Goal: Transaction & Acquisition: Purchase product/service

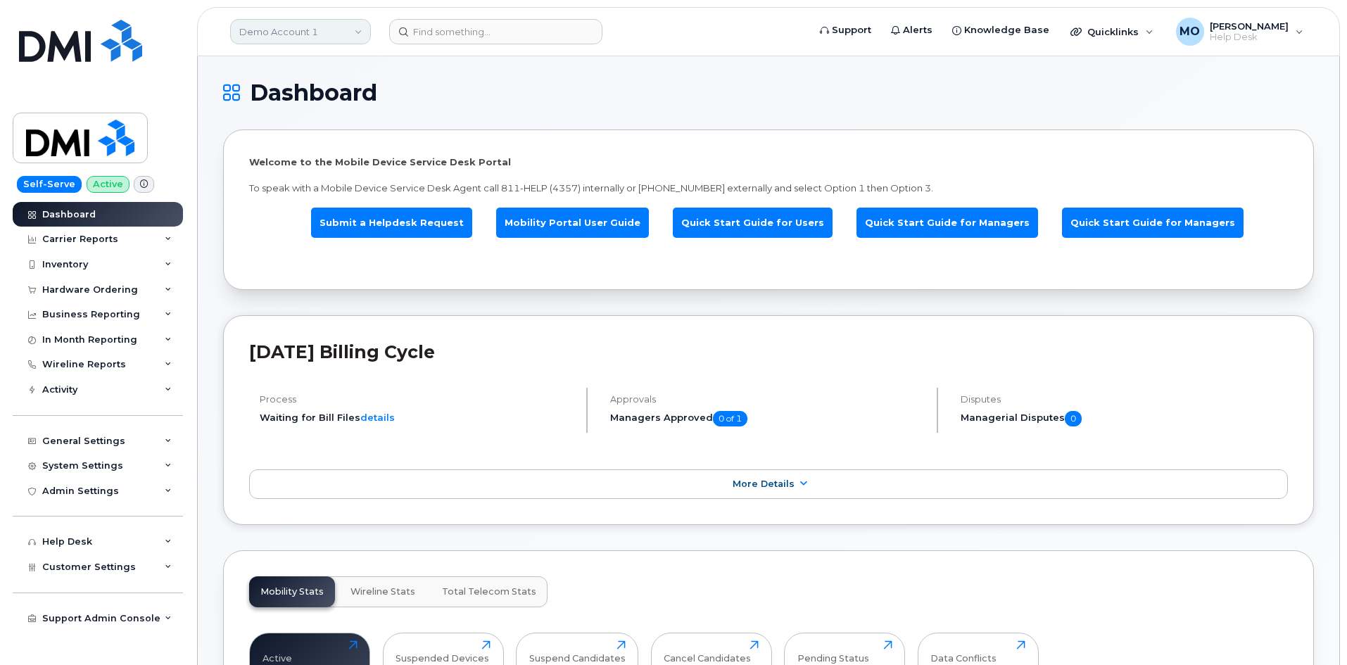
click at [359, 34] on link "Demo Account 1" at bounding box center [300, 31] width 141 height 25
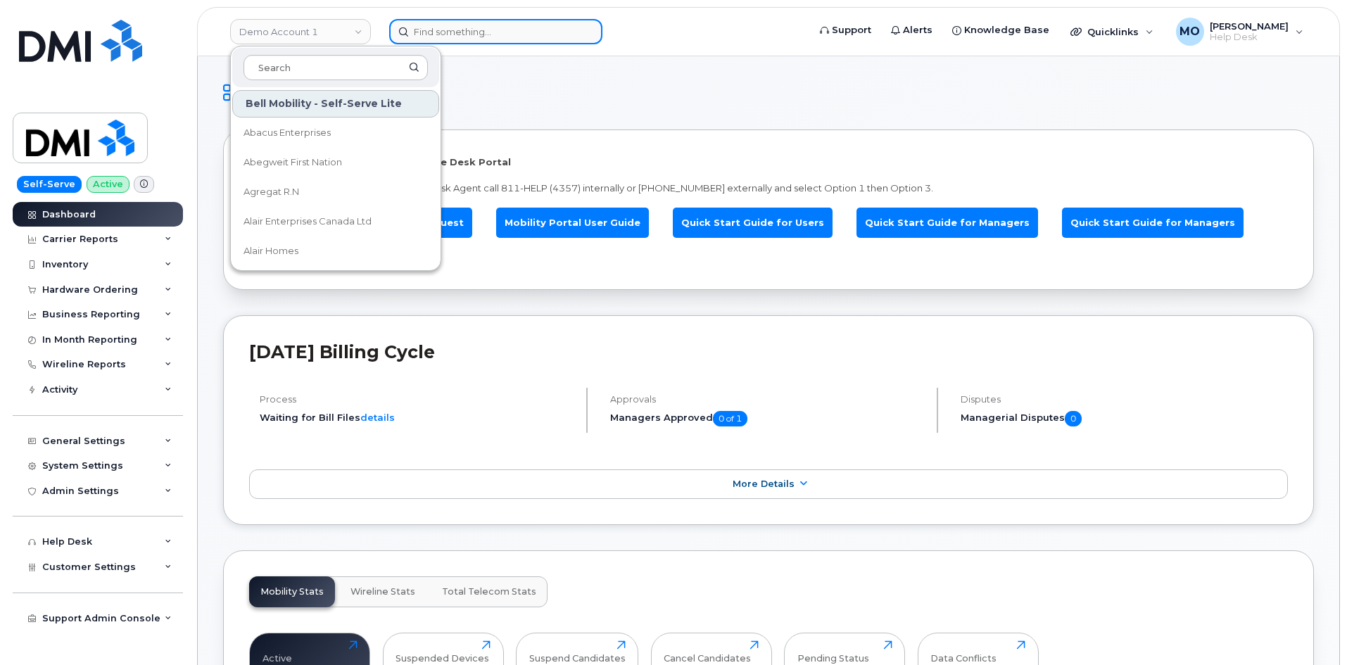
drag, startPoint x: 478, startPoint y: 37, endPoint x: 528, endPoint y: 31, distance: 50.3
click at [478, 37] on input at bounding box center [495, 31] width 213 height 25
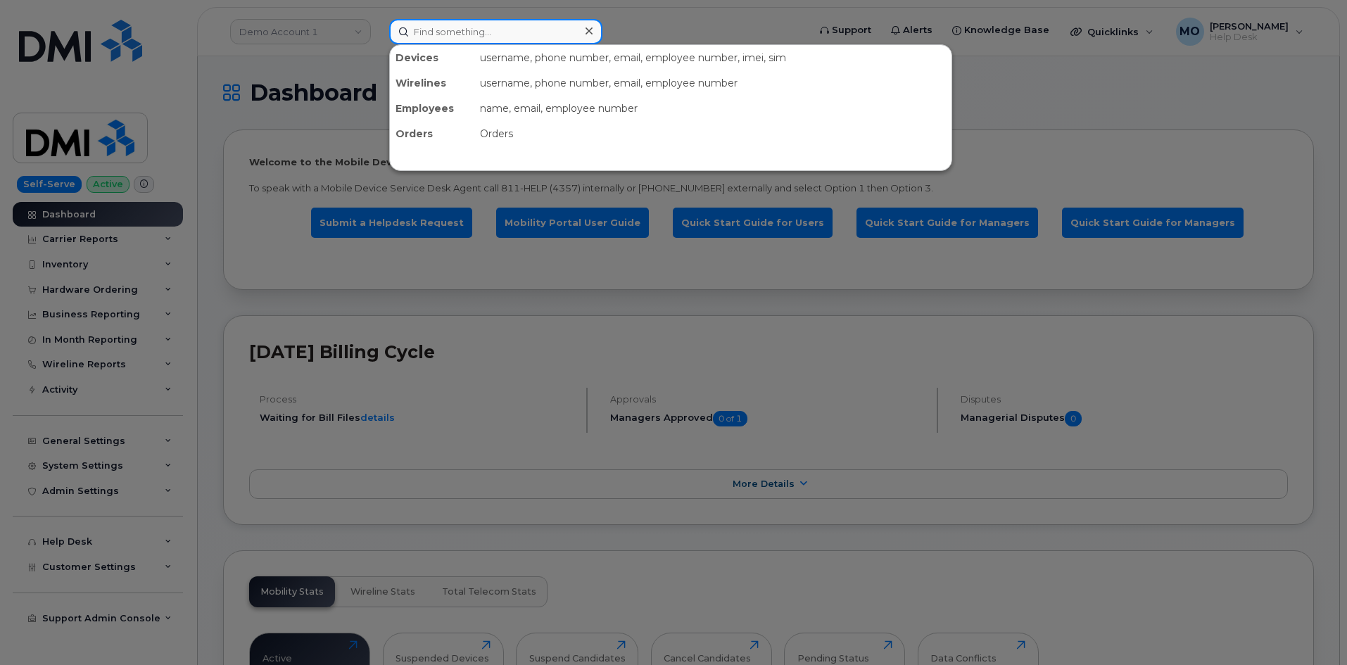
click at [471, 35] on input at bounding box center [495, 31] width 213 height 25
paste input "Roger Kephart"
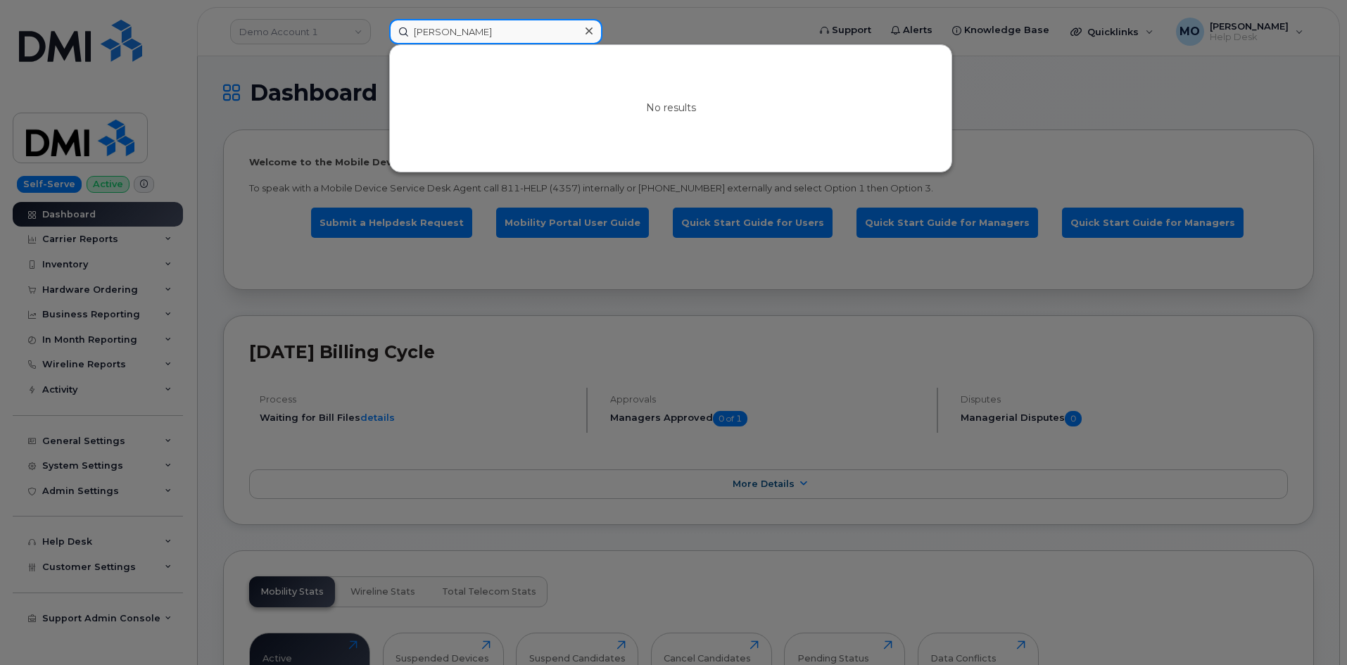
click at [439, 35] on input "Roger Kephart" at bounding box center [495, 31] width 213 height 25
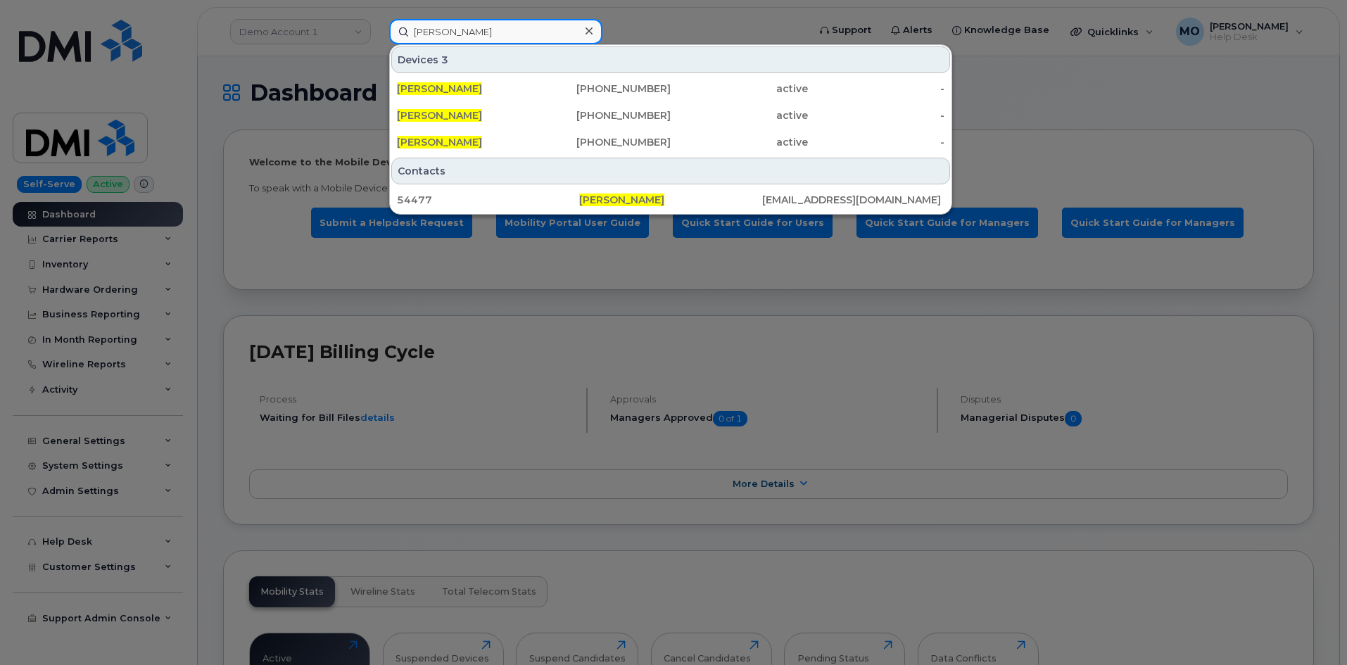
type input "Roger L Kephart"
click at [528, 27] on input "Roger L Kephart" at bounding box center [495, 31] width 213 height 25
click at [526, 28] on input "Roger L Kephart" at bounding box center [495, 31] width 213 height 25
click at [516, 31] on input "Roger L Kephart" at bounding box center [495, 31] width 213 height 25
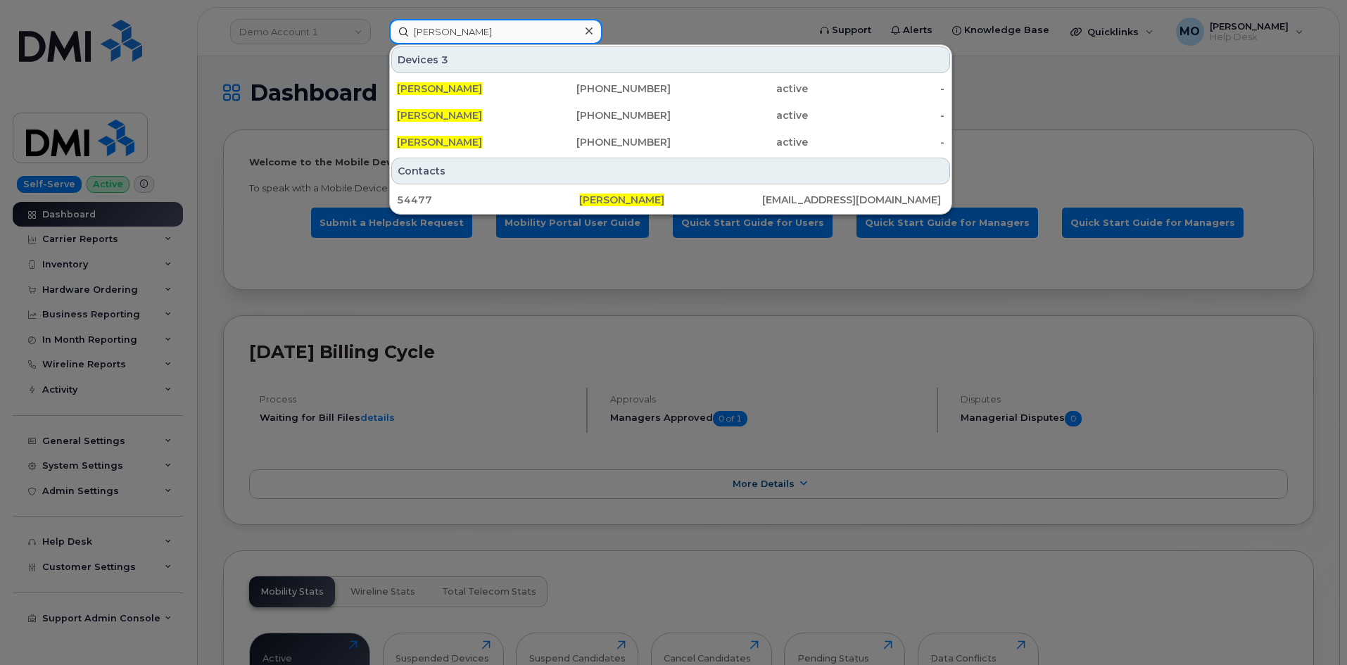
click at [515, 31] on input "Roger L Kephart" at bounding box center [495, 31] width 213 height 25
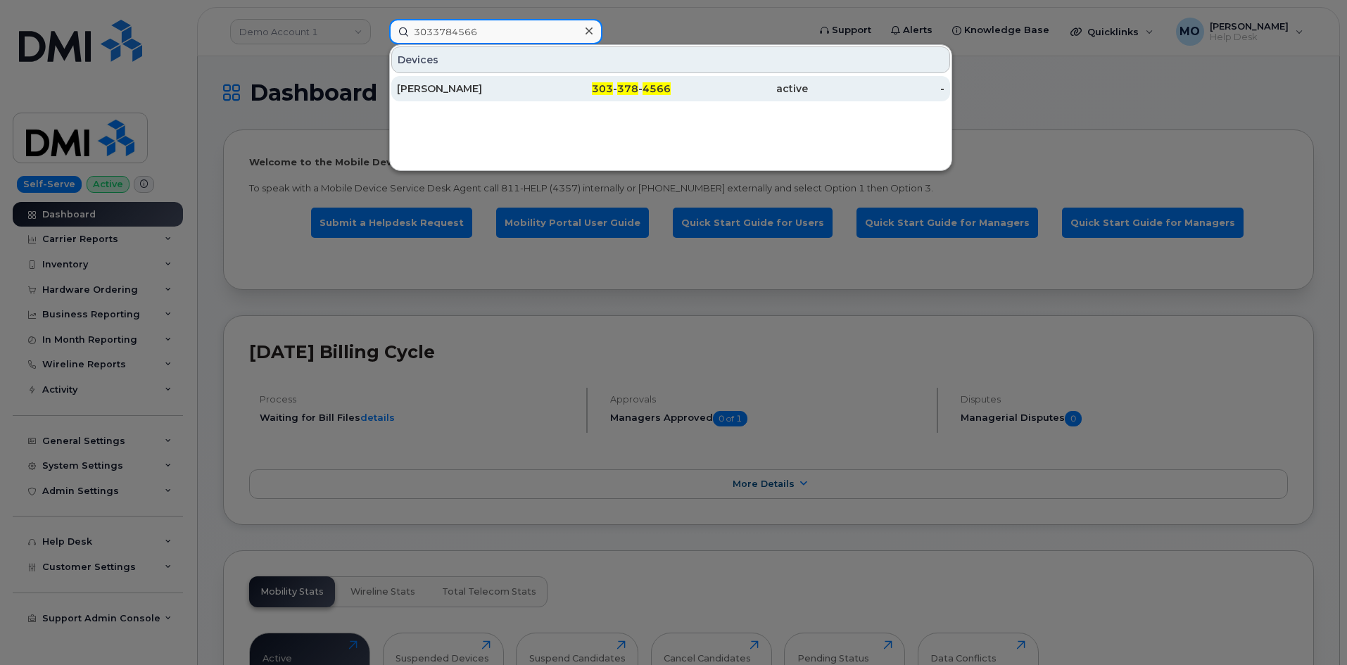
type input "3033784566"
click at [628, 87] on span "378" at bounding box center [627, 88] width 21 height 13
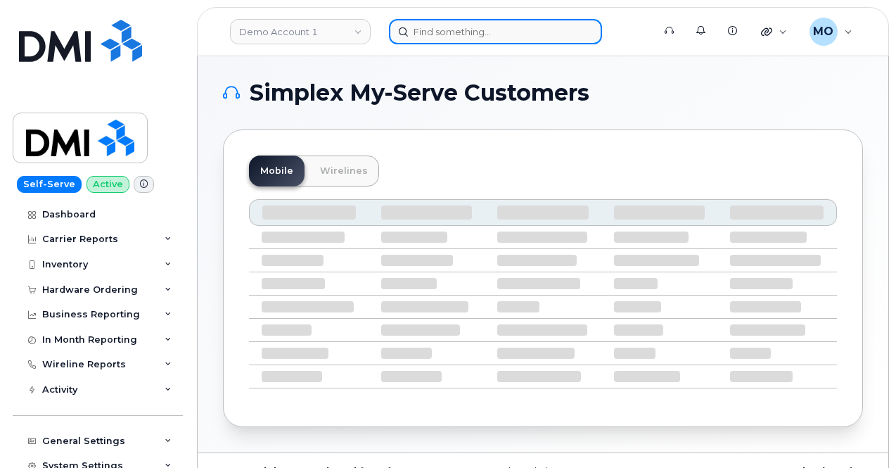
click at [437, 33] on input at bounding box center [495, 31] width 213 height 25
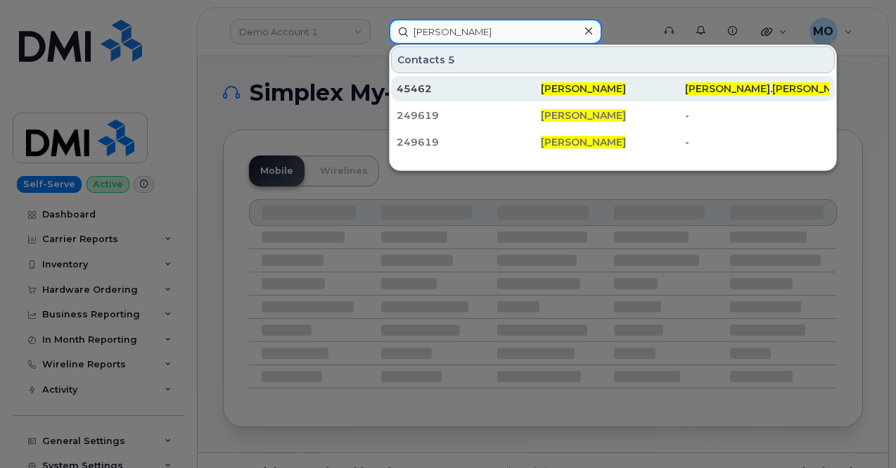
type input "[PERSON_NAME]"
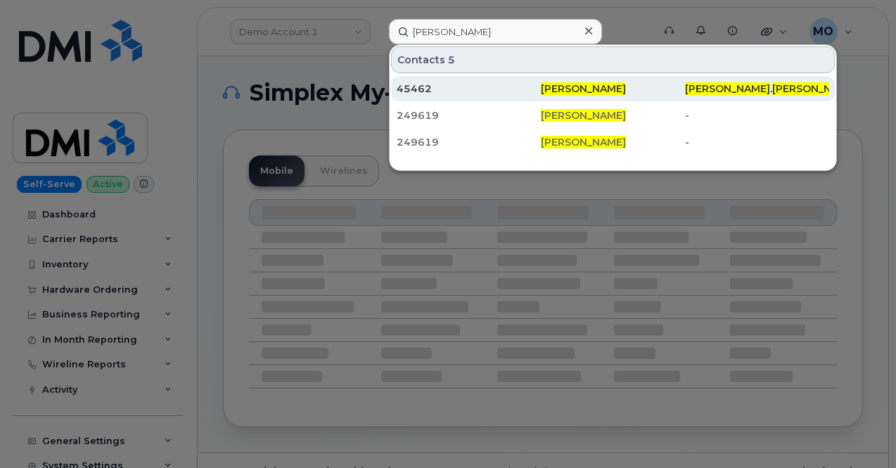
click at [445, 79] on div "45462" at bounding box center [469, 88] width 144 height 25
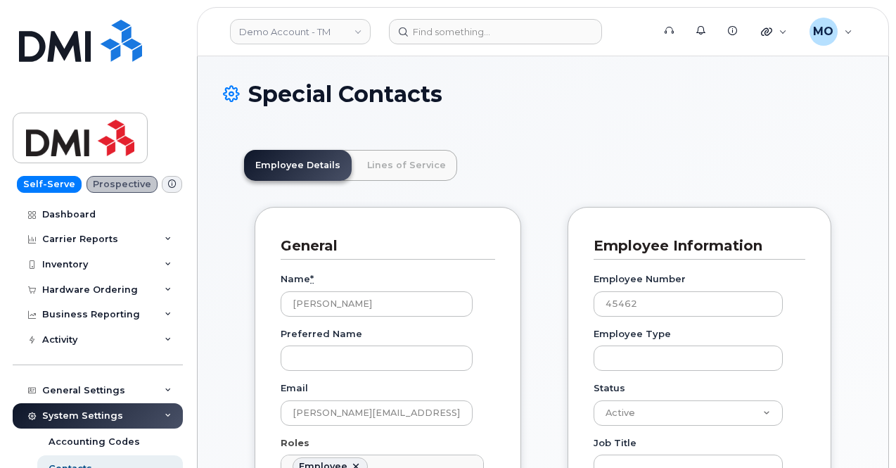
scroll to position [44, 0]
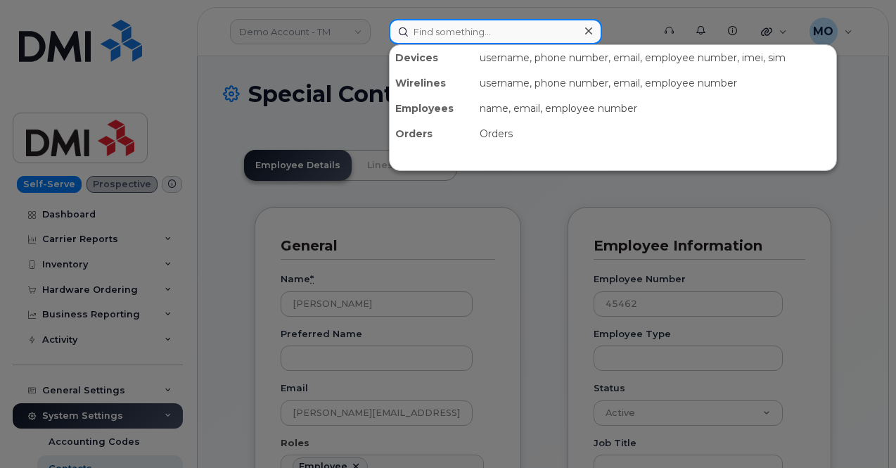
click at [462, 34] on input at bounding box center [495, 31] width 213 height 25
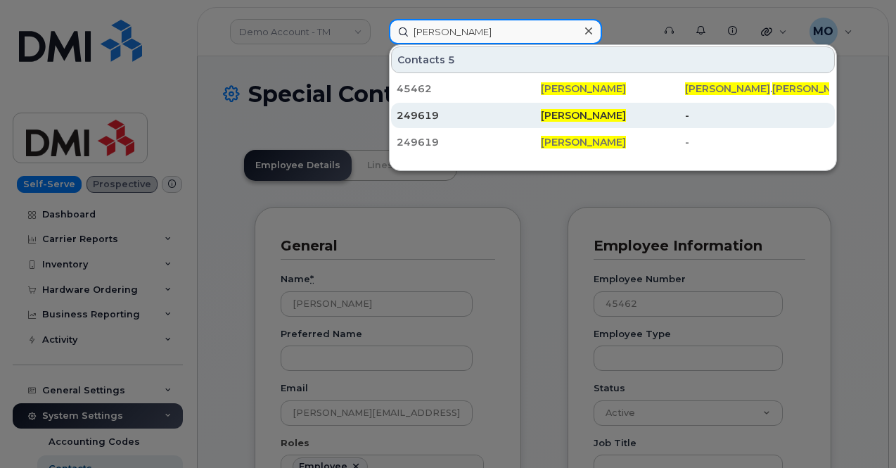
type input "[PERSON_NAME]"
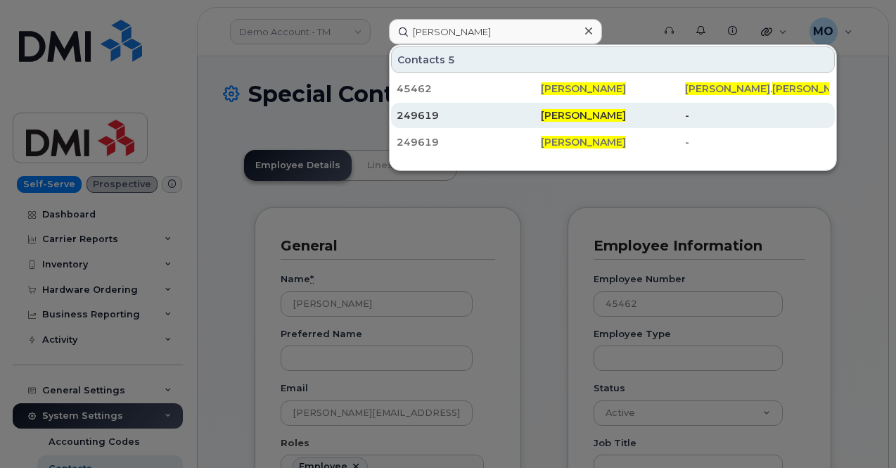
click at [506, 114] on div "249619" at bounding box center [469, 115] width 144 height 14
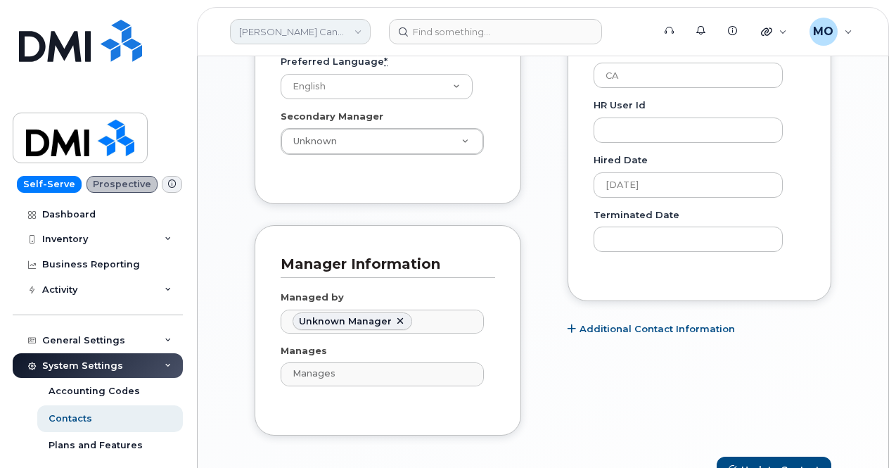
click at [343, 32] on link "Kiewit Canada (DEV Env)" at bounding box center [300, 31] width 141 height 25
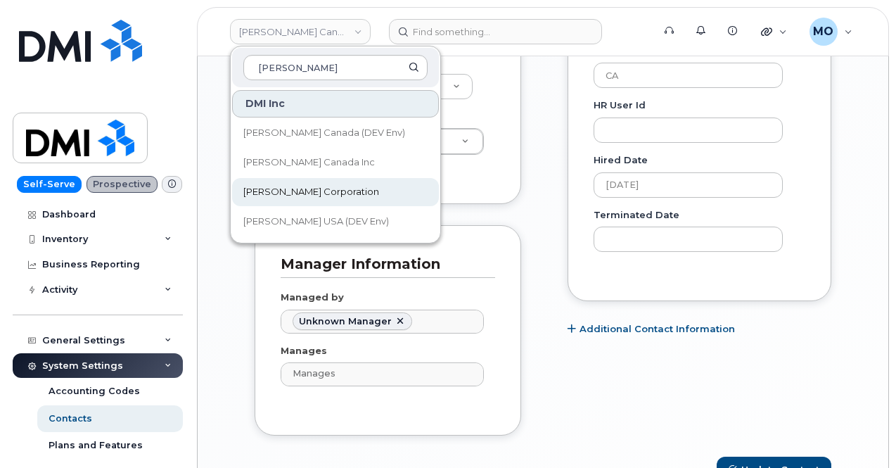
type input "Kiewit"
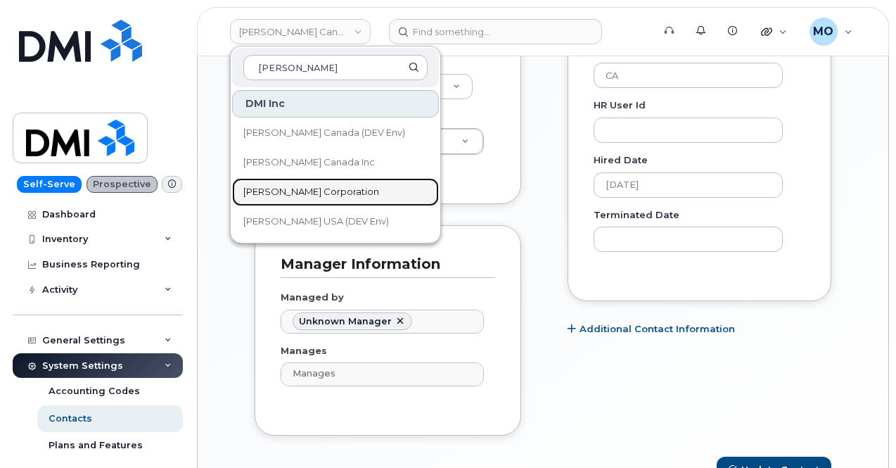
click at [358, 189] on link "Kiewit Corporation" at bounding box center [335, 192] width 207 height 28
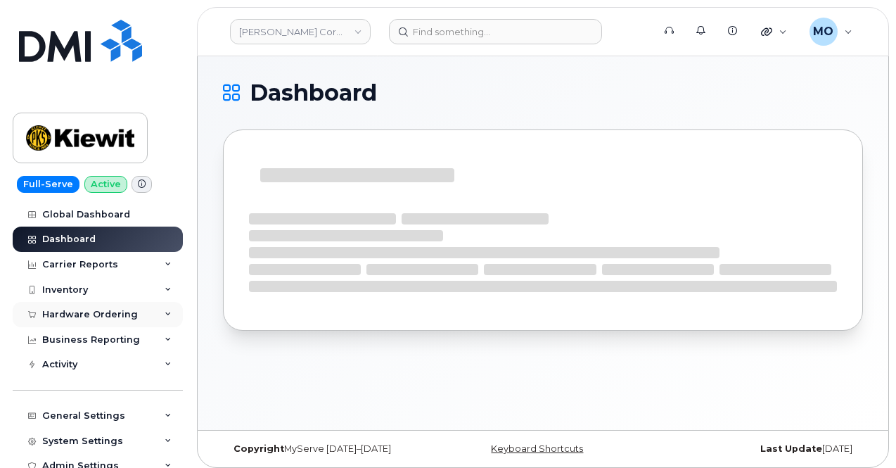
click at [84, 321] on div "Hardware Ordering" at bounding box center [98, 314] width 170 height 25
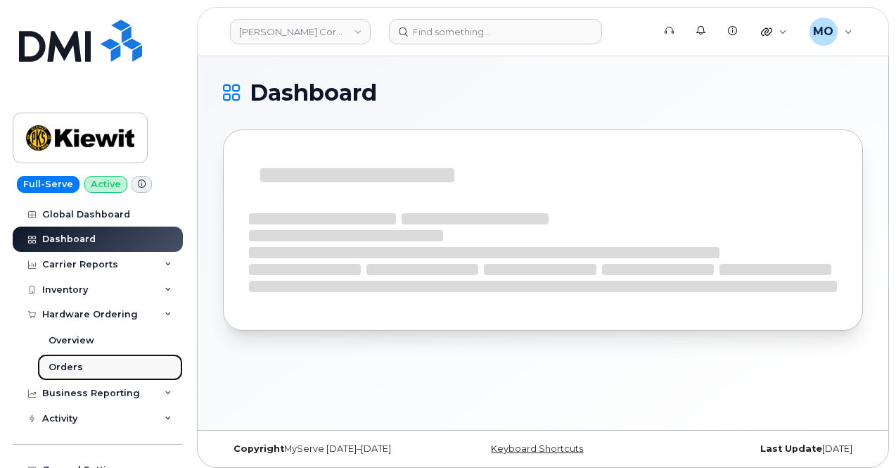
click at [65, 365] on div "Orders" at bounding box center [66, 367] width 34 height 13
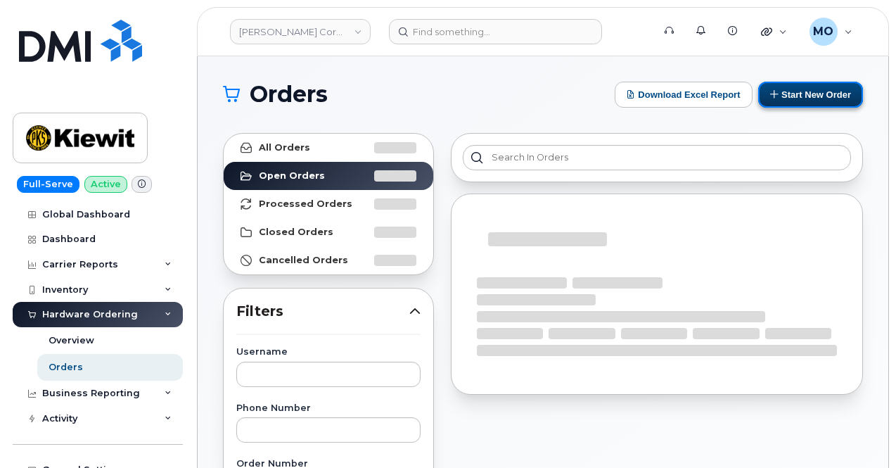
click at [808, 101] on button "Start New Order" at bounding box center [810, 95] width 105 height 26
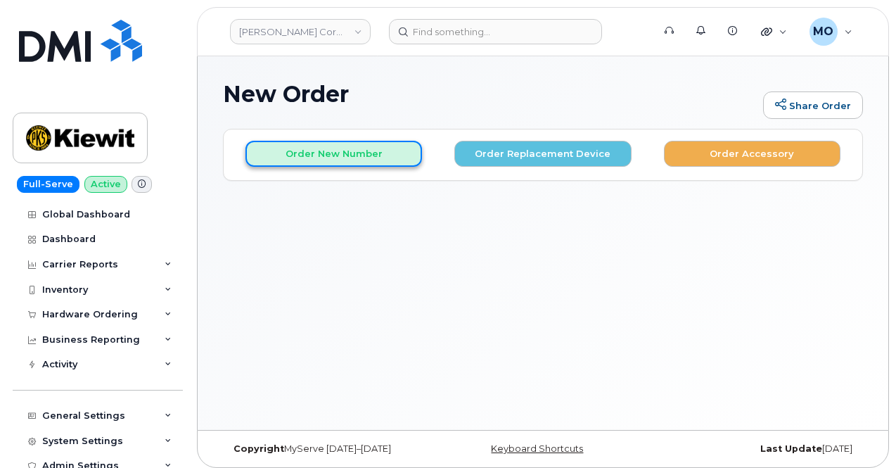
click at [339, 152] on button "Order New Number" at bounding box center [334, 154] width 177 height 26
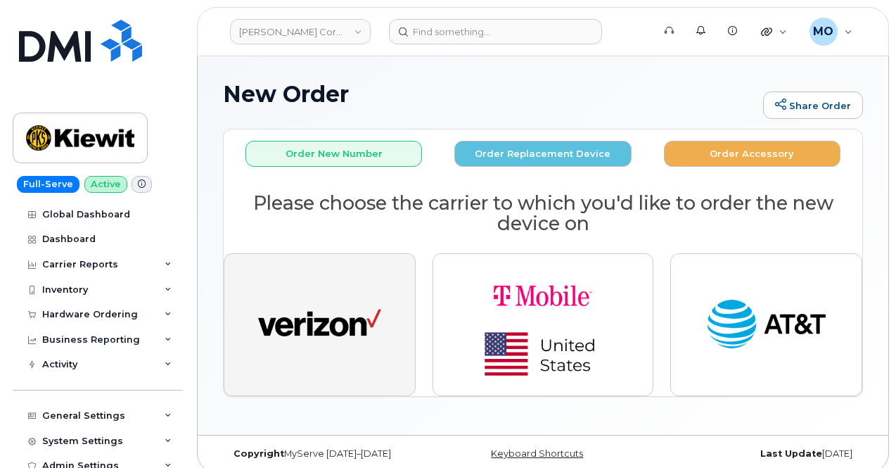
drag, startPoint x: 276, startPoint y: 362, endPoint x: 315, endPoint y: 359, distance: 38.9
click at [277, 362] on button "button" at bounding box center [320, 324] width 192 height 142
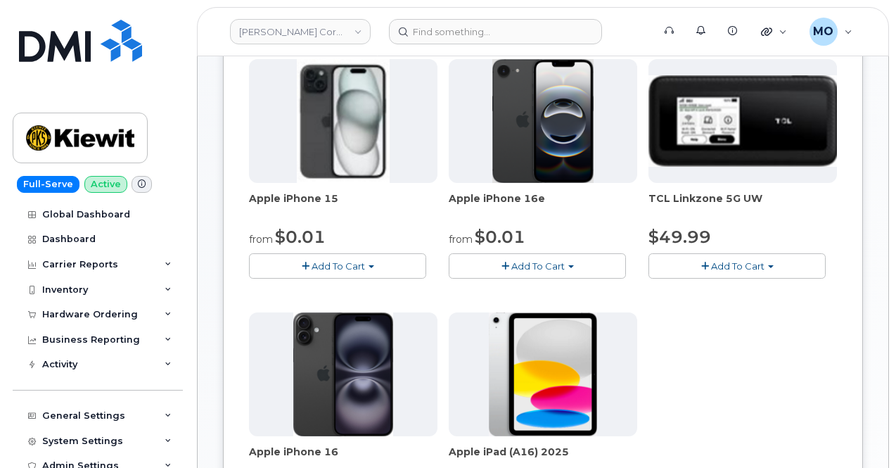
scroll to position [141, 0]
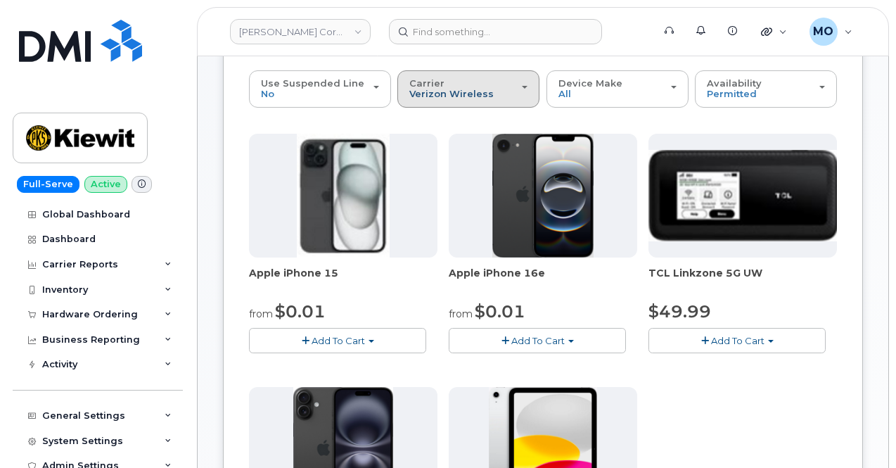
click at [466, 98] on span "Verizon Wireless" at bounding box center [451, 93] width 84 height 11
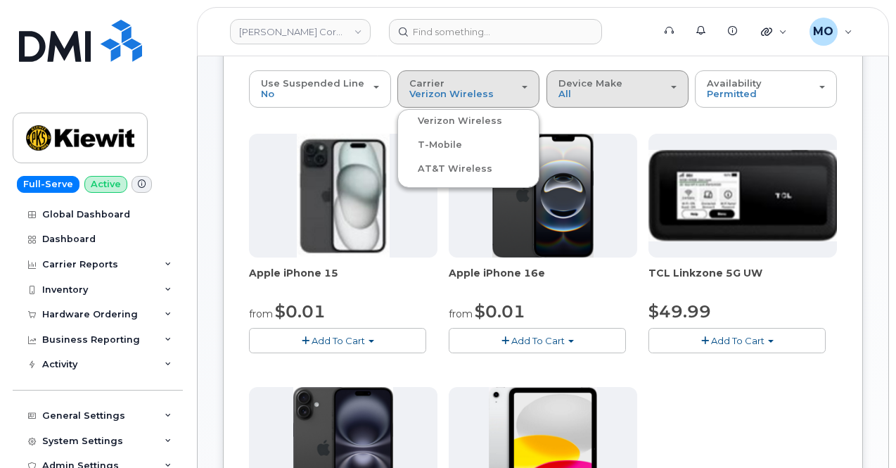
click at [574, 94] on div "Device Make All iPhone Modem Tablet" at bounding box center [618, 89] width 118 height 22
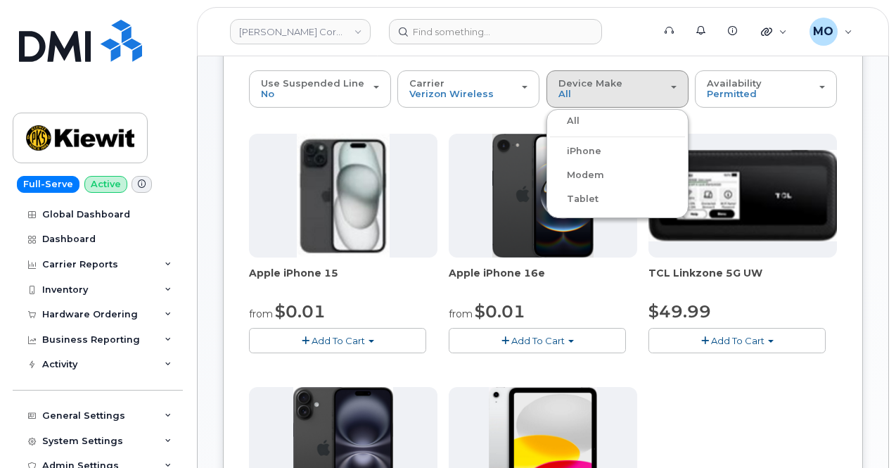
click at [563, 163] on ul "All iPhone Modem Tablet" at bounding box center [618, 163] width 142 height 109
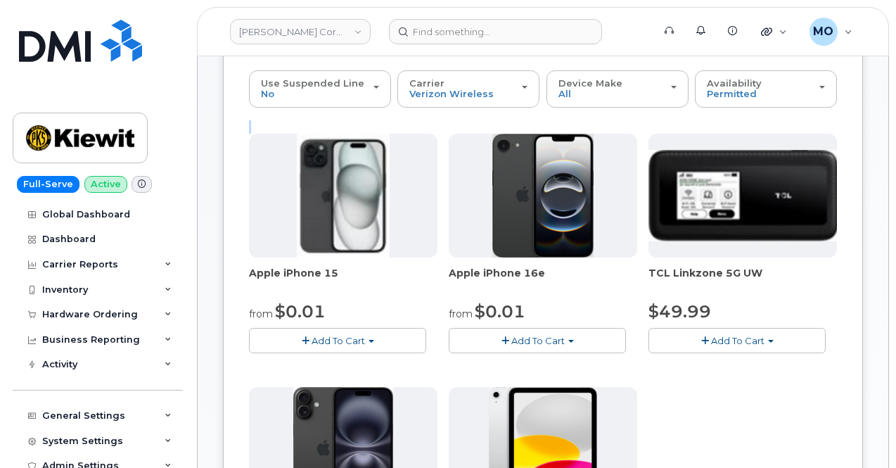
click at [563, 163] on div "Use Suspended Line No No change Yes Carrier Verizon Wireless T-Mobile AT&T Wire…" at bounding box center [543, 433] width 588 height 727
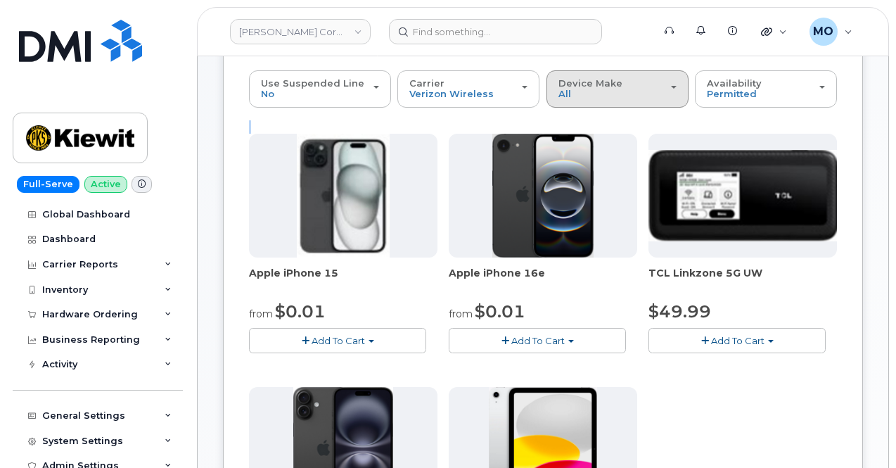
click at [559, 91] on div "Device Make All iPhone Modem Tablet" at bounding box center [618, 89] width 118 height 22
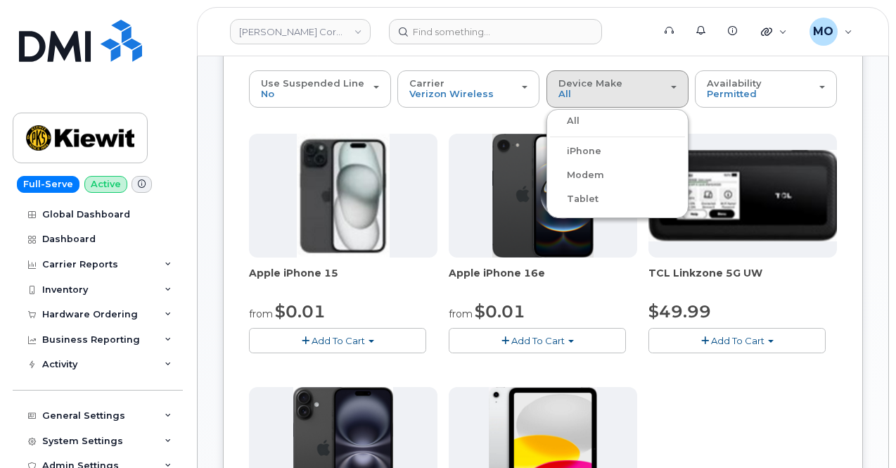
click at [559, 147] on label "iPhone" at bounding box center [575, 151] width 51 height 17
click at [0, 0] on input "iPhone" at bounding box center [0, 0] width 0 height 0
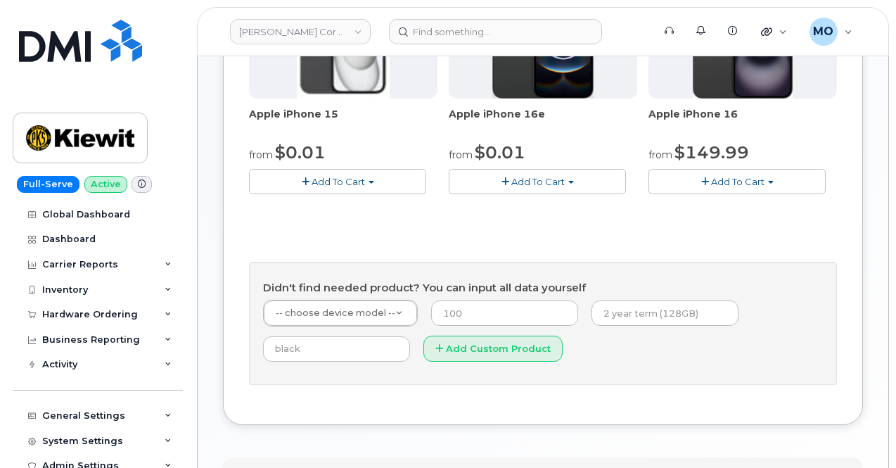
scroll to position [281, 0]
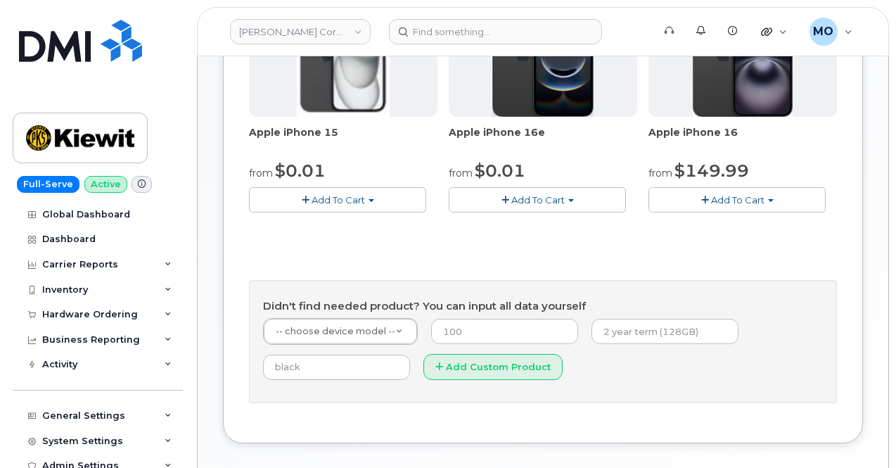
click at [711, 205] on span "Add To Cart" at bounding box center [737, 199] width 53 height 11
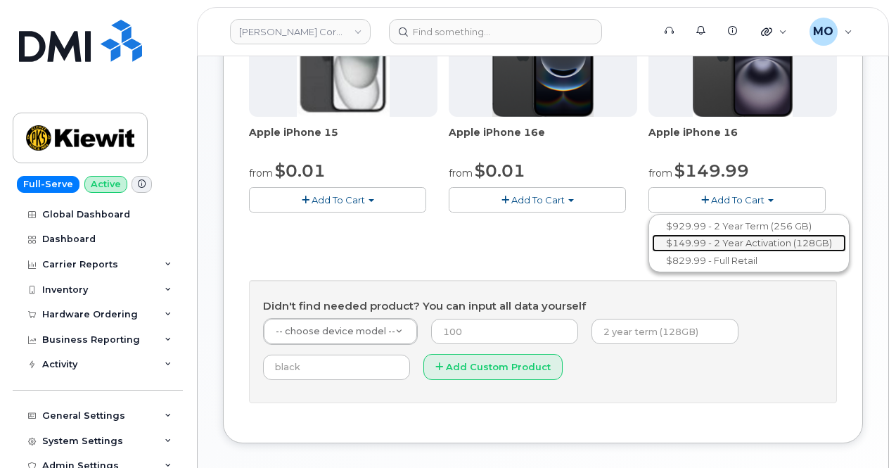
click at [652, 252] on link "$149.99 - 2 Year Activation (128GB)" at bounding box center [749, 243] width 194 height 18
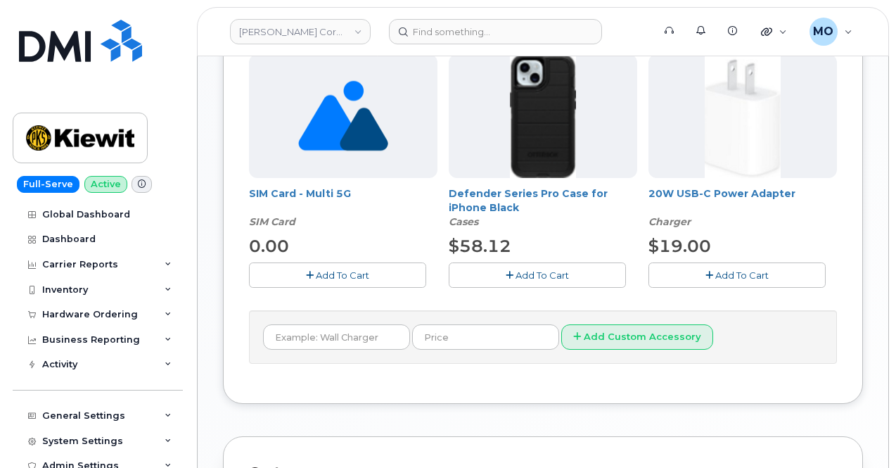
scroll to position [563, 0]
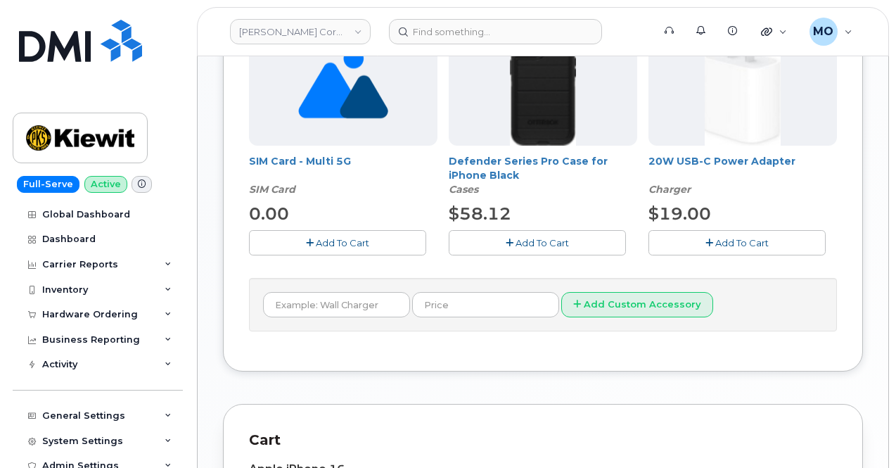
click at [715, 237] on span "Add To Cart" at bounding box center [741, 242] width 53 height 11
click at [516, 243] on span "Add To Cart" at bounding box center [542, 242] width 53 height 11
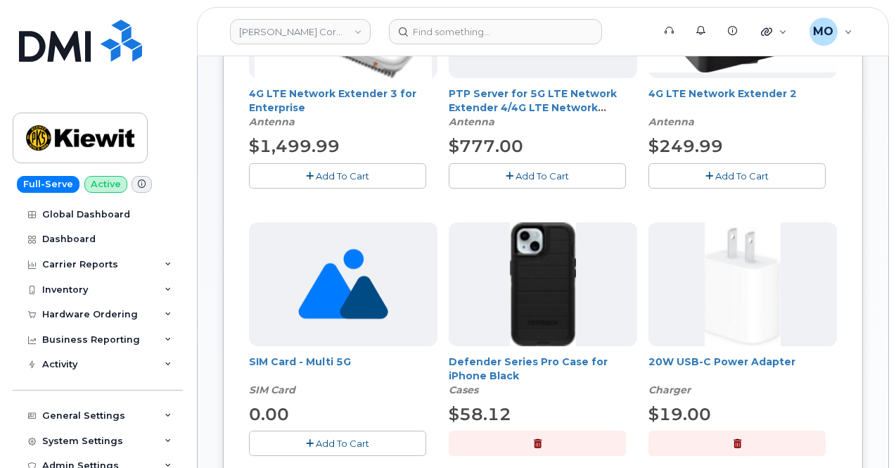
scroll to position [281, 0]
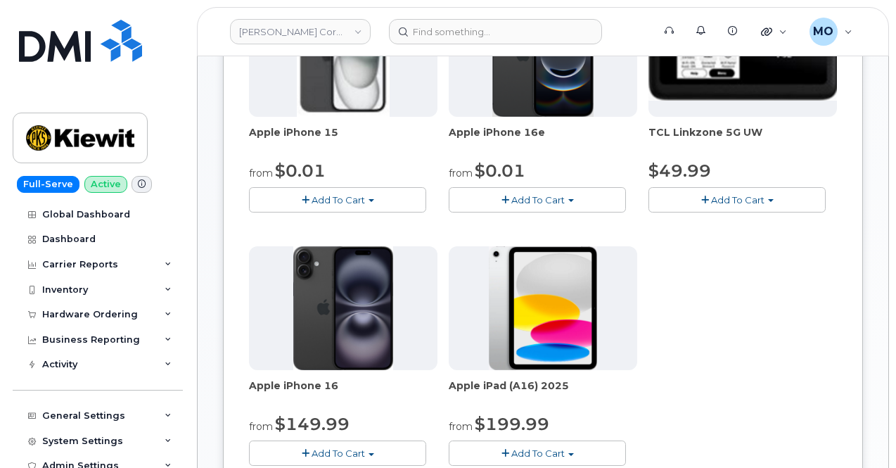
scroll to position [675, 0]
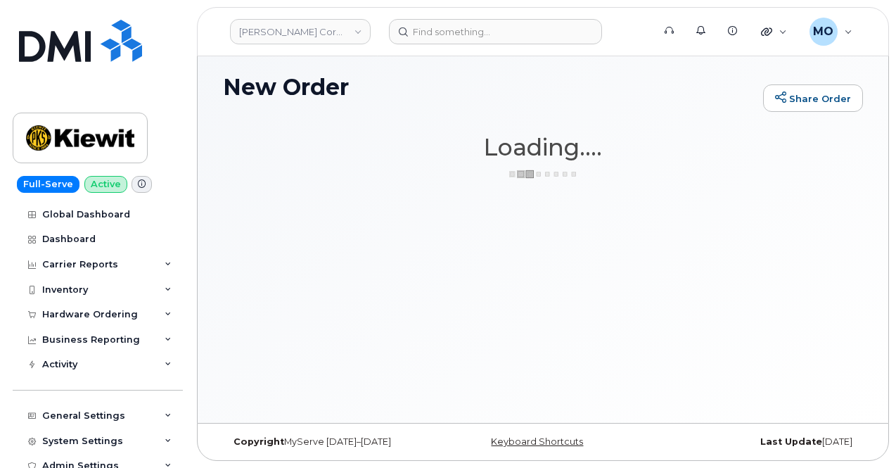
scroll to position [6, 0]
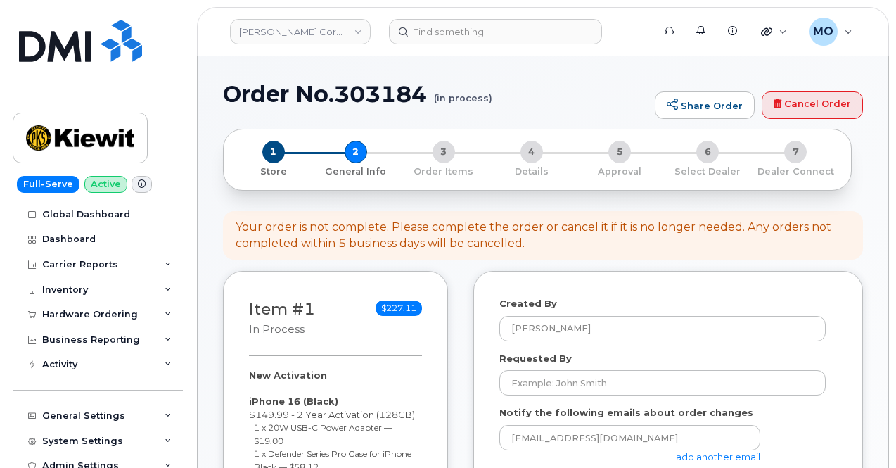
select select
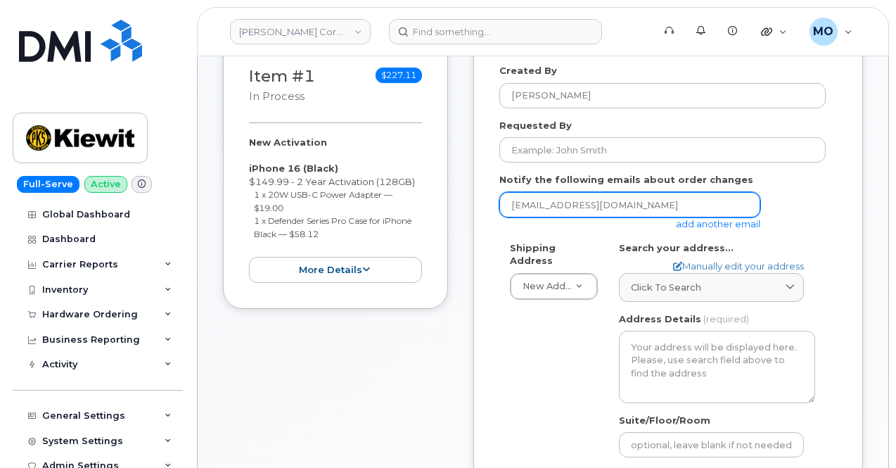
scroll to position [211, 0]
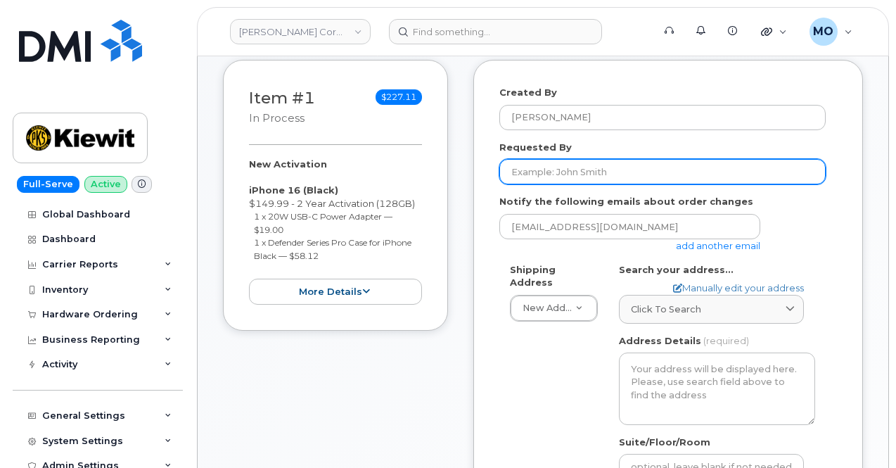
click at [578, 174] on input "Requested By" at bounding box center [662, 171] width 326 height 25
type input "[PERSON_NAME]"
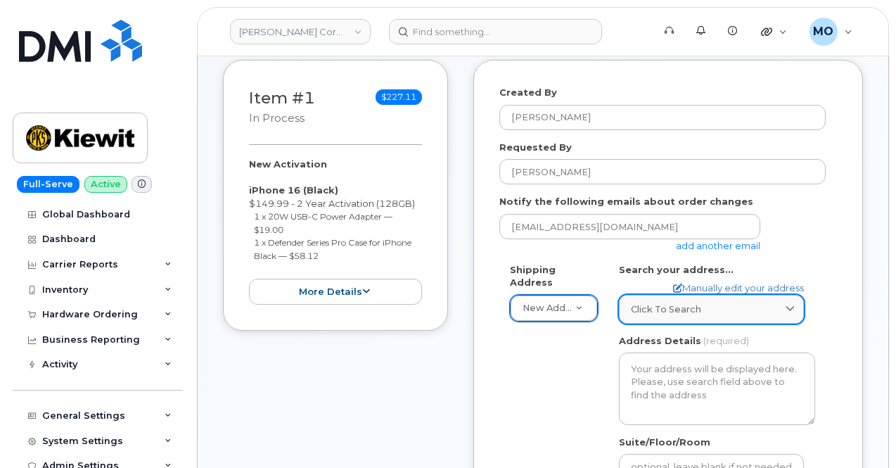
click at [727, 303] on div "Click to search" at bounding box center [711, 309] width 161 height 13
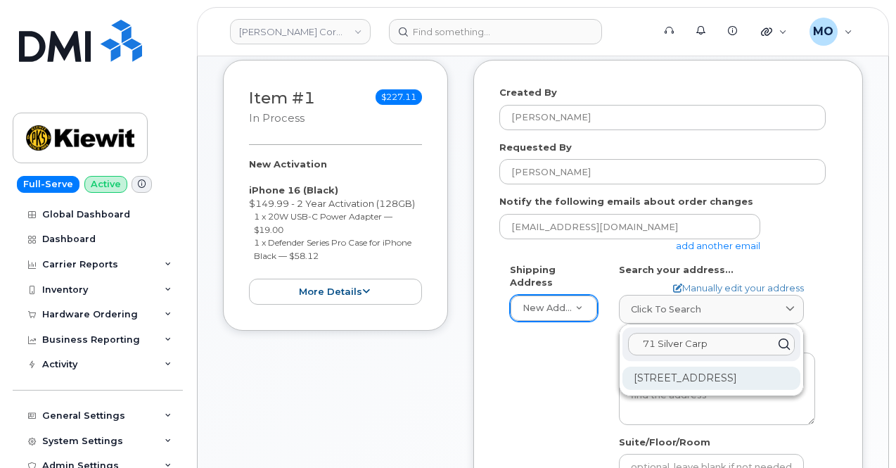
type input "71 Silver Carp"
click at [624, 372] on div "[STREET_ADDRESS]" at bounding box center [712, 378] width 178 height 23
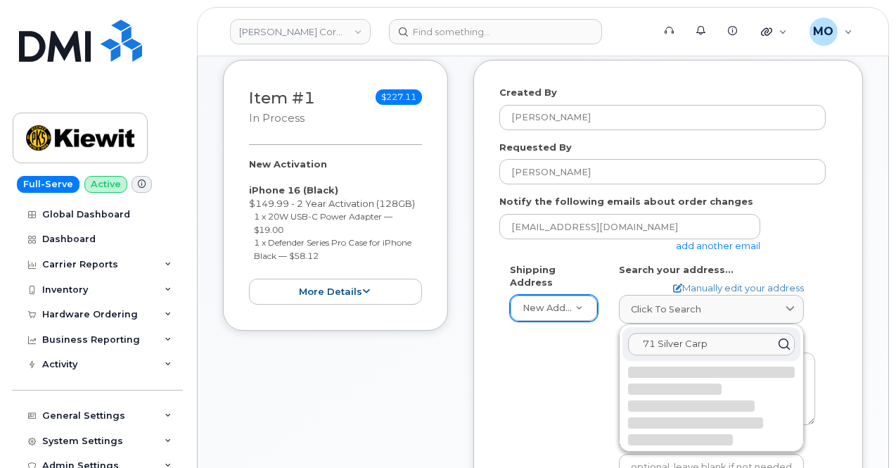
select select
type textarea "71 Silver Carp Ln DONIPHAN MO 63935-6011 [GEOGRAPHIC_DATA]"
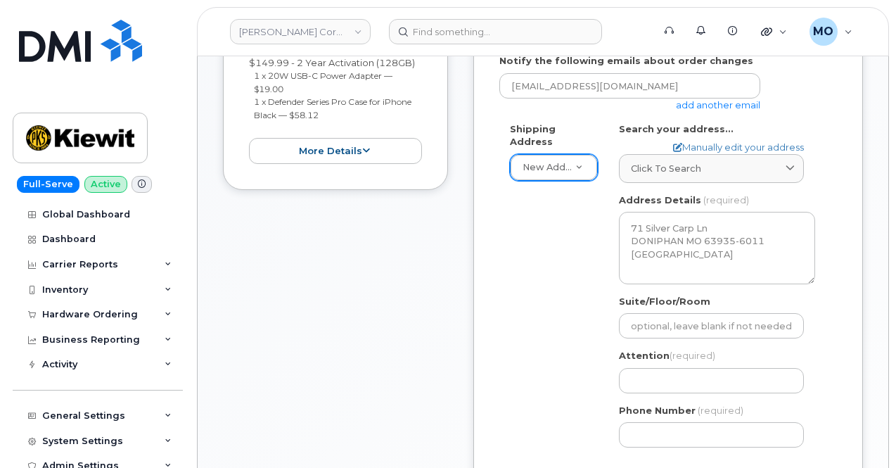
scroll to position [422, 0]
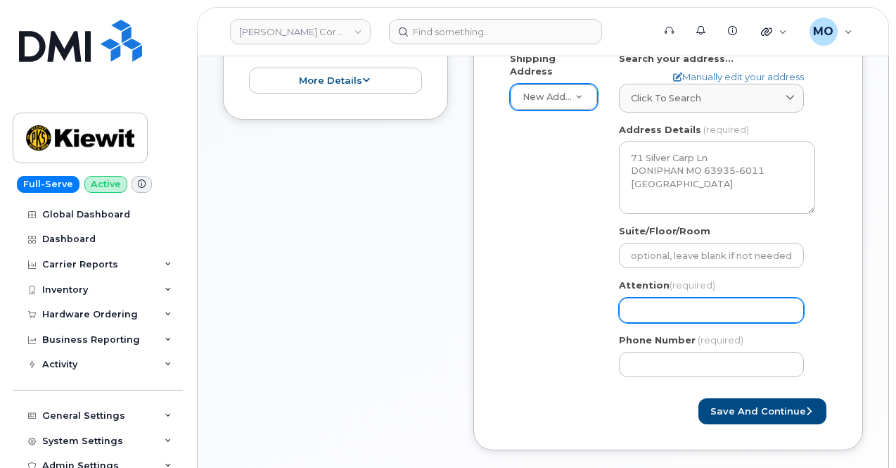
click at [675, 299] on input "Attention (required)" at bounding box center [711, 310] width 185 height 25
click at [672, 307] on input "Attention (required)" at bounding box center [711, 310] width 185 height 25
paste input "[PERSON_NAME][EMAIL_ADDRESS][PERSON_NAME][PERSON_NAME][DOMAIN_NAME]"
select select
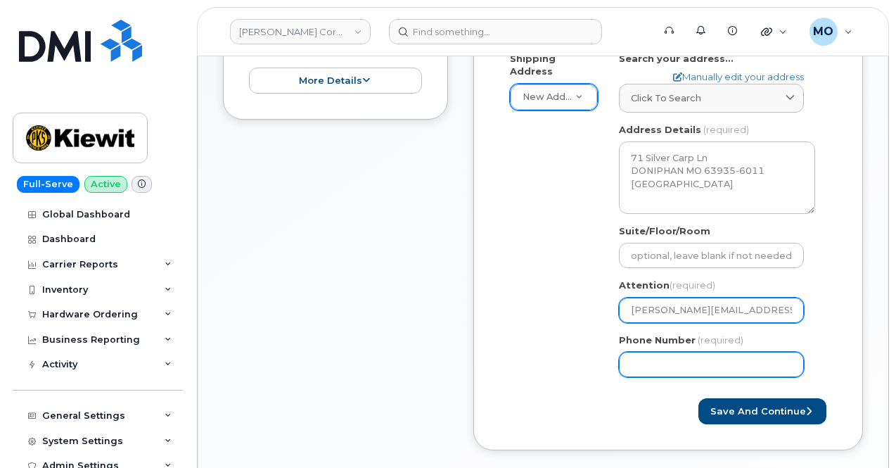
type input "[PERSON_NAME][EMAIL_ADDRESS][PERSON_NAME][PERSON_NAME][DOMAIN_NAME]"
click at [642, 369] on input "Phone Number" at bounding box center [711, 364] width 185 height 25
click at [653, 361] on input "Phone Number" at bounding box center [711, 364] width 185 height 25
paste input "5732088128"
select select
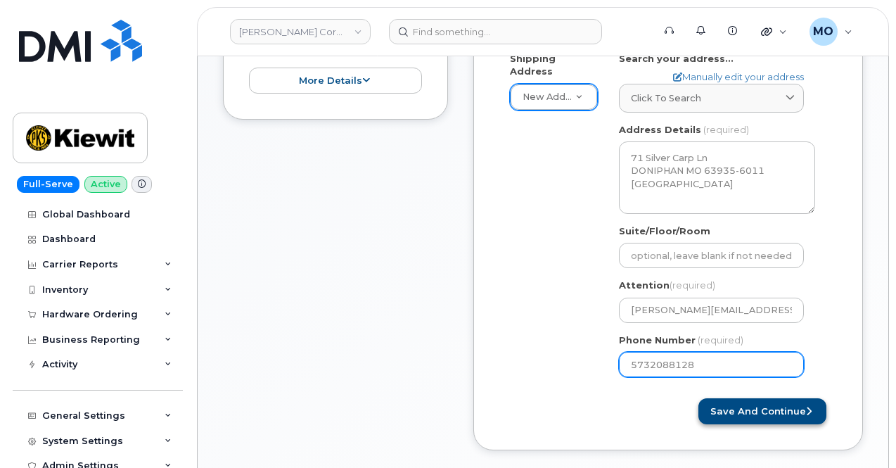
type input "5732088128"
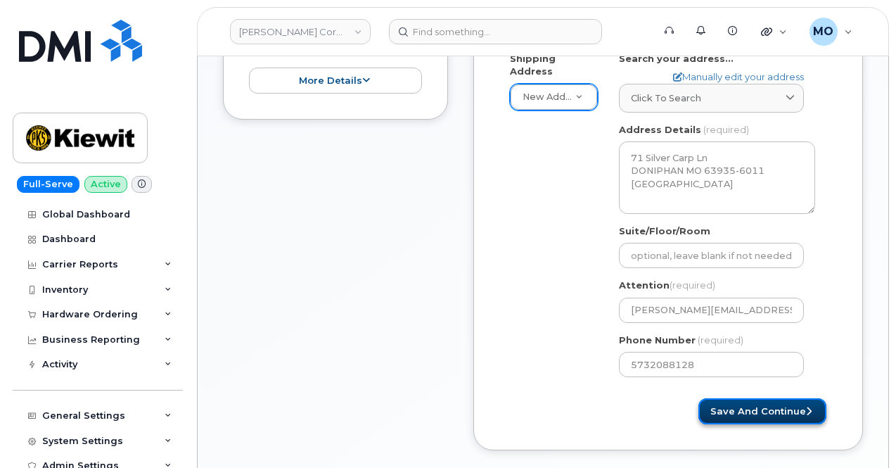
click at [733, 419] on button "Save and Continue" at bounding box center [763, 411] width 128 height 26
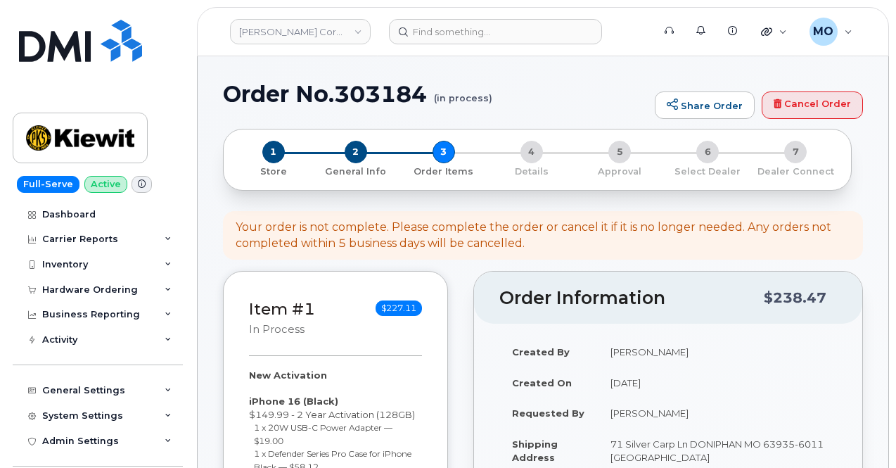
select select
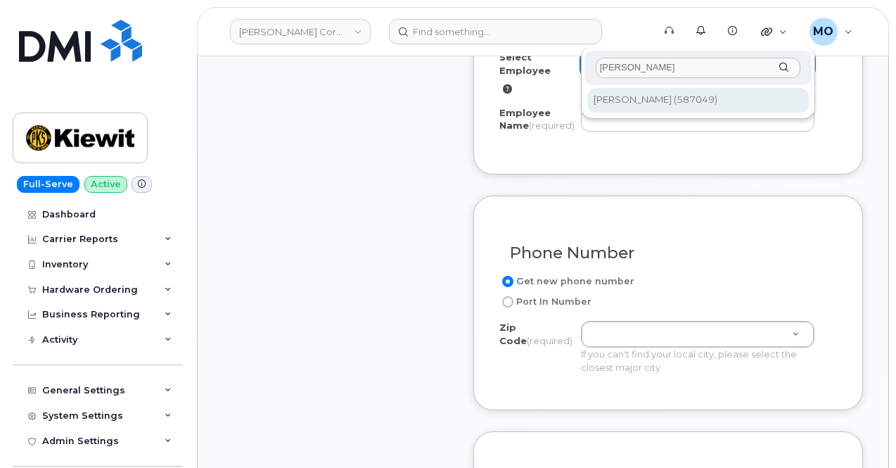
scroll to position [633, 0]
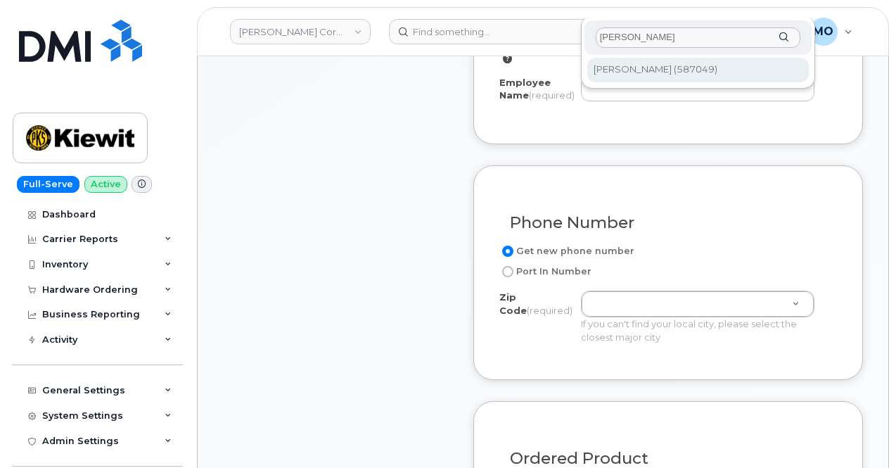
type input "[PERSON_NAME]"
type input "3012336"
type input "[PERSON_NAME]"
type input "1031 Country Lane"
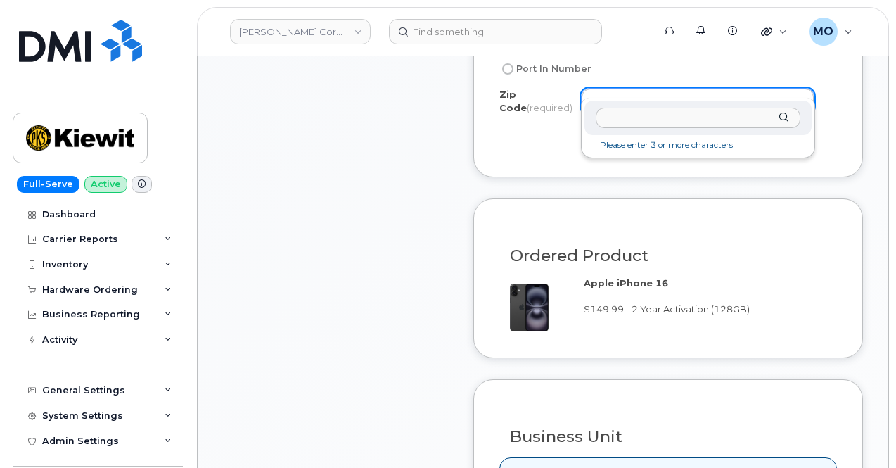
scroll to position [814, 0]
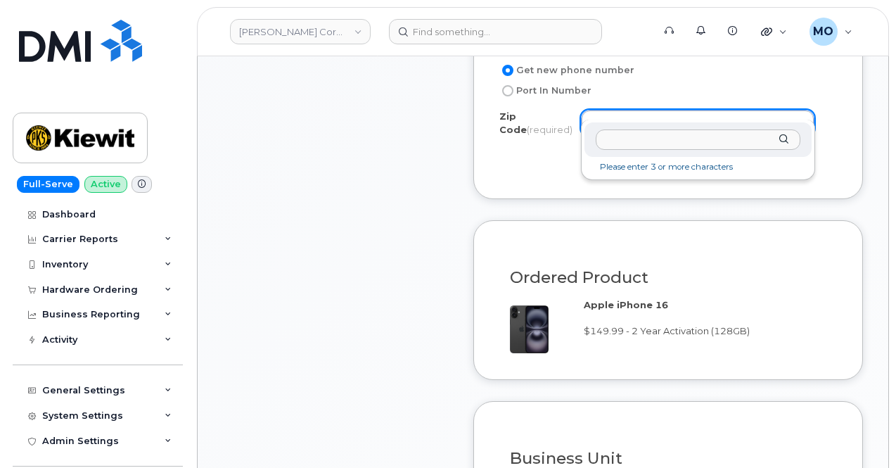
click at [730, 135] on input "Zip Code (required)" at bounding box center [698, 139] width 205 height 20
paste input "63935"
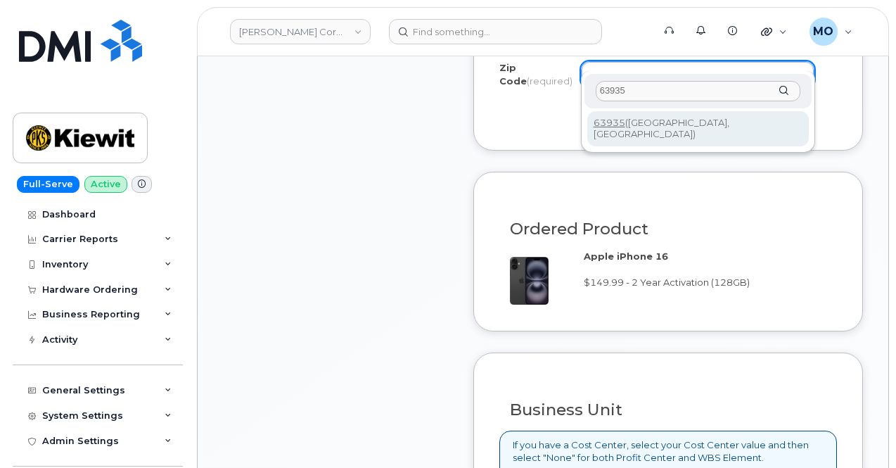
scroll to position [884, 0]
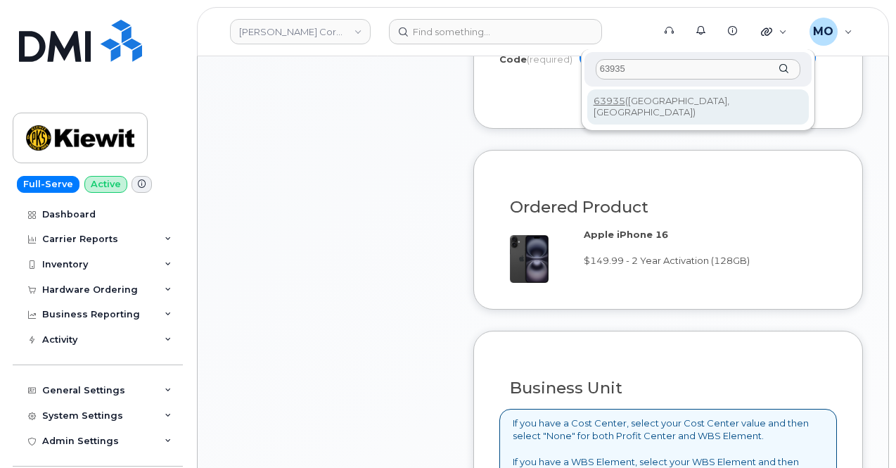
type input "63935"
type input "63935 (Doniphan, MO)"
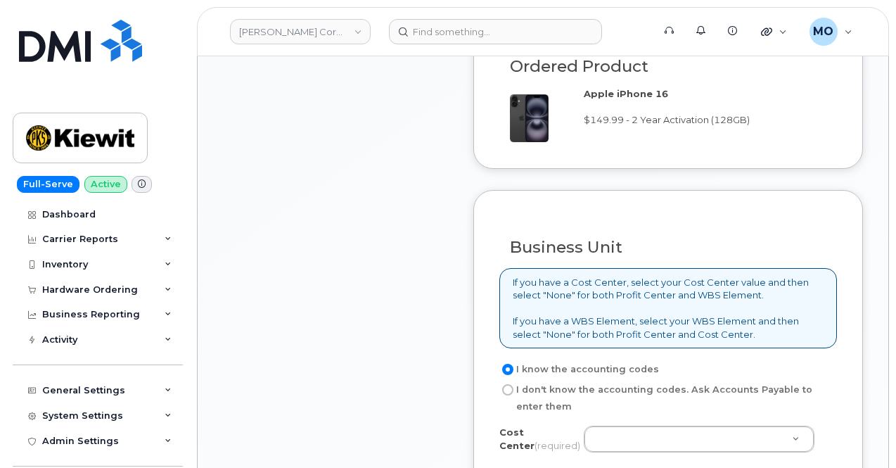
scroll to position [1166, 0]
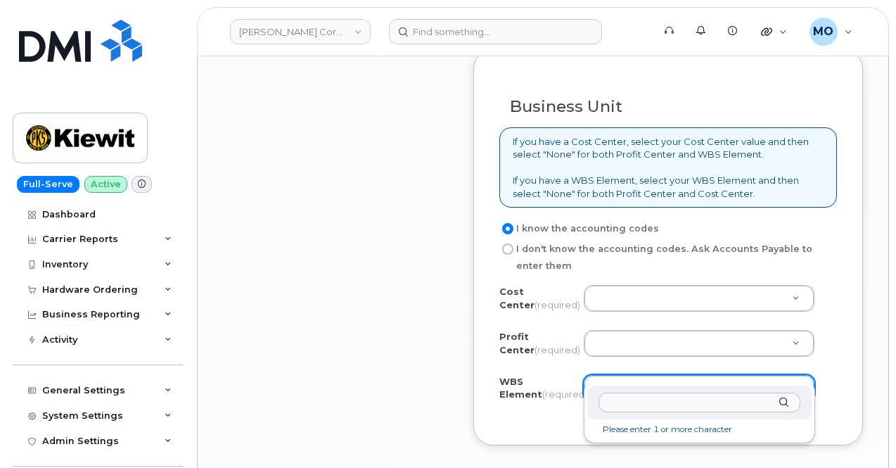
click at [623, 410] on input "text" at bounding box center [700, 403] width 202 height 20
paste input "105929.1723"
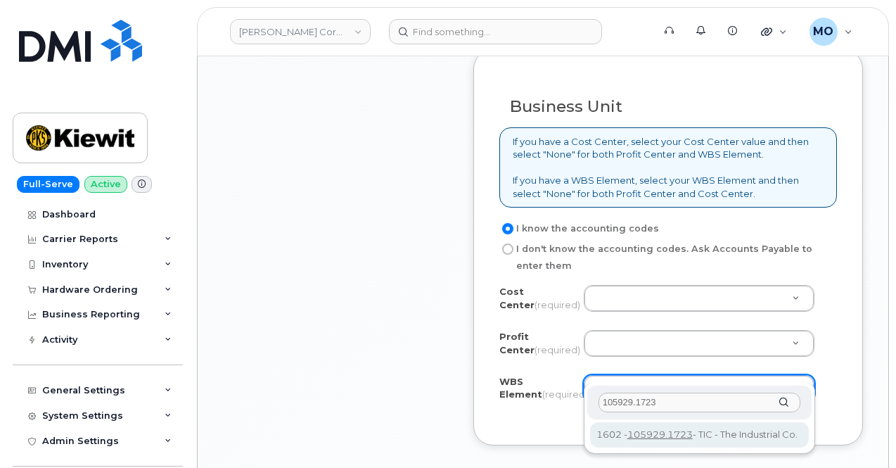
type input "105929.1723"
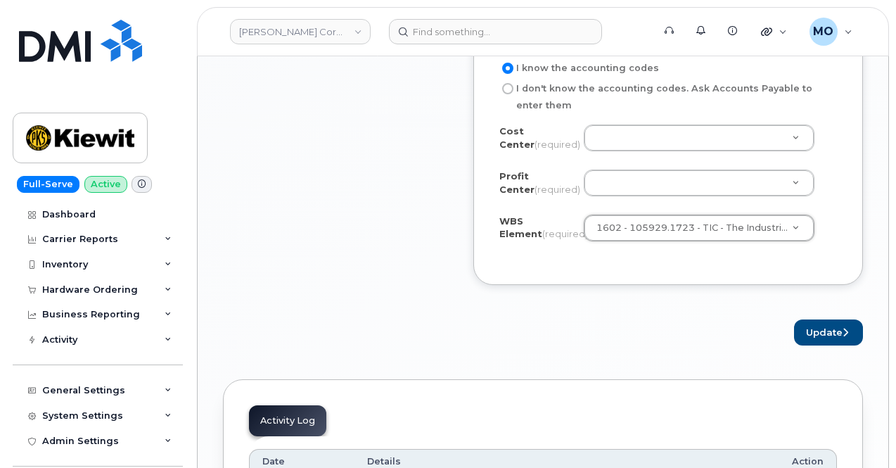
scroll to position [1377, 0]
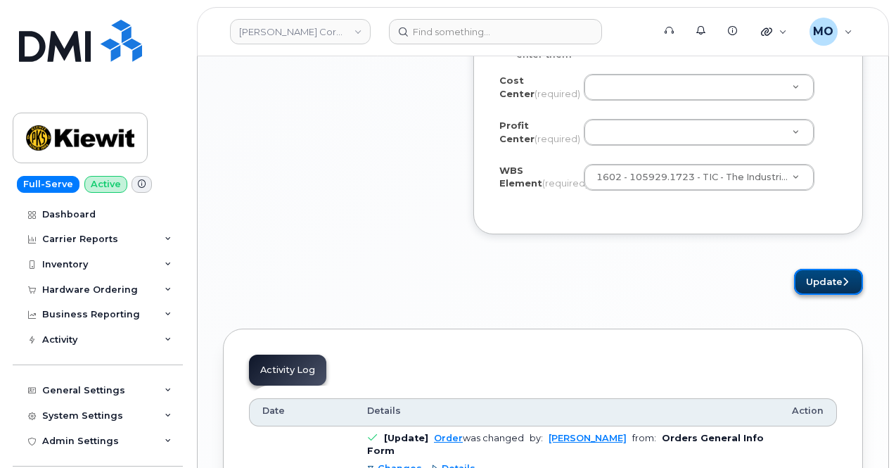
click at [829, 269] on button "Update" at bounding box center [828, 282] width 69 height 26
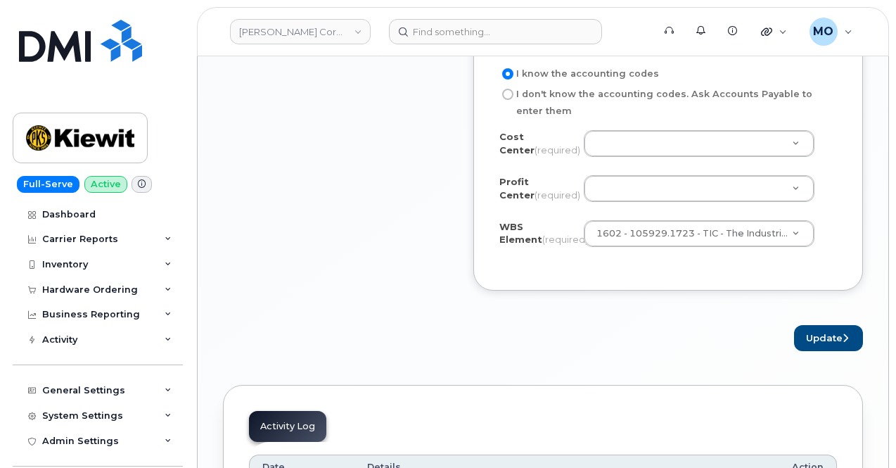
scroll to position [1236, 0]
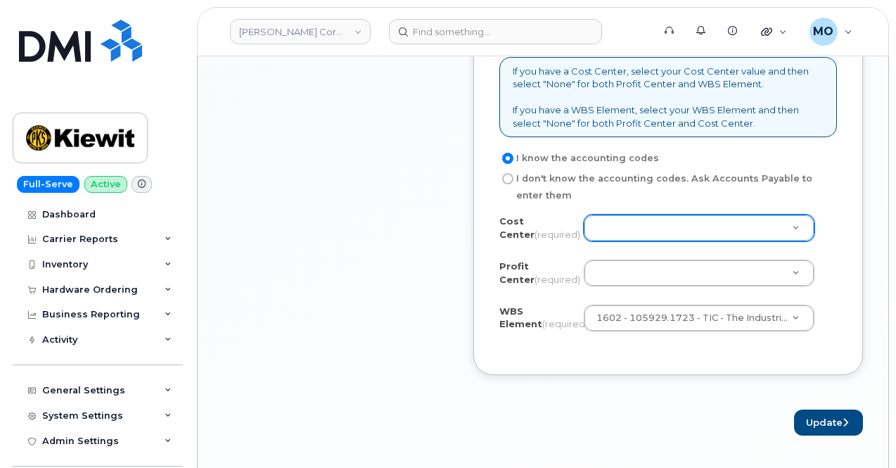
drag, startPoint x: 674, startPoint y: 215, endPoint x: 664, endPoint y: 227, distance: 16.0
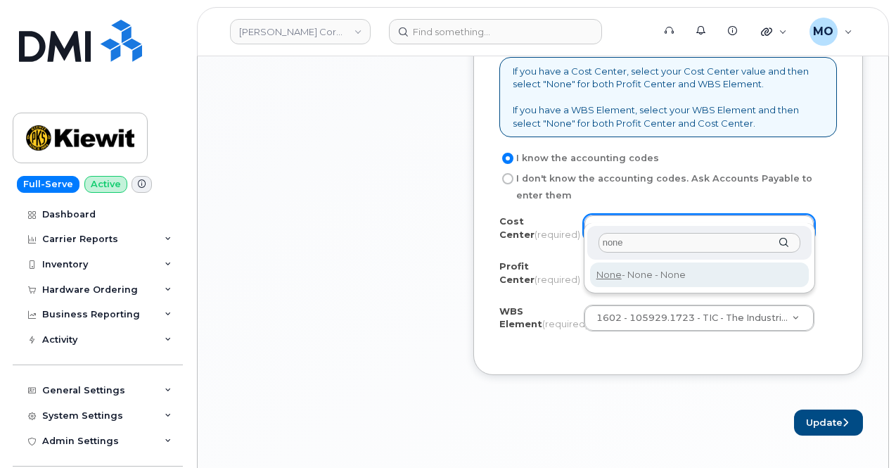
type input "none"
type input "None"
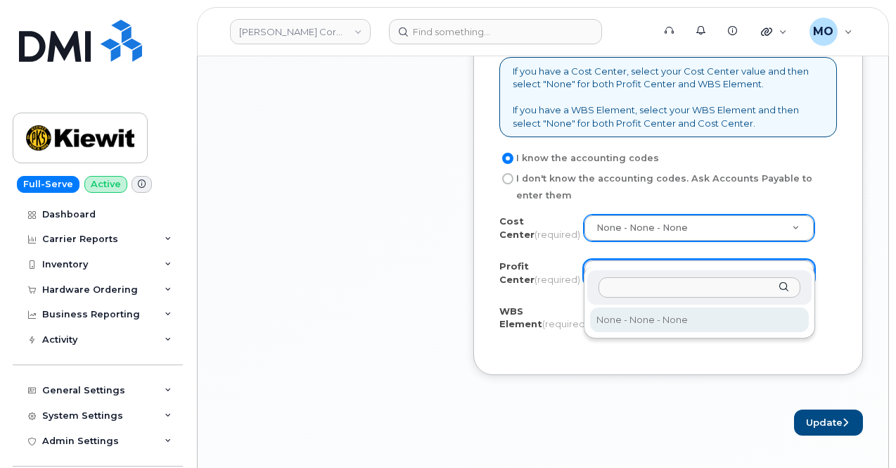
select select "None"
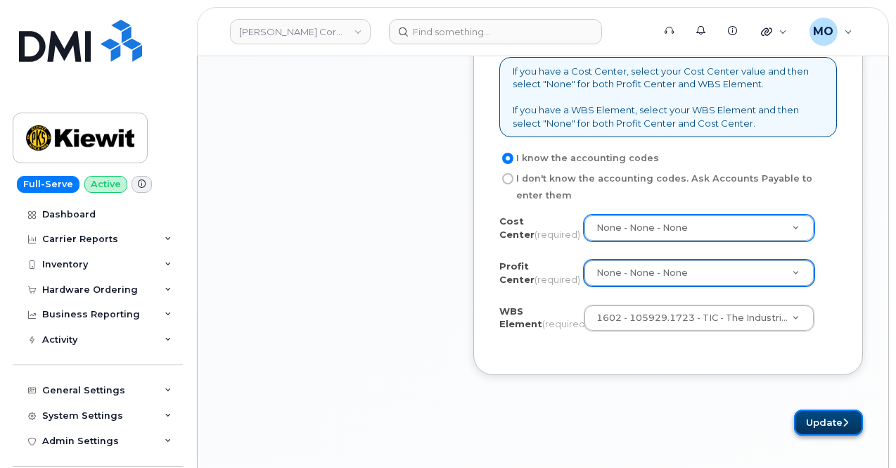
click at [825, 409] on button "Update" at bounding box center [828, 422] width 69 height 26
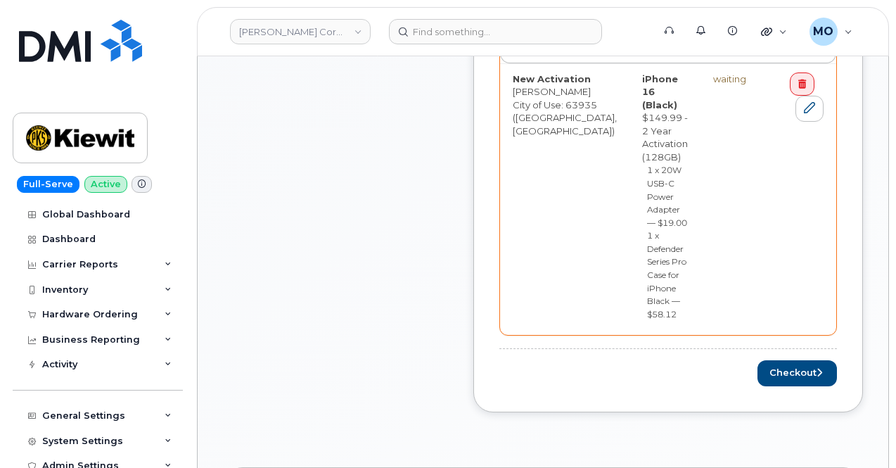
scroll to position [774, 0]
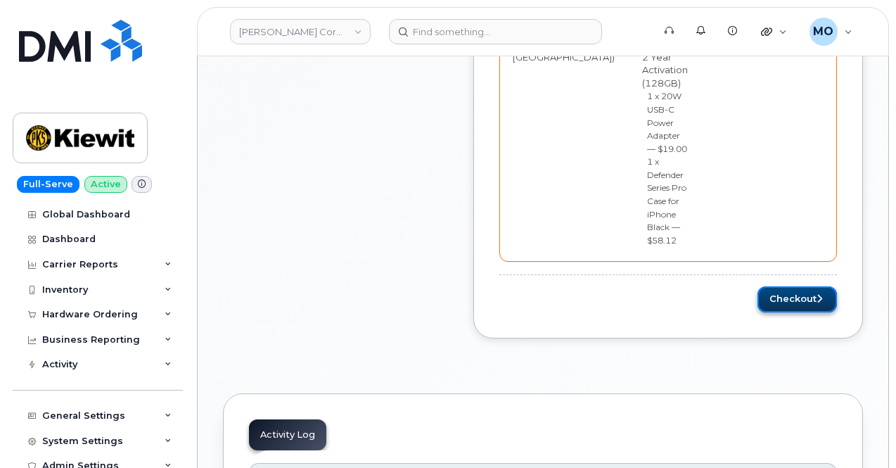
click at [787, 286] on button "Checkout" at bounding box center [797, 299] width 79 height 26
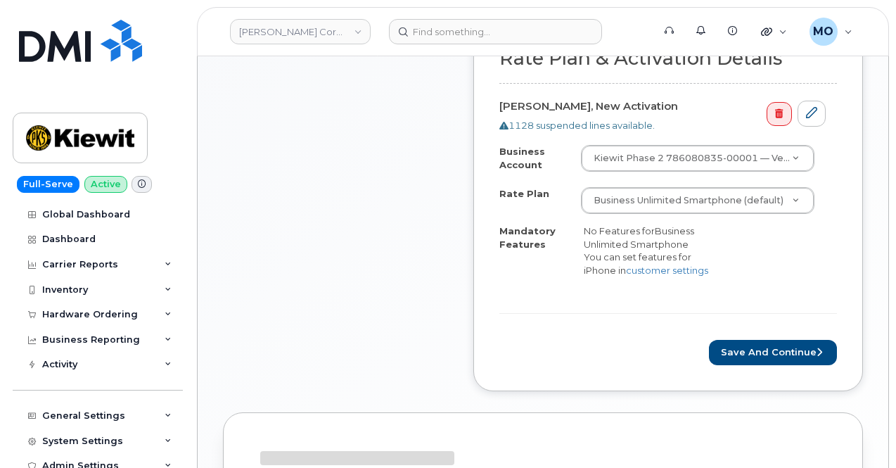
scroll to position [563, 0]
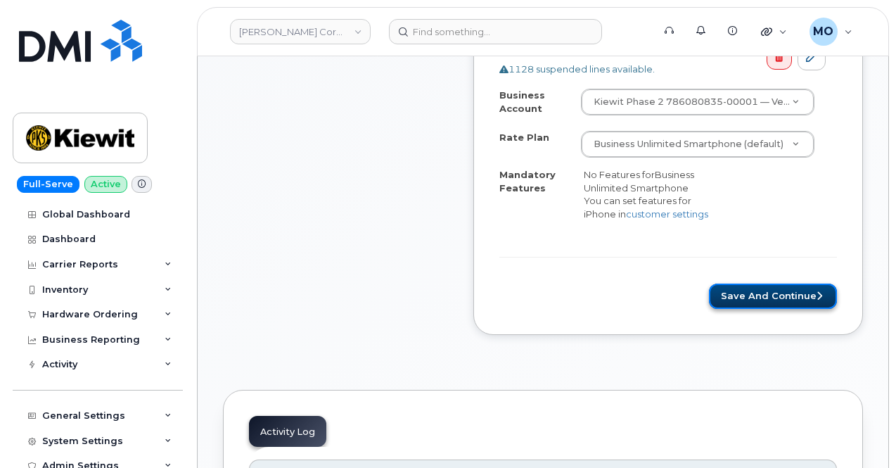
click at [745, 284] on button "Save and Continue" at bounding box center [773, 297] width 128 height 26
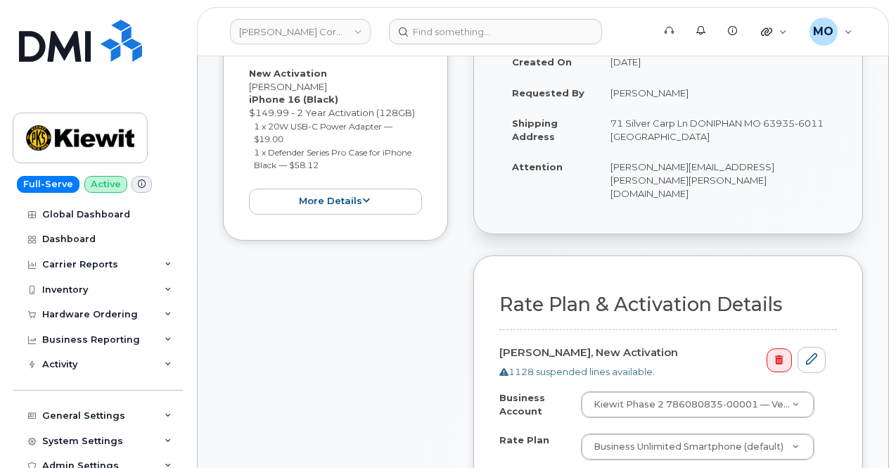
scroll to position [281, 0]
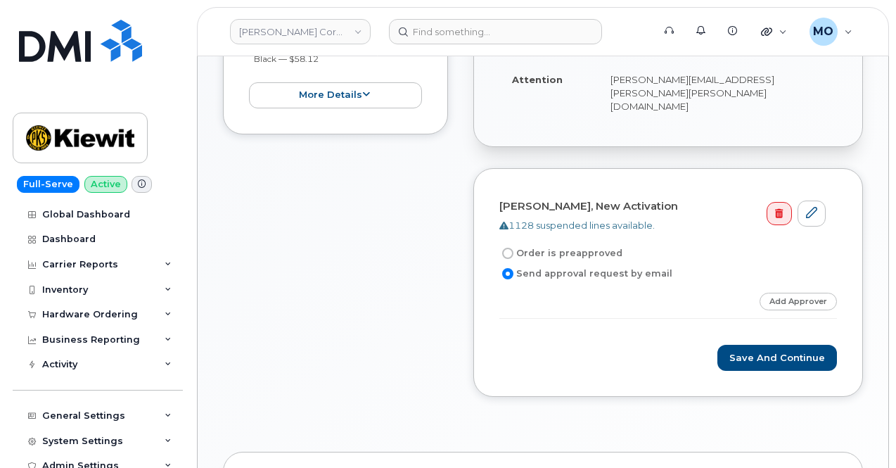
scroll to position [422, 0]
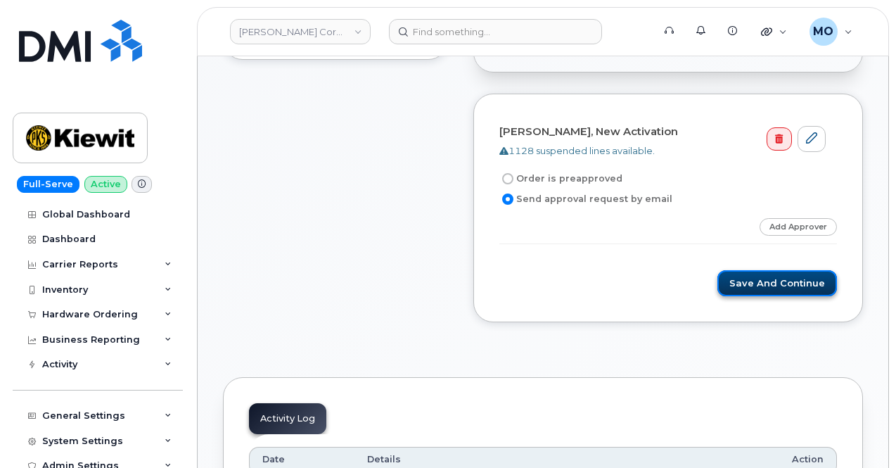
click at [774, 270] on button "Save and Continue" at bounding box center [778, 283] width 120 height 26
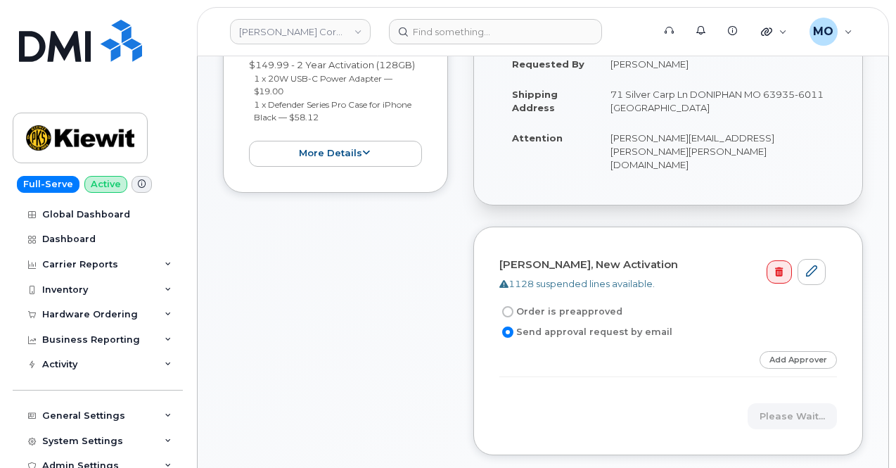
scroll to position [211, 0]
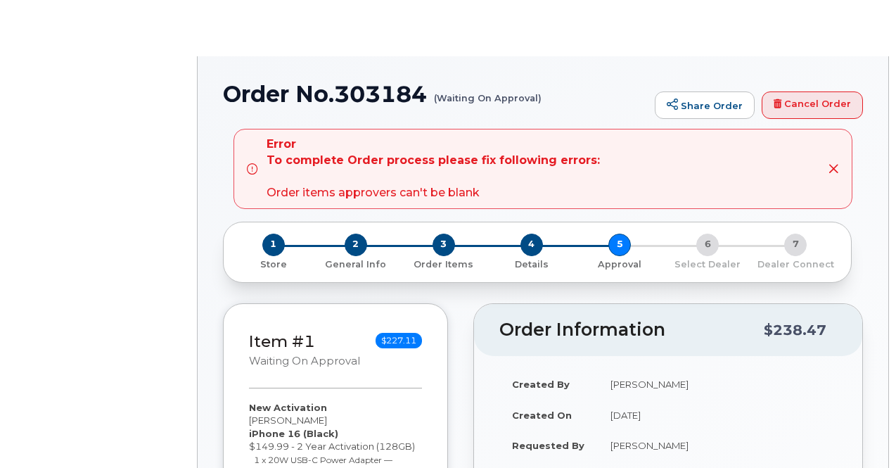
scroll to position [70, 0]
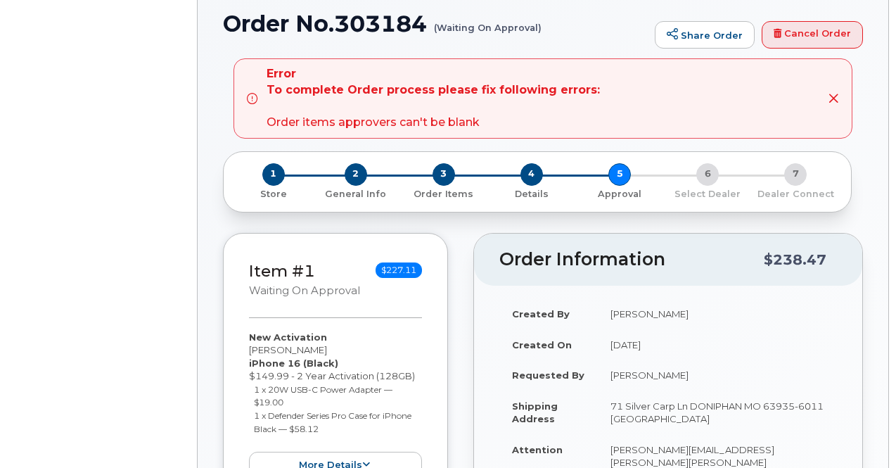
radio input "true"
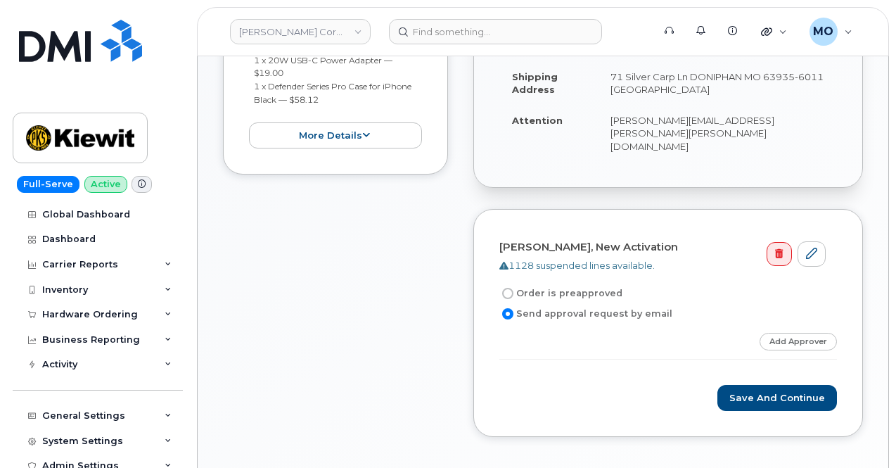
scroll to position [422, 0]
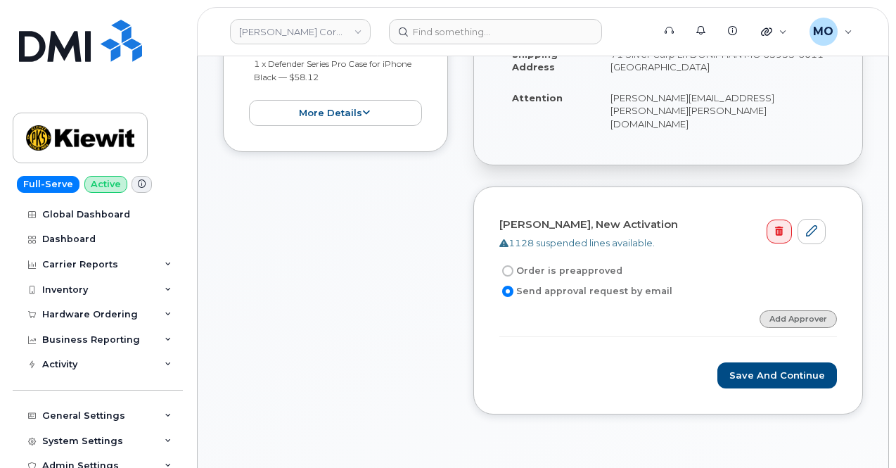
click at [781, 310] on link "Add Approver" at bounding box center [798, 319] width 77 height 18
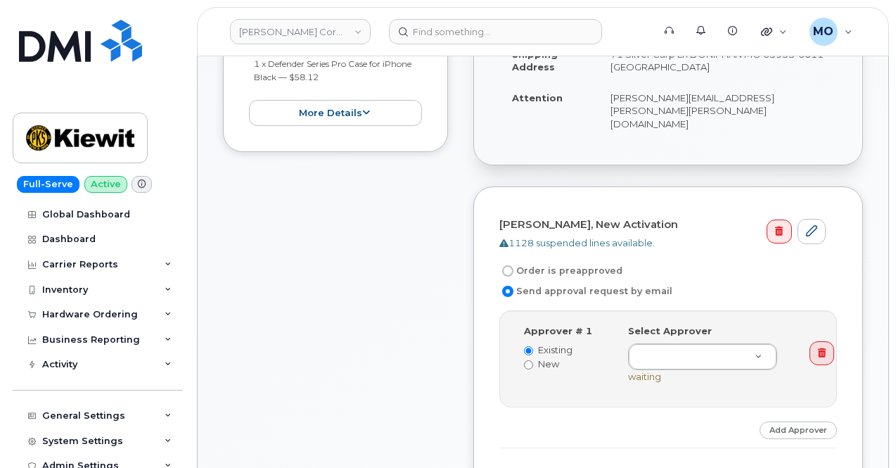
click at [550, 357] on label "New" at bounding box center [565, 363] width 83 height 13
click at [533, 360] on input "New" at bounding box center [528, 364] width 9 height 9
radio input "true"
click at [563, 343] on label "Existing" at bounding box center [565, 349] width 83 height 13
click at [533, 346] on input "Existing" at bounding box center [528, 350] width 9 height 9
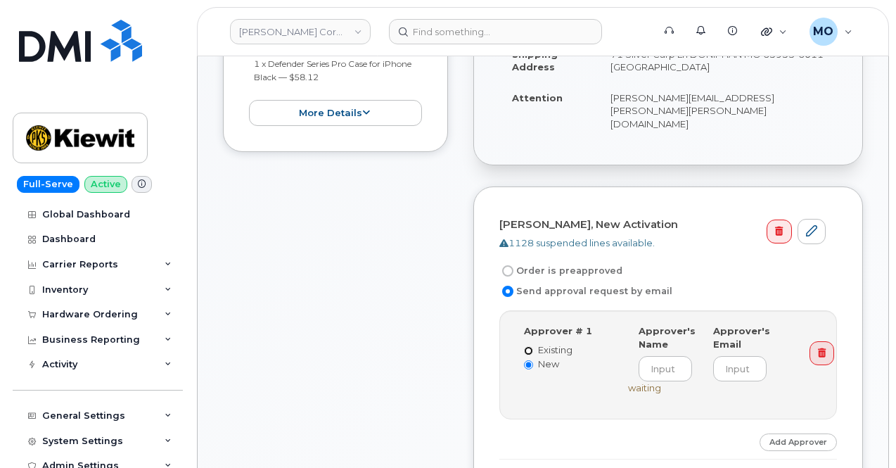
radio input "true"
radio input "false"
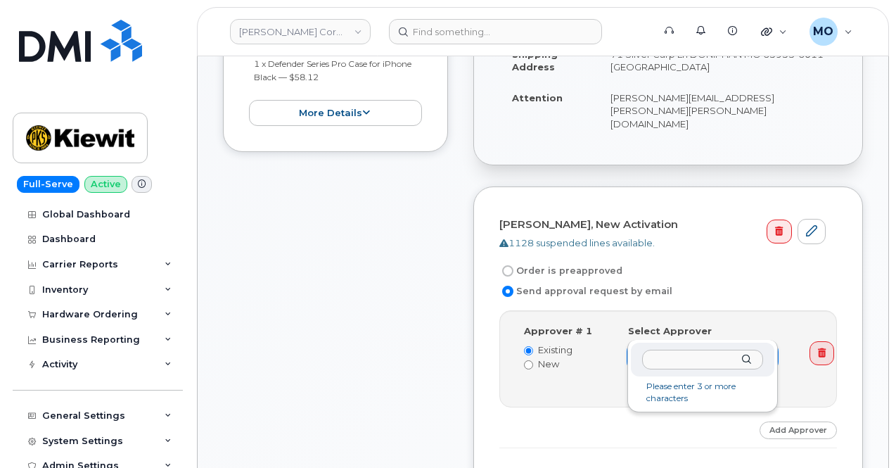
type input "d"
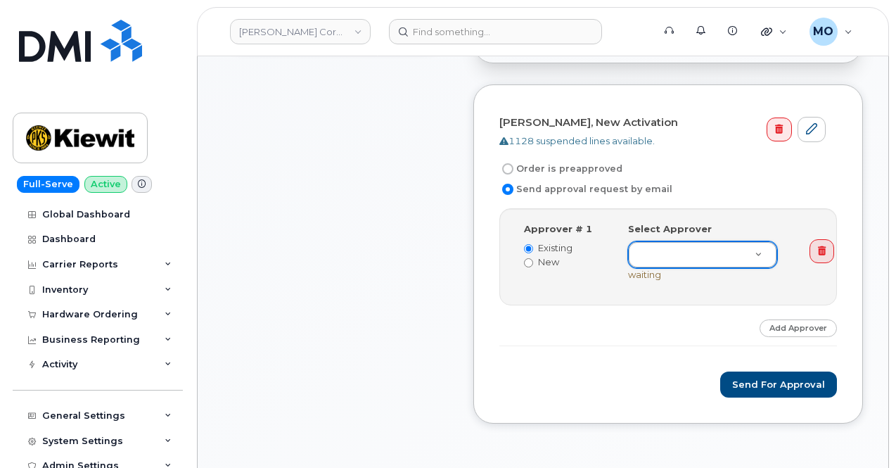
scroll to position [492, 0]
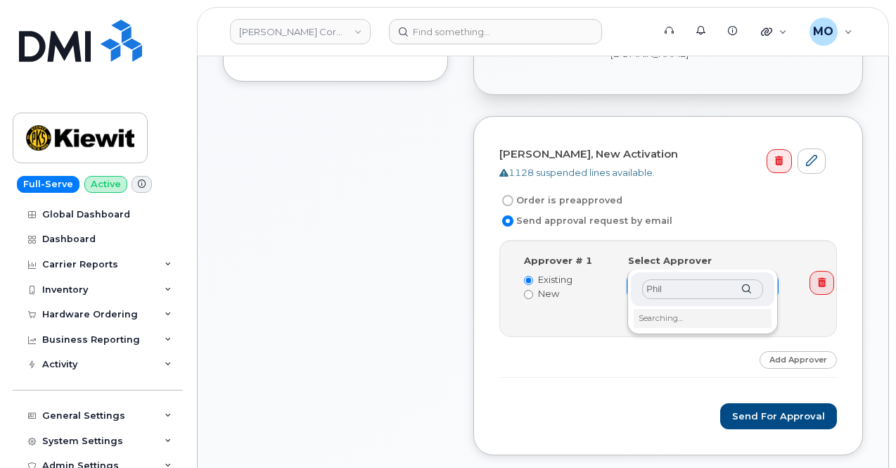
type input "Phil"
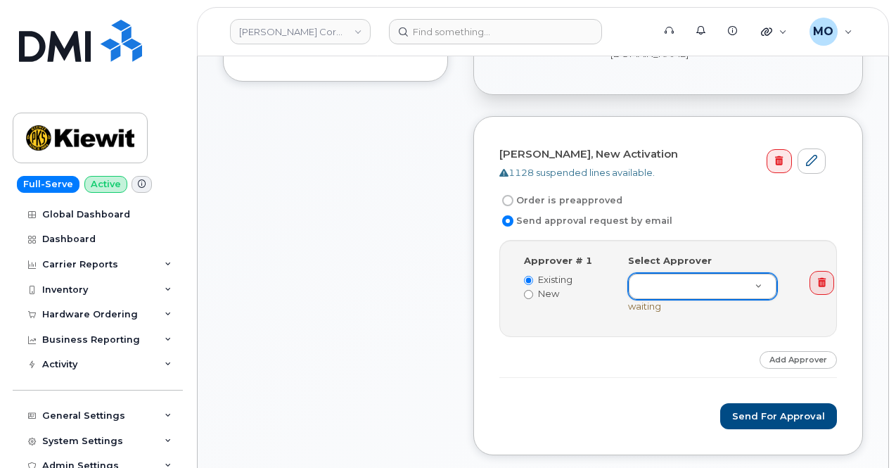
click at [554, 287] on label "New" at bounding box center [565, 293] width 83 height 13
click at [533, 290] on input "New" at bounding box center [528, 294] width 9 height 9
radio input "true"
radio input "false"
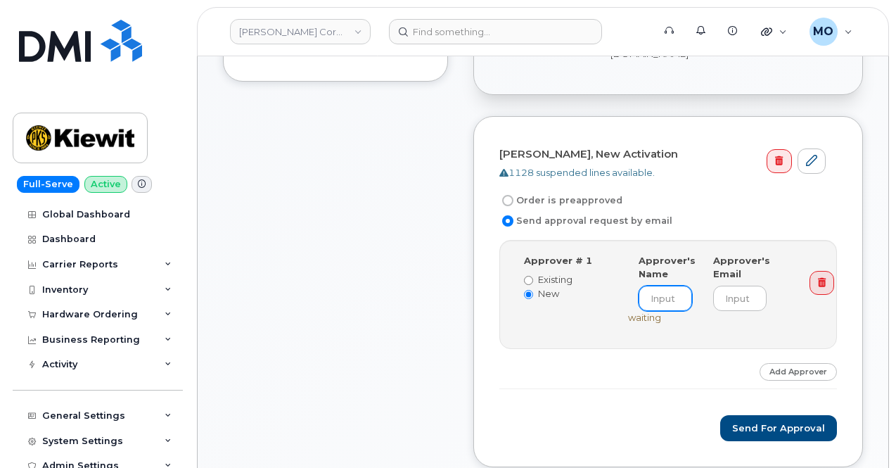
click at [660, 286] on input at bounding box center [665, 298] width 53 height 25
click at [669, 286] on input "Phil" at bounding box center [665, 298] width 53 height 25
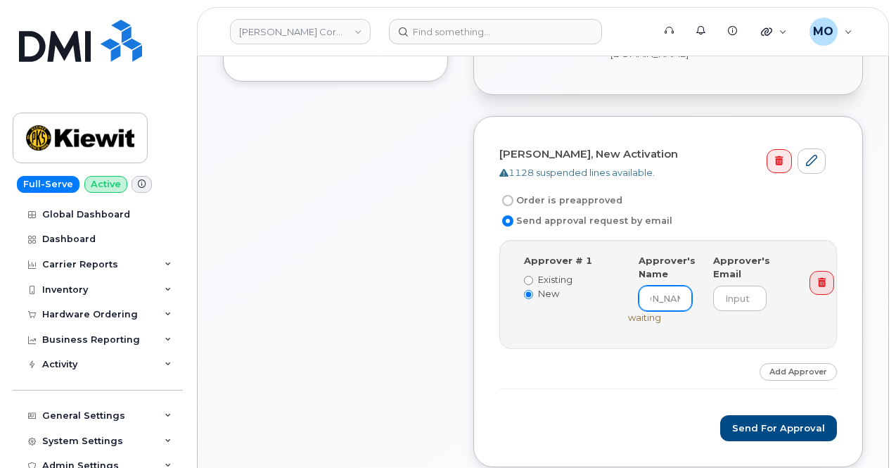
type input "Zack Redinger"
click at [530, 276] on input "Existing" at bounding box center [528, 280] width 9 height 9
radio input "true"
radio input "false"
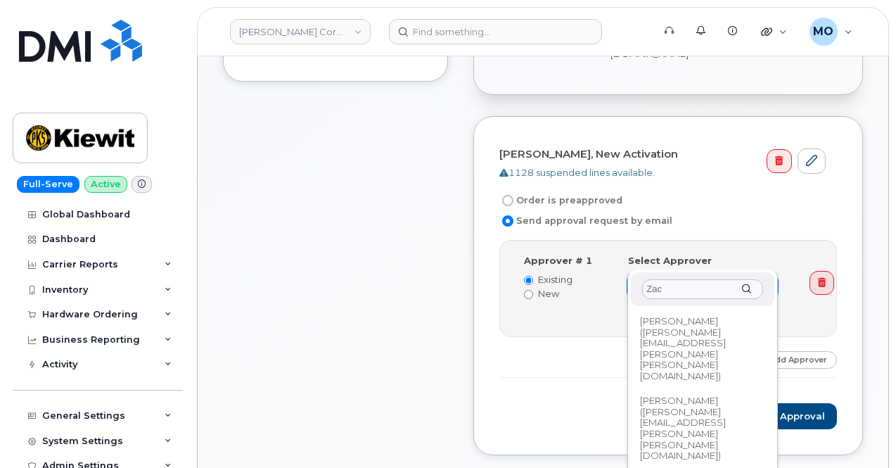
type input "Zac"
type input "2436678"
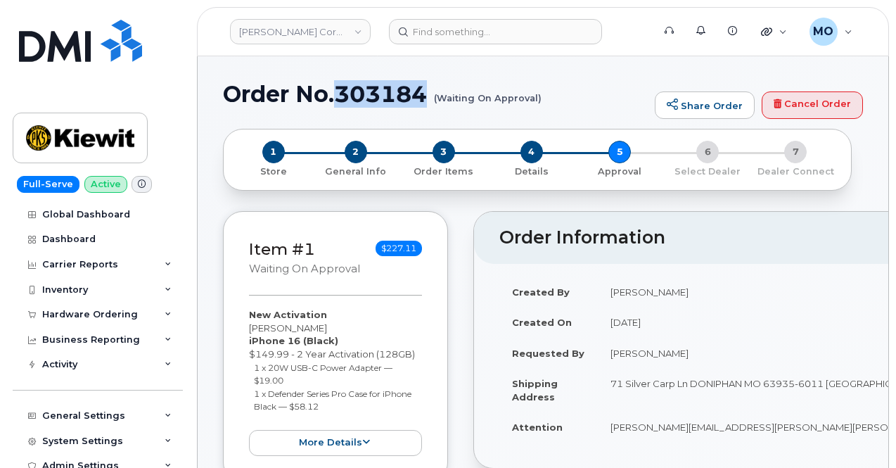
drag, startPoint x: 419, startPoint y: 95, endPoint x: 338, endPoint y: 106, distance: 81.6
click at [338, 106] on h1 "Order No.303184 (Waiting On Approval)" at bounding box center [435, 94] width 425 height 25
copy h1 "303184"
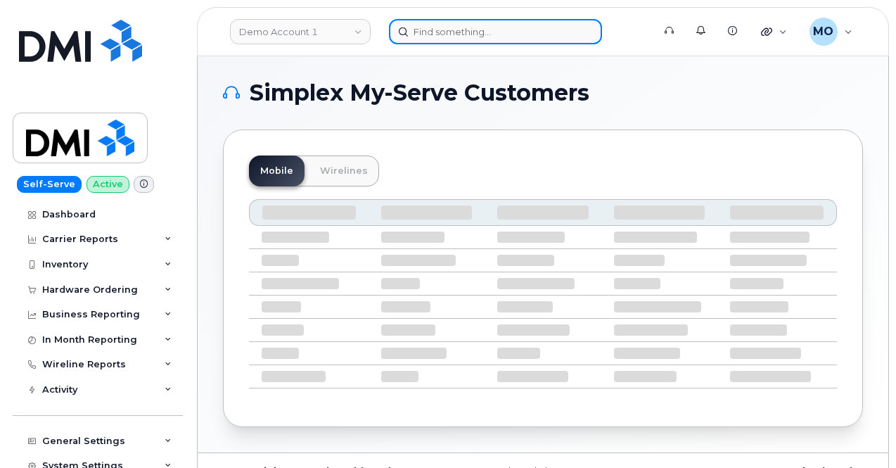
click at [421, 34] on input at bounding box center [495, 31] width 213 height 25
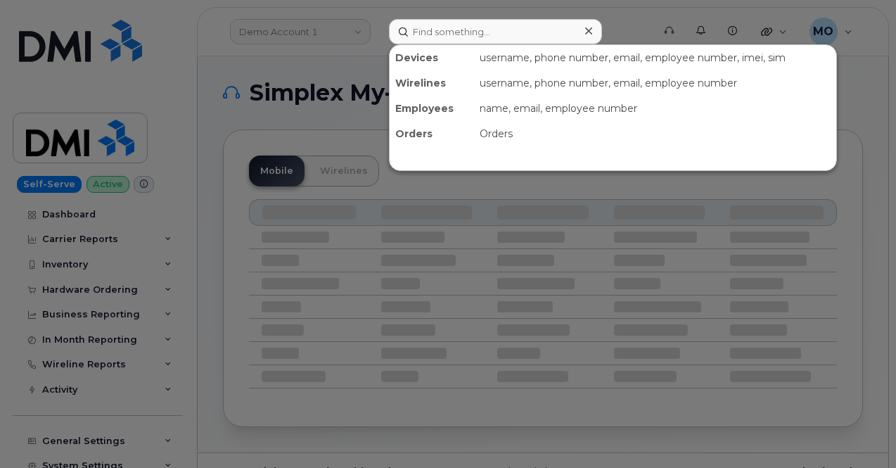
click at [336, 35] on div at bounding box center [448, 234] width 896 height 468
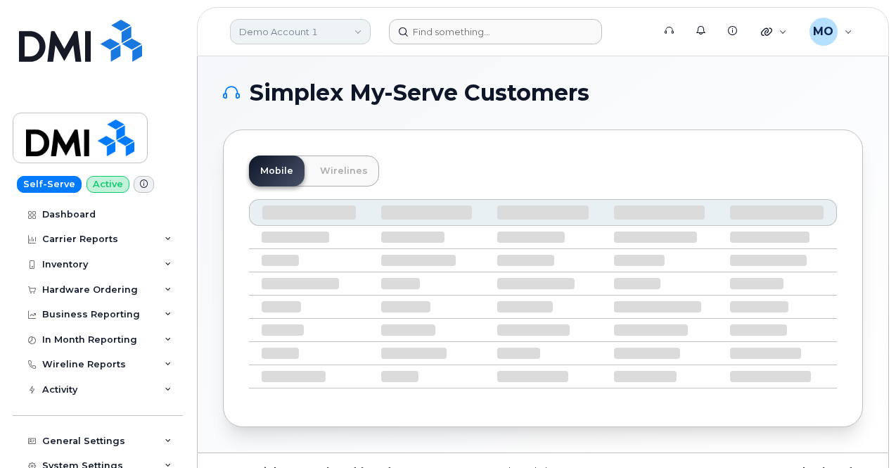
click at [320, 36] on link "Demo Account 1" at bounding box center [300, 31] width 141 height 25
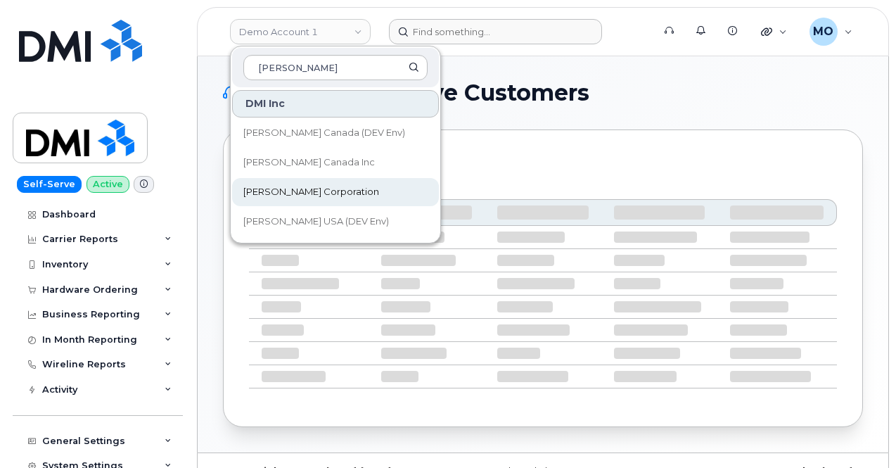
type input "kiewit"
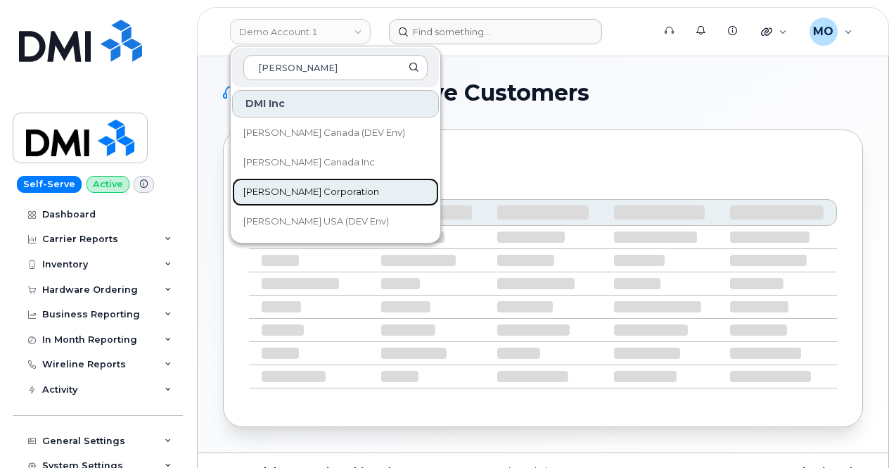
click at [326, 184] on link "[PERSON_NAME] Corporation" at bounding box center [335, 192] width 207 height 28
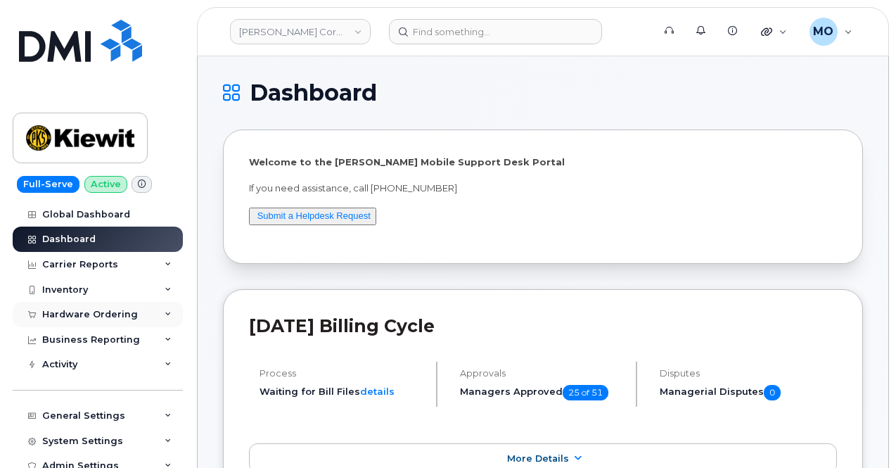
click at [110, 324] on div "Hardware Ordering" at bounding box center [98, 314] width 170 height 25
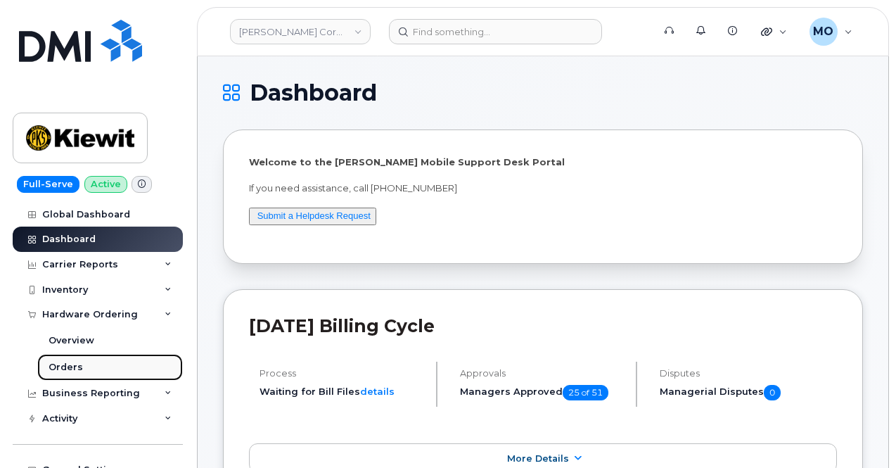
click at [97, 371] on link "Orders" at bounding box center [110, 367] width 146 height 27
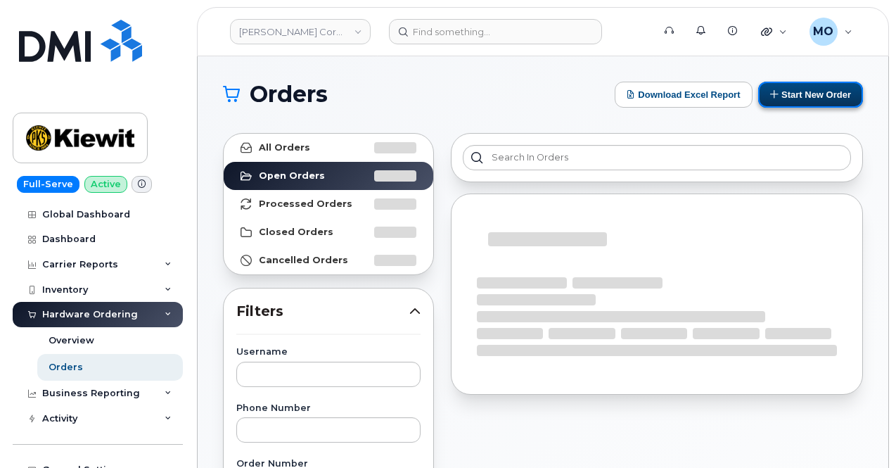
click at [798, 86] on button "Start New Order" at bounding box center [810, 95] width 105 height 26
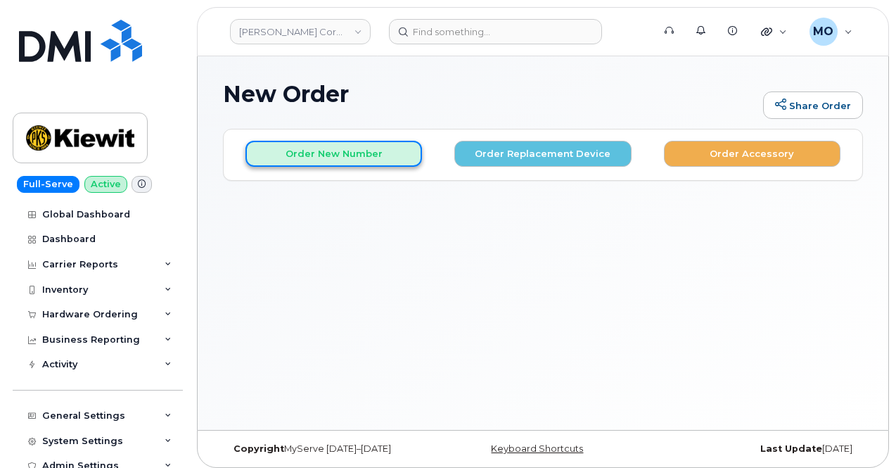
click at [370, 157] on button "Order New Number" at bounding box center [334, 154] width 177 height 26
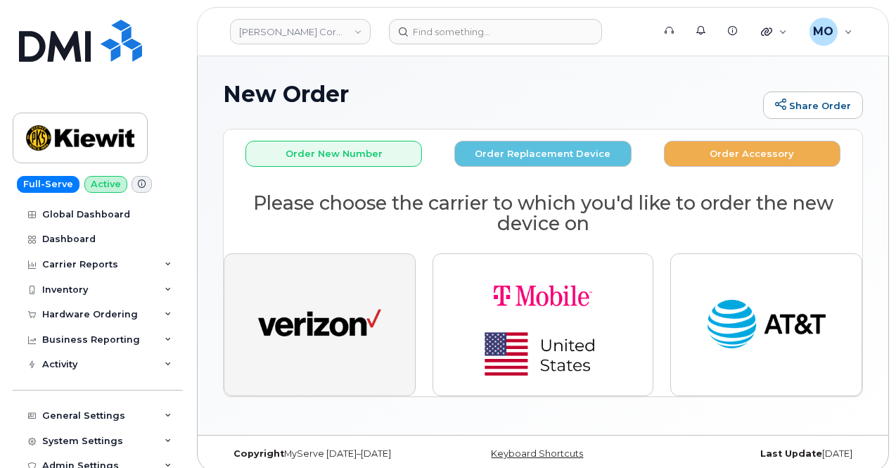
click at [288, 350] on img "button" at bounding box center [319, 324] width 123 height 63
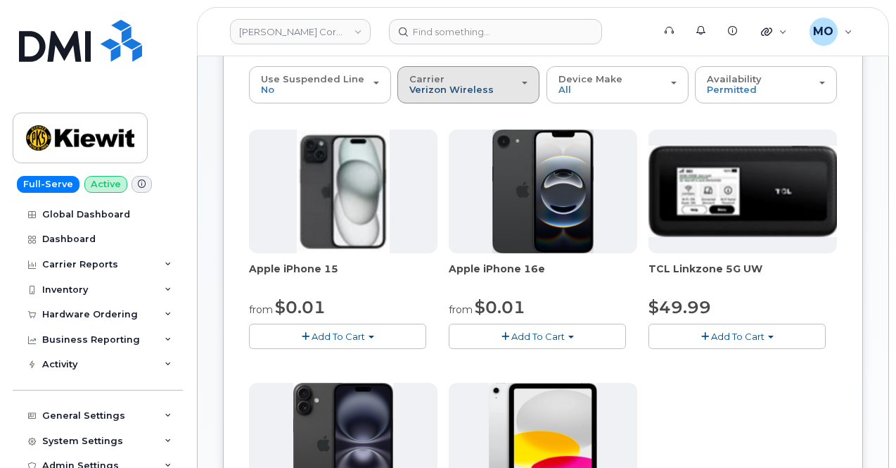
scroll to position [70, 0]
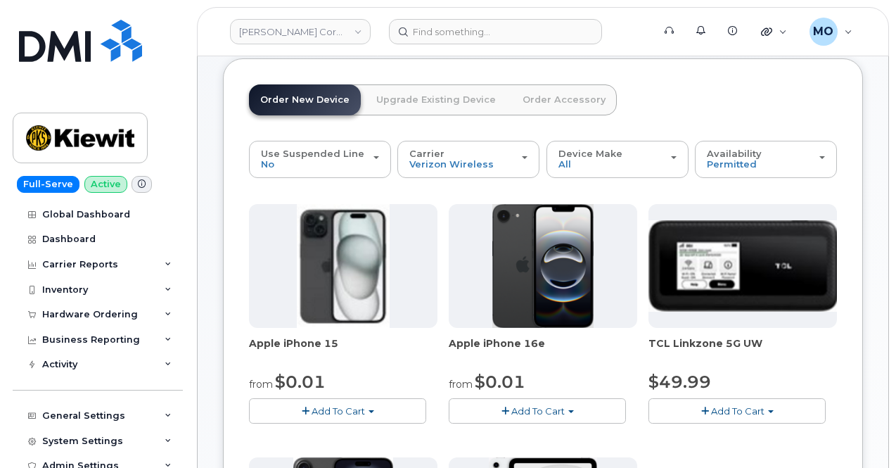
click at [584, 177] on div "Use Suspended Line No No change Yes Carrier Verizon Wireless T-Mobile AT&T Wire…" at bounding box center [543, 159] width 588 height 37
click at [580, 165] on div "Device Make All iPhone Modem Tablet" at bounding box center [618, 159] width 118 height 22
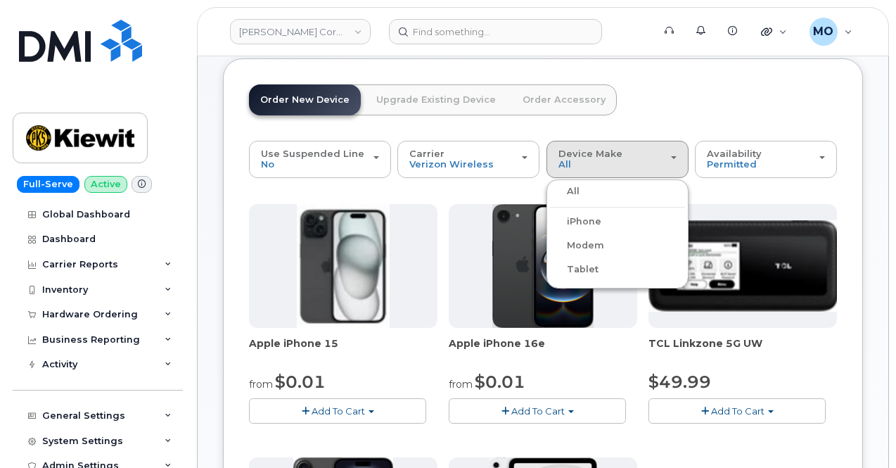
click at [571, 224] on div "iPhone" at bounding box center [617, 221] width 135 height 17
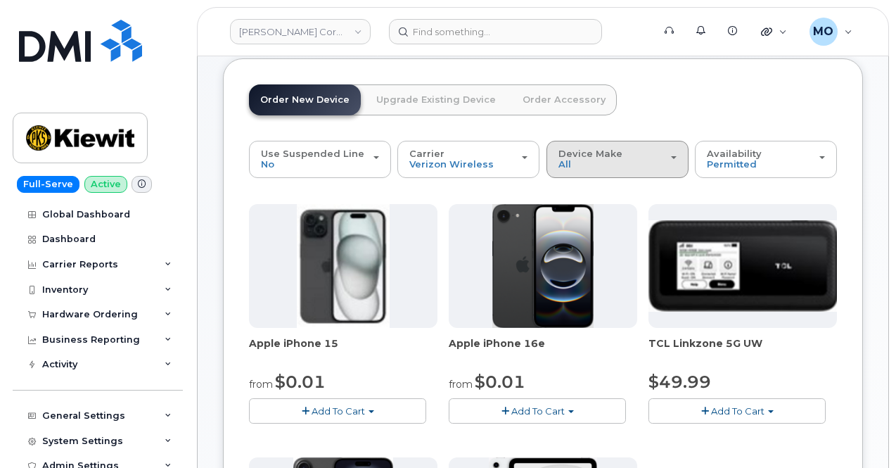
click at [559, 158] on div "Device Make All iPhone Modem Tablet" at bounding box center [618, 159] width 118 height 22
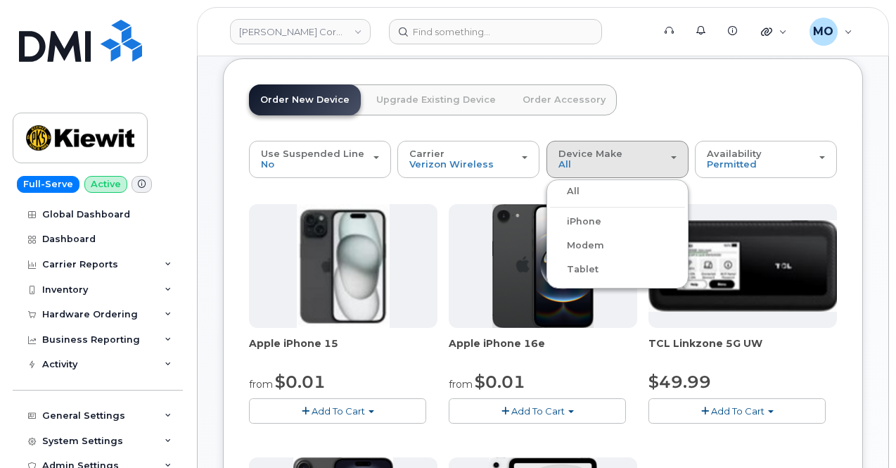
click at [550, 219] on label "iPhone" at bounding box center [575, 221] width 51 height 17
click at [0, 0] on input "iPhone" at bounding box center [0, 0] width 0 height 0
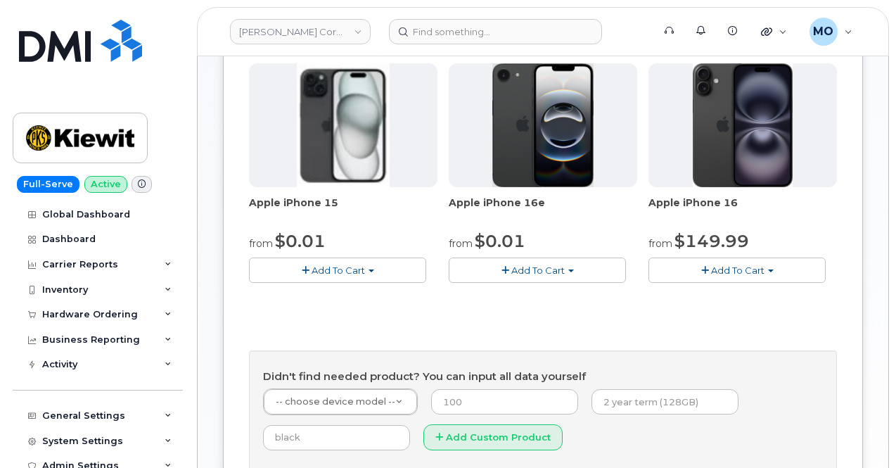
scroll to position [281, 0]
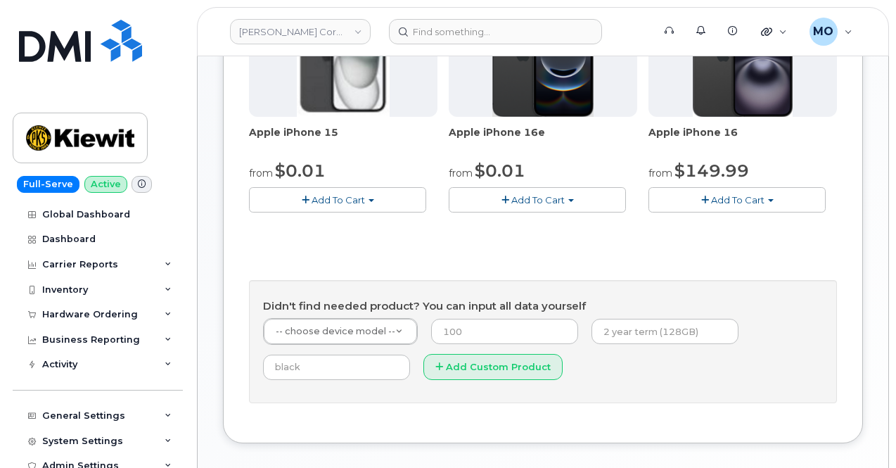
click at [511, 205] on span "Add To Cart" at bounding box center [537, 199] width 53 height 11
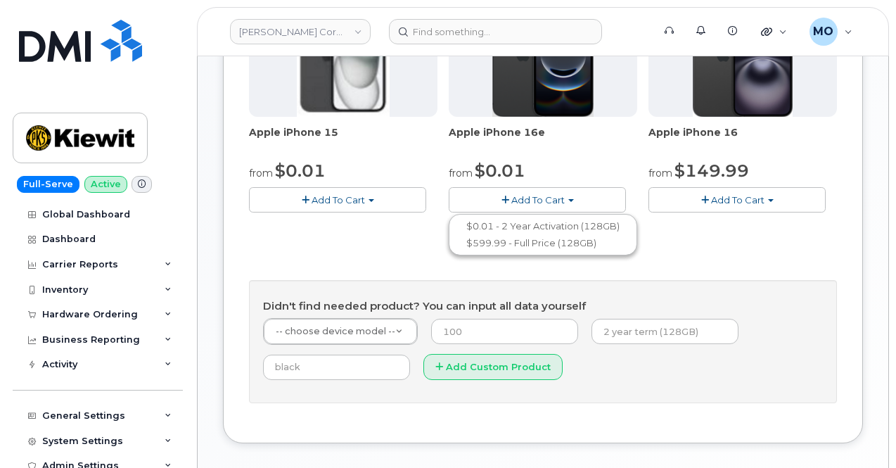
click at [511, 205] on span "Add To Cart" at bounding box center [537, 199] width 53 height 11
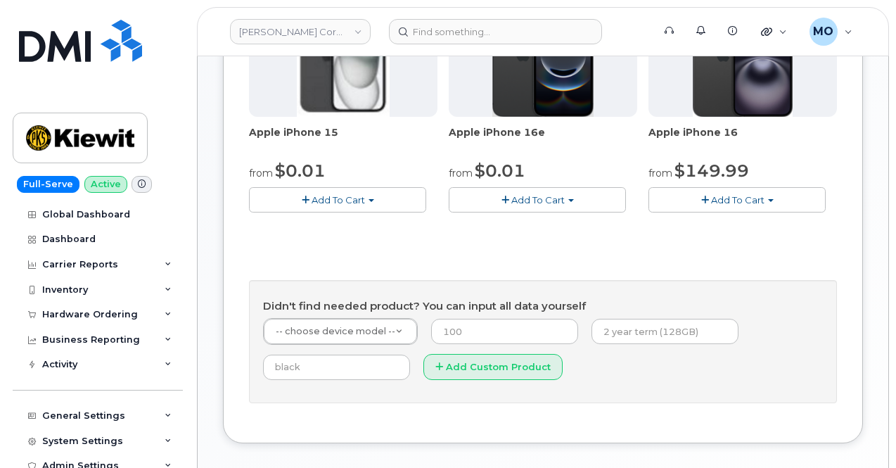
click at [711, 205] on span "Add To Cart" at bounding box center [737, 199] width 53 height 11
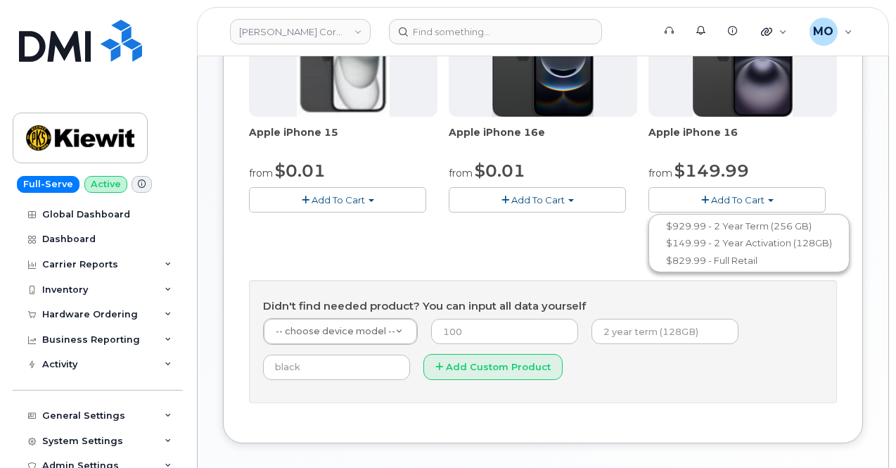
click at [322, 205] on span "Add To Cart" at bounding box center [338, 199] width 53 height 11
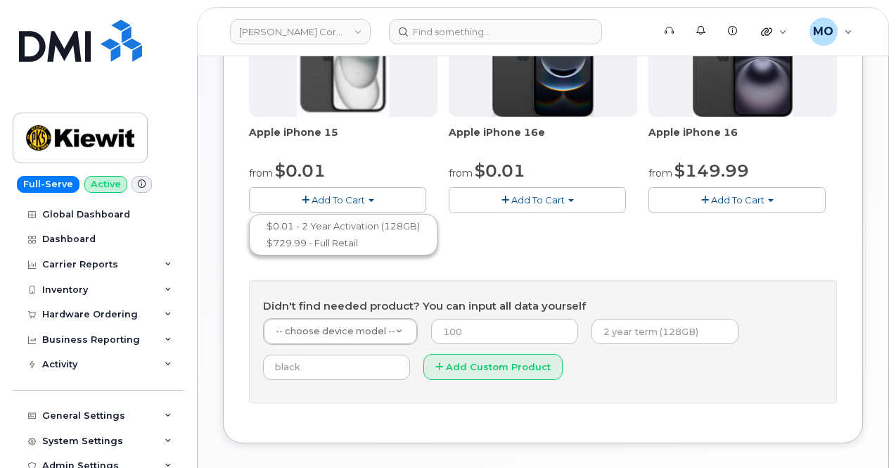
click at [502, 205] on span "button" at bounding box center [506, 200] width 8 height 9
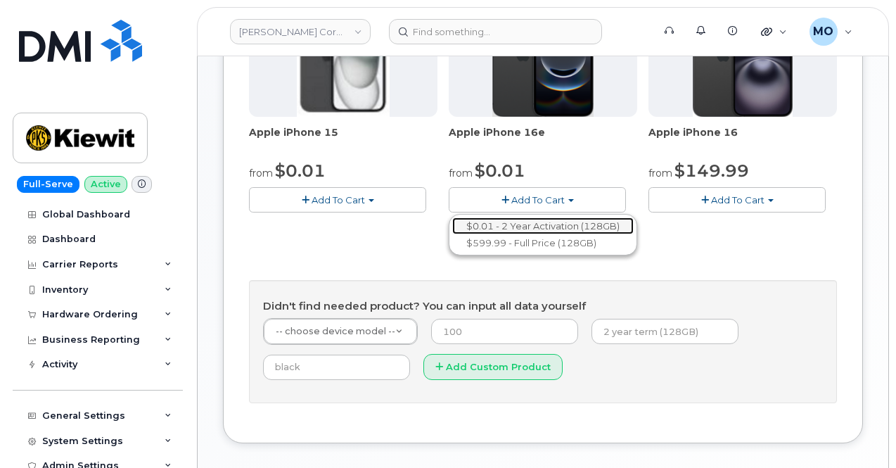
click at [452, 235] on link "$0.01 - 2 Year Activation (128GB)" at bounding box center [543, 226] width 182 height 18
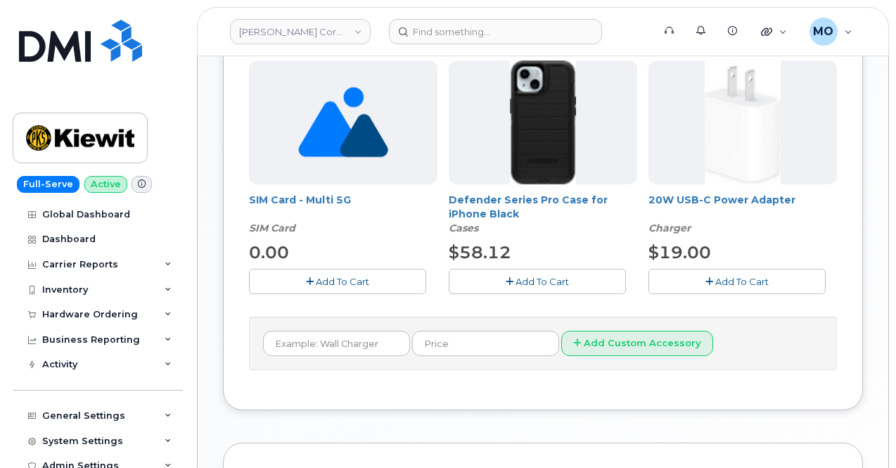
scroll to position [492, 0]
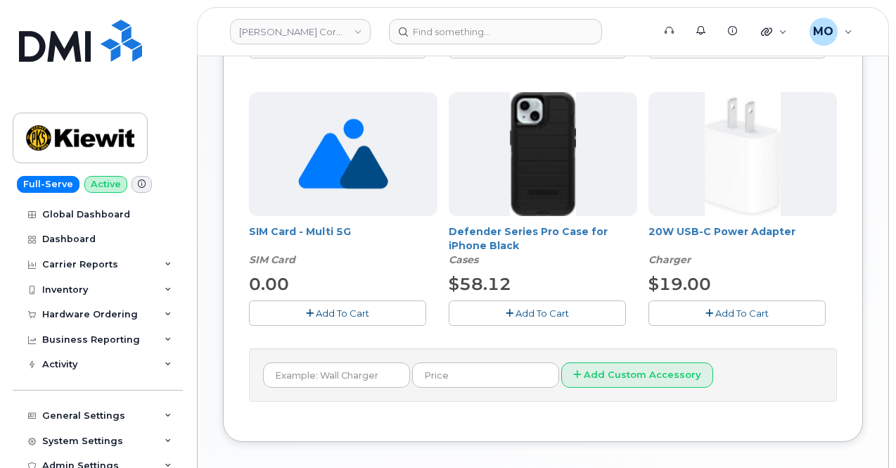
click at [516, 316] on span "Add To Cart" at bounding box center [542, 312] width 53 height 11
click at [649, 312] on button "Add To Cart" at bounding box center [737, 312] width 177 height 25
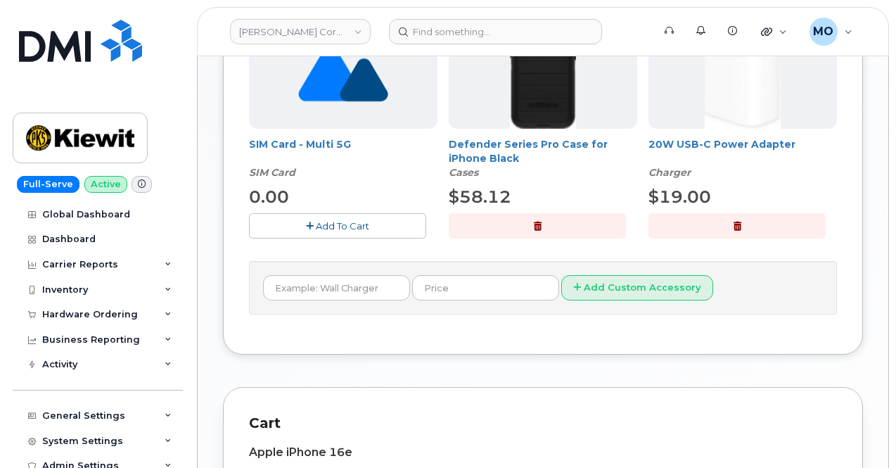
scroll to position [509, 0]
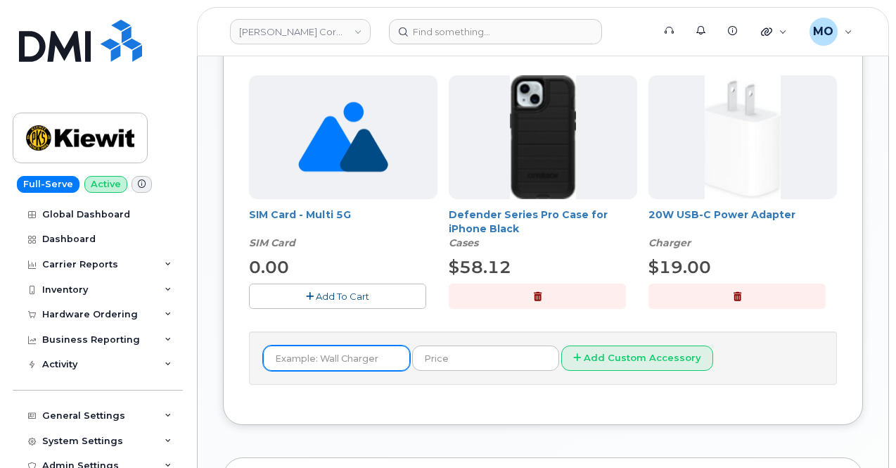
click at [321, 350] on input "text" at bounding box center [336, 357] width 147 height 25
type input "Charger"
click at [337, 354] on input "Charger" at bounding box center [336, 357] width 147 height 25
click at [335, 350] on input "Charger" at bounding box center [336, 357] width 147 height 25
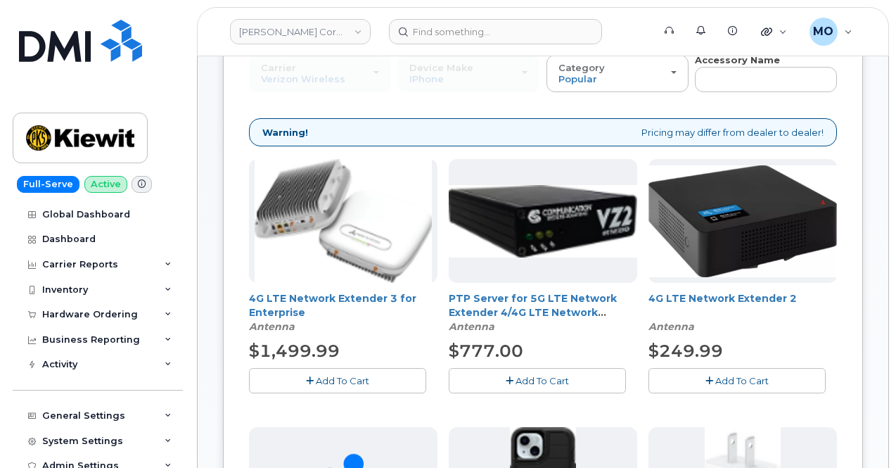
scroll to position [0, 0]
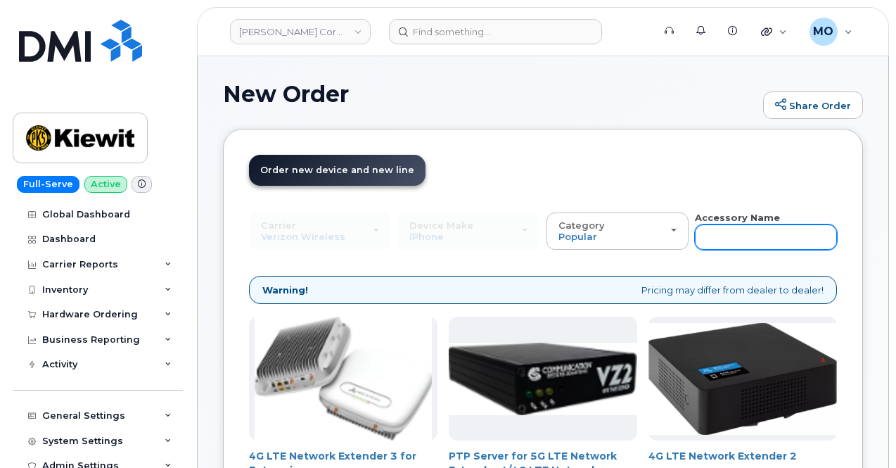
click at [695, 238] on input "text" at bounding box center [766, 236] width 142 height 25
type input "charger"
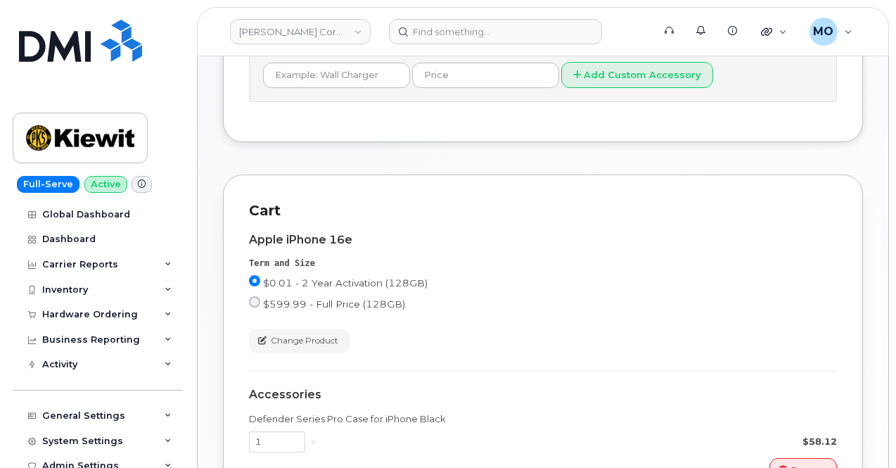
scroll to position [58, 0]
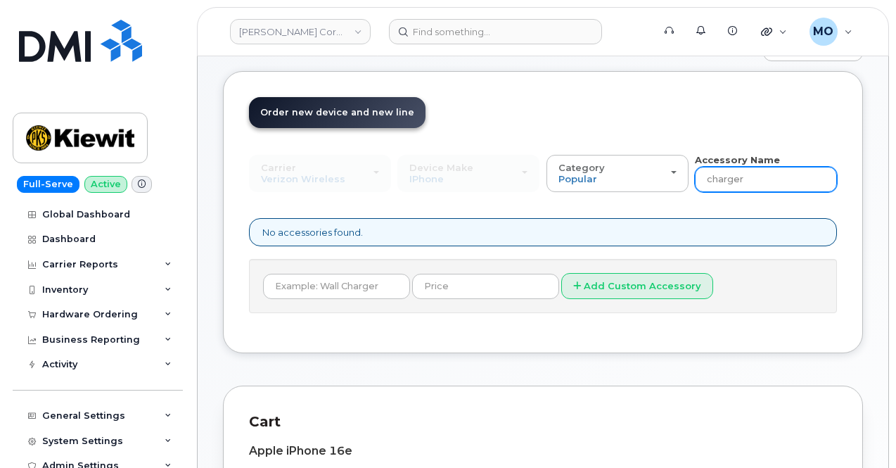
click at [695, 177] on input "charger" at bounding box center [766, 179] width 142 height 25
type input "Ad"
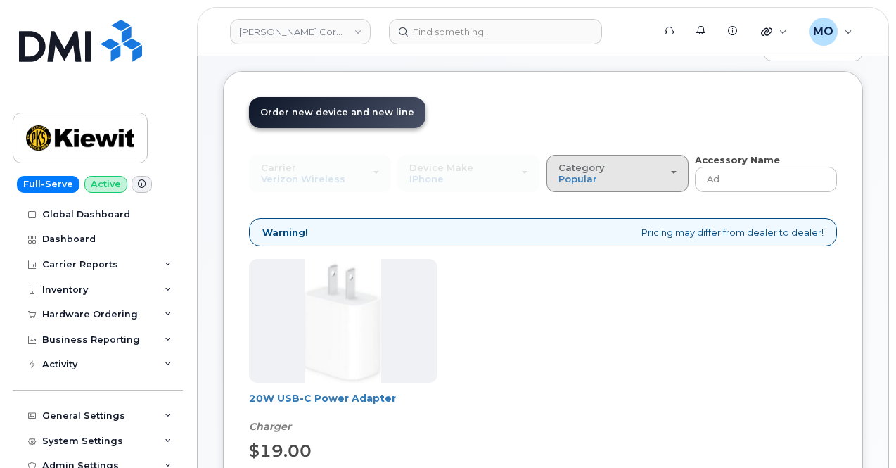
click at [559, 171] on div "Category Popular" at bounding box center [618, 174] width 118 height 22
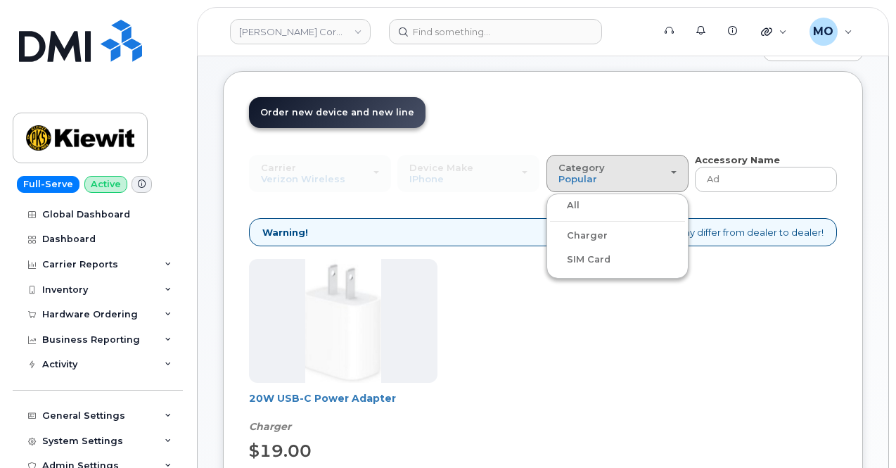
click at [550, 234] on label "Charger" at bounding box center [579, 235] width 58 height 17
click at [0, 0] on input "Charger" at bounding box center [0, 0] width 0 height 0
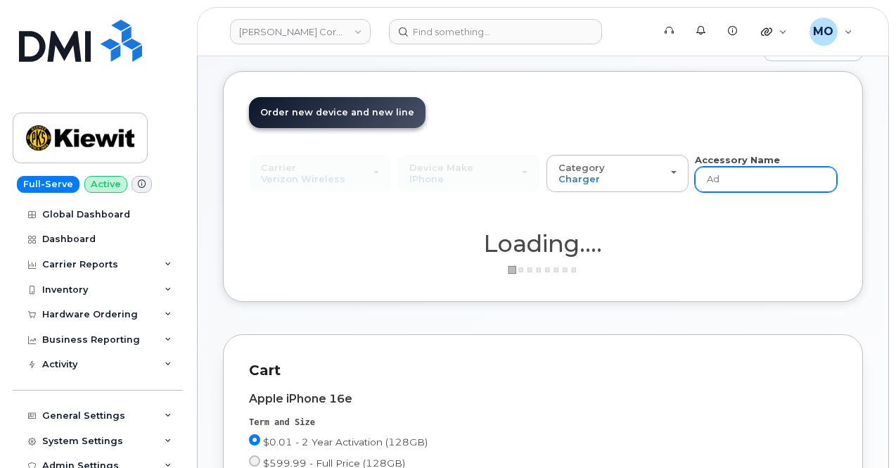
click at [695, 178] on input "Ad" at bounding box center [766, 179] width 142 height 25
click at [695, 177] on input "Ad" at bounding box center [766, 179] width 142 height 25
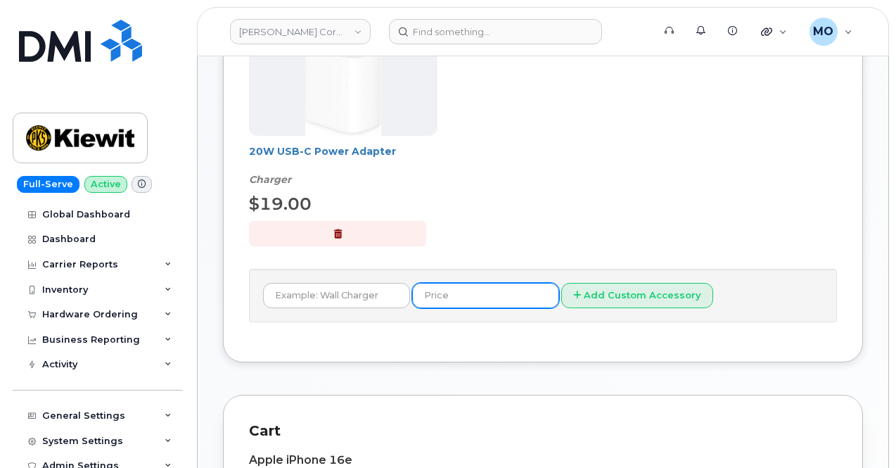
scroll to position [312, 0]
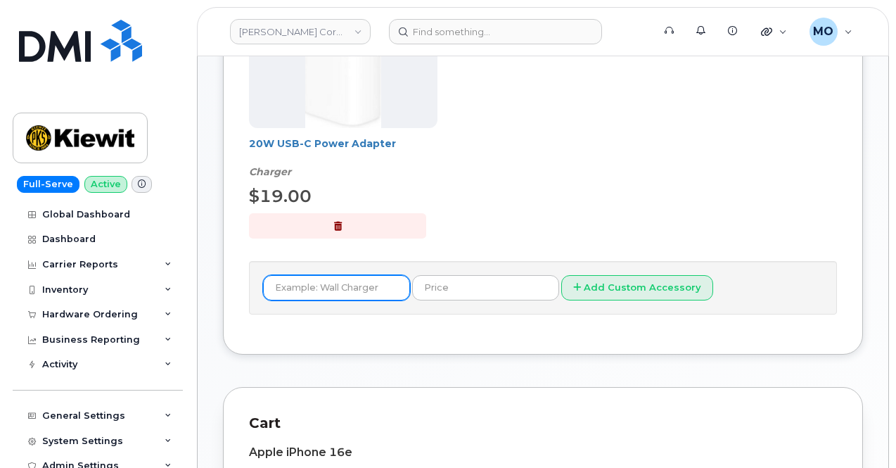
click at [361, 289] on input "text" at bounding box center [336, 287] width 147 height 25
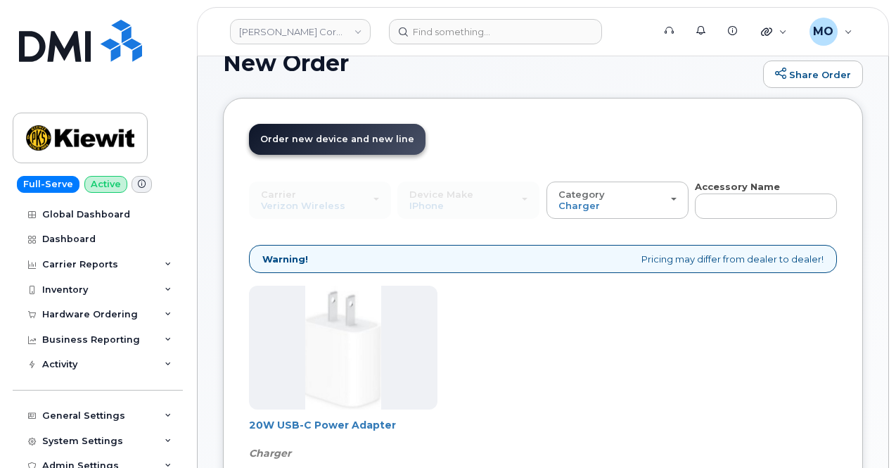
scroll to position [0, 0]
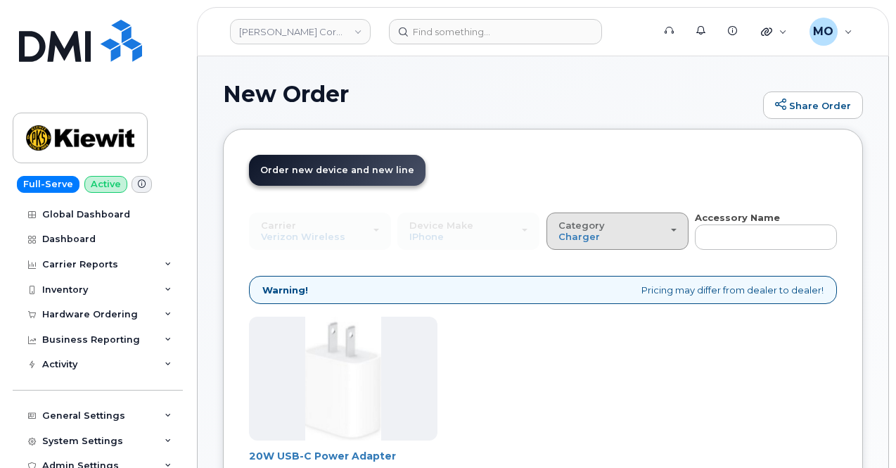
click at [559, 231] on div "Category Charger" at bounding box center [618, 231] width 118 height 22
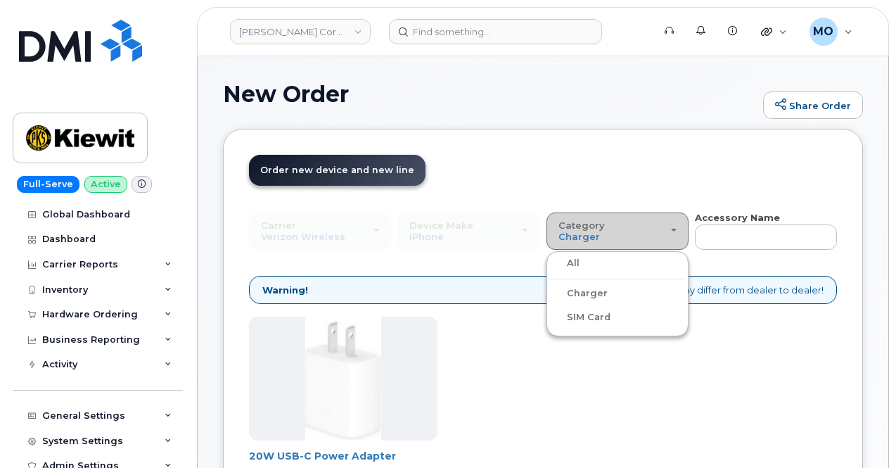
click at [559, 231] on div "Category Charger" at bounding box center [618, 231] width 118 height 22
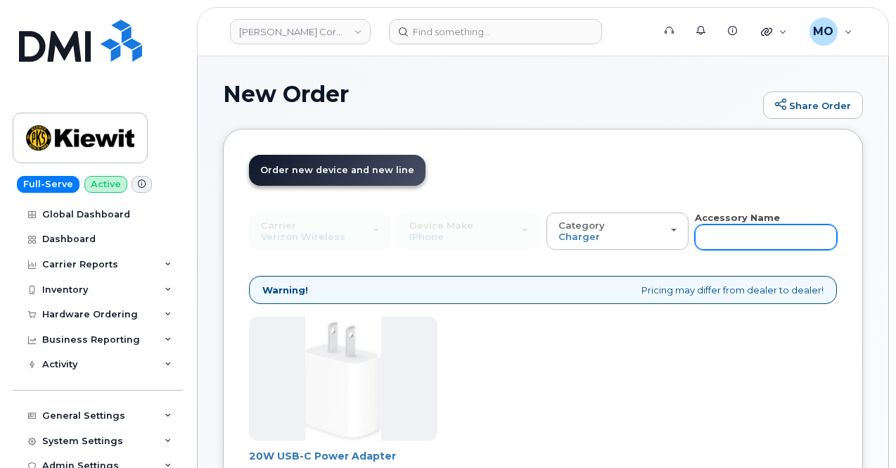
click at [695, 227] on input "text" at bounding box center [766, 236] width 142 height 25
click at [564, 188] on header "Order New Device Upgrade Existing Device Order Accessory Order new device and n…" at bounding box center [543, 183] width 588 height 56
click at [695, 245] on input "text" at bounding box center [766, 236] width 142 height 25
click at [556, 201] on header "Order New Device Upgrade Existing Device Order Accessory Order new device and n…" at bounding box center [543, 183] width 588 height 56
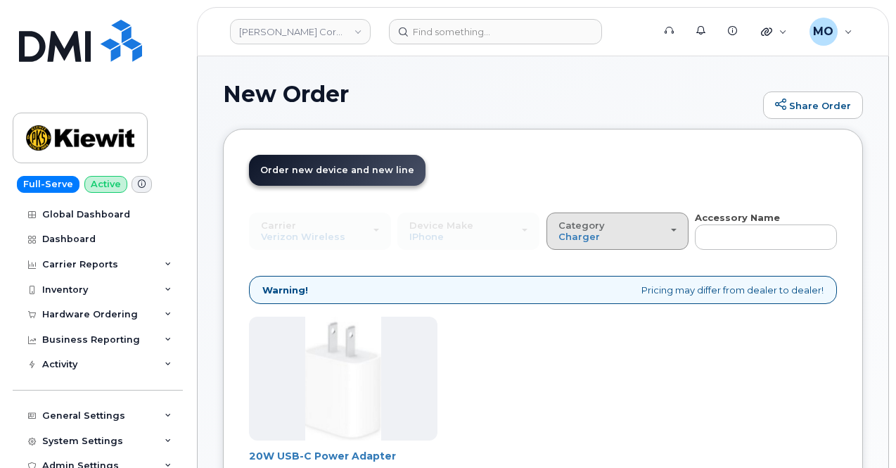
click at [559, 227] on div "Category Charger" at bounding box center [618, 231] width 118 height 22
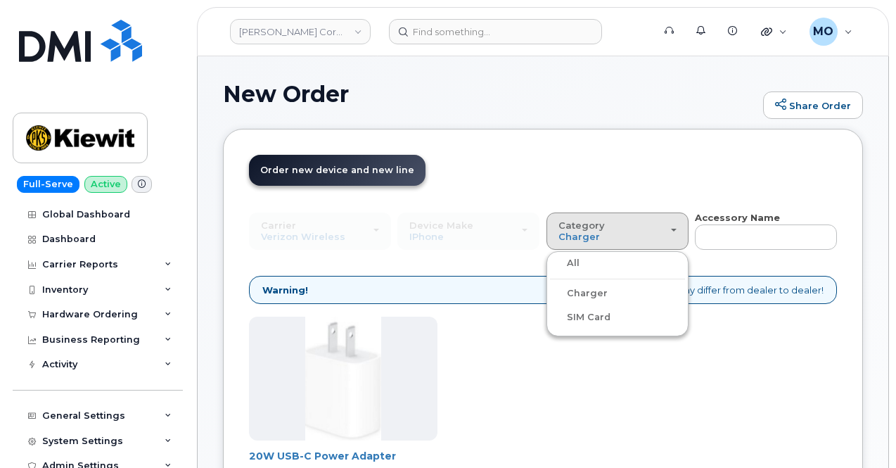
click at [517, 181] on header "Order New Device Upgrade Existing Device Order Accessory Order new device and n…" at bounding box center [543, 183] width 588 height 56
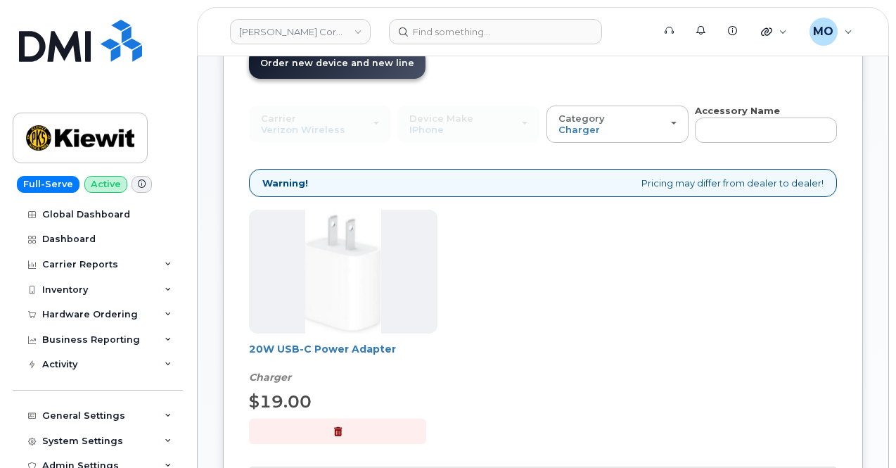
scroll to position [211, 0]
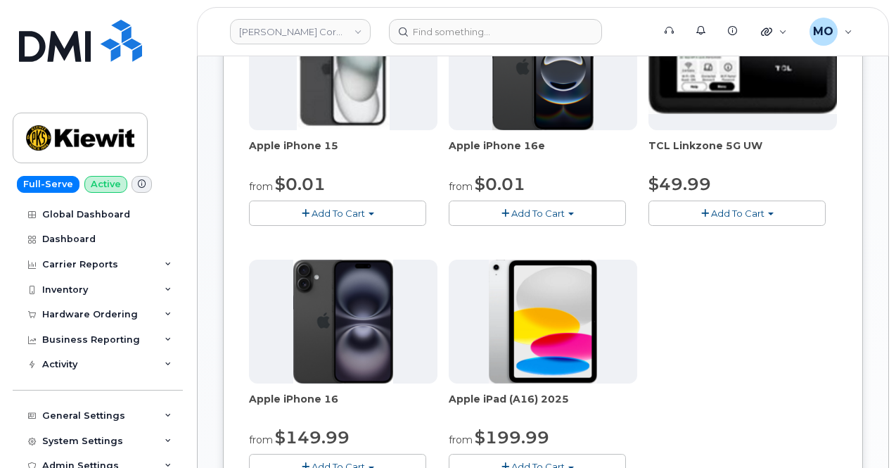
scroll to position [352, 0]
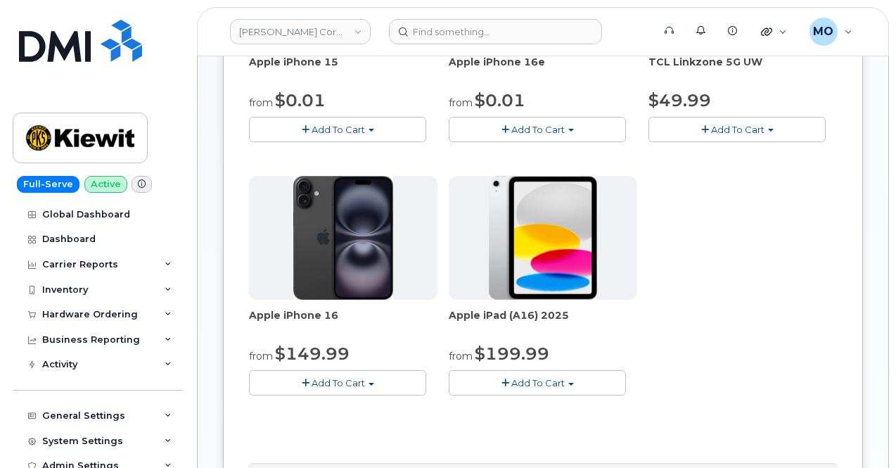
click at [511, 135] on span "Add To Cart" at bounding box center [537, 129] width 53 height 11
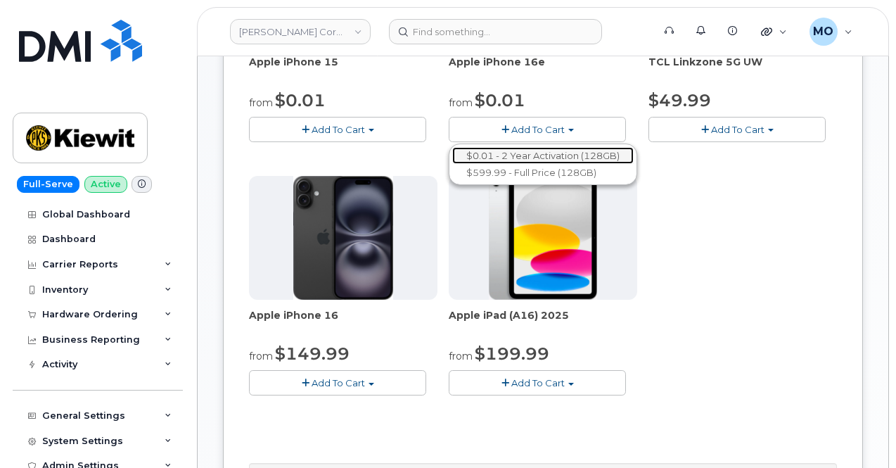
click at [466, 165] on link "$0.01 - 2 Year Activation (128GB)" at bounding box center [543, 156] width 182 height 18
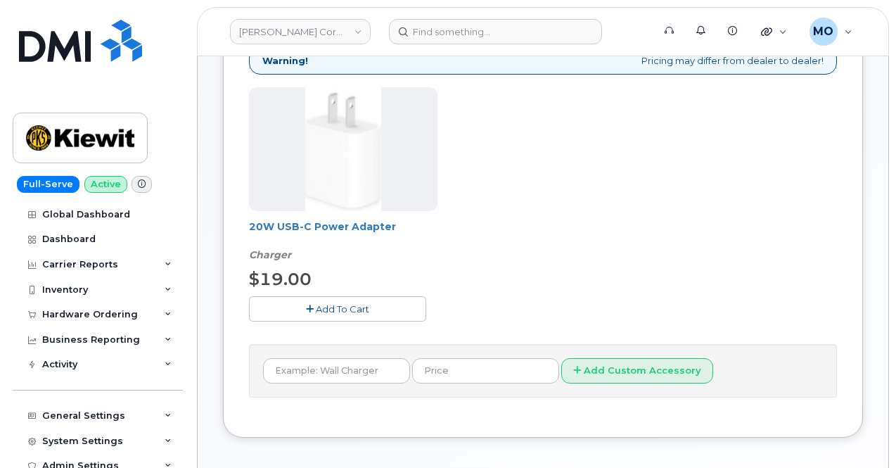
scroll to position [202, 0]
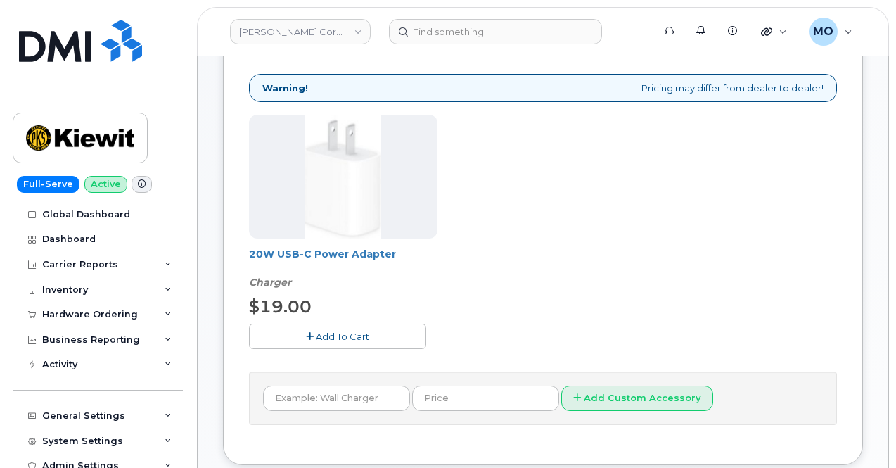
click at [295, 343] on button "Add To Cart" at bounding box center [337, 336] width 177 height 25
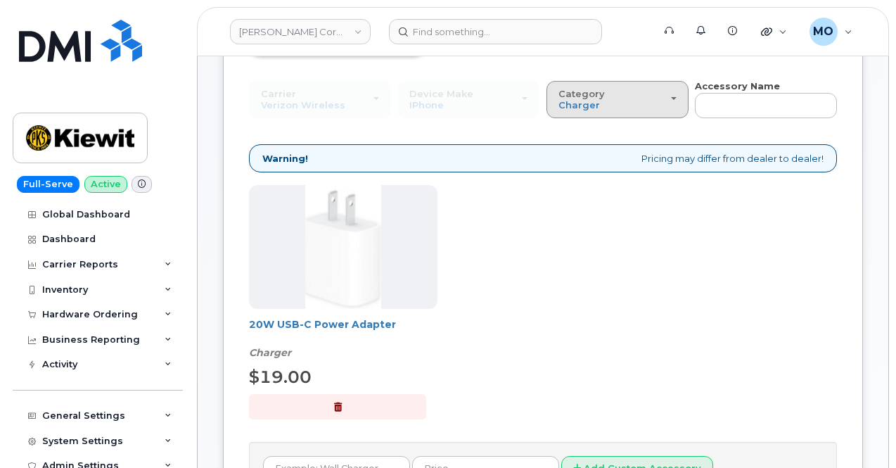
drag, startPoint x: 506, startPoint y: 105, endPoint x: 504, endPoint y: 115, distance: 10.1
click at [547, 115] on button "Category Charger" at bounding box center [618, 99] width 142 height 37
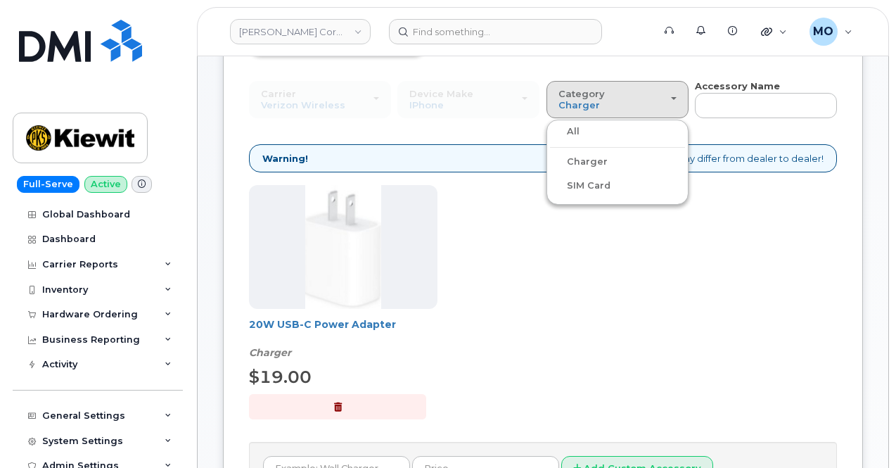
click at [550, 135] on div "All" at bounding box center [617, 131] width 135 height 17
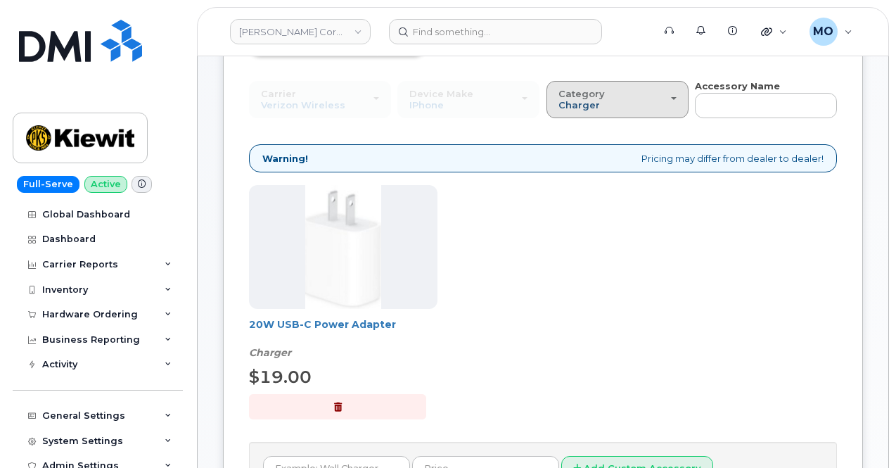
click at [559, 101] on span "Charger" at bounding box center [580, 104] width 42 height 11
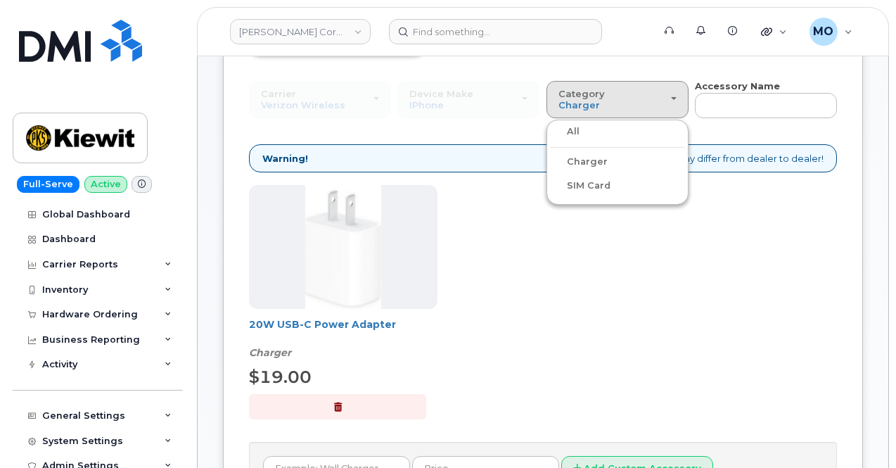
click at [550, 129] on label "All" at bounding box center [565, 131] width 30 height 17
click at [0, 0] on input "All" at bounding box center [0, 0] width 0 height 0
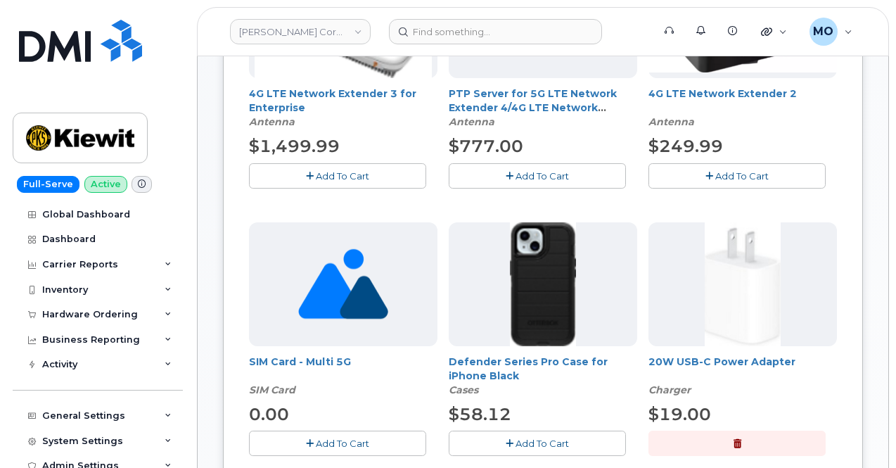
scroll to position [413, 0]
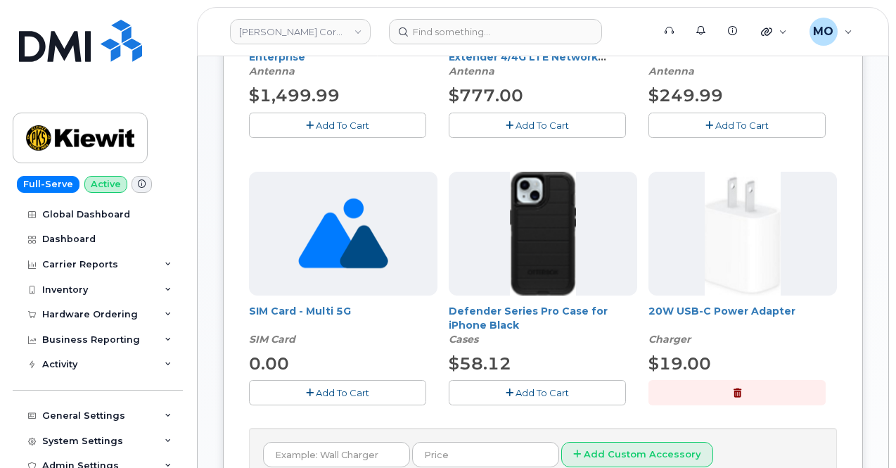
click at [449, 392] on button "Add To Cart" at bounding box center [537, 392] width 177 height 25
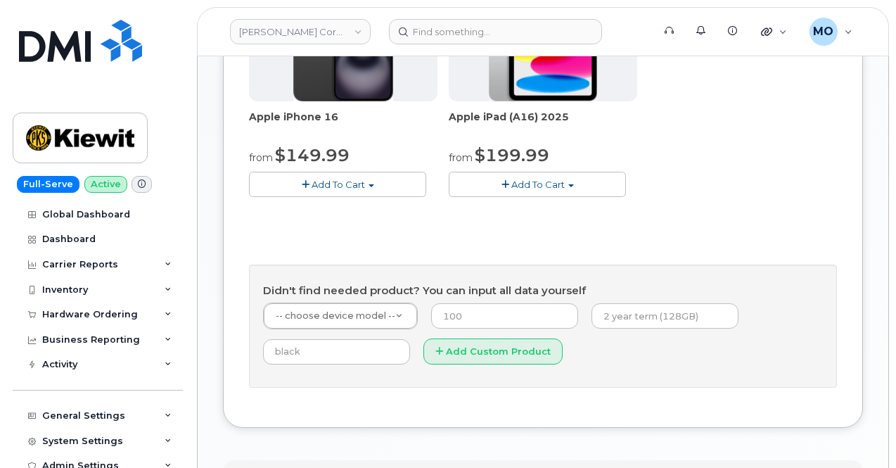
scroll to position [323, 0]
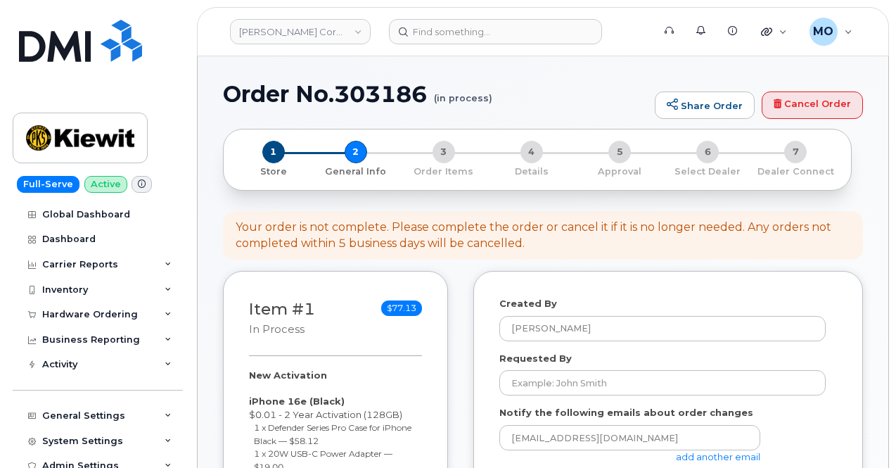
select select
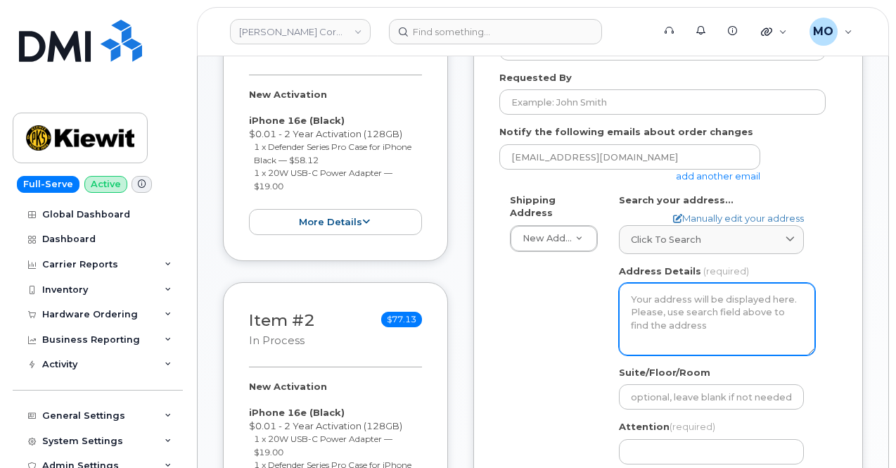
scroll to position [281, 0]
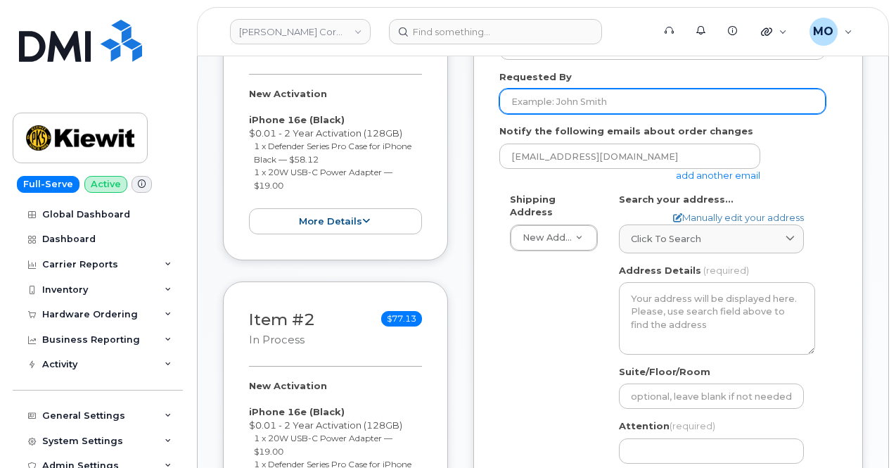
click at [573, 103] on input "Requested By" at bounding box center [662, 101] width 326 height 25
click at [549, 91] on input "Requested By" at bounding box center [662, 101] width 326 height 25
paste input "Alissa N Coposky"
type input "Alissa N Coposky"
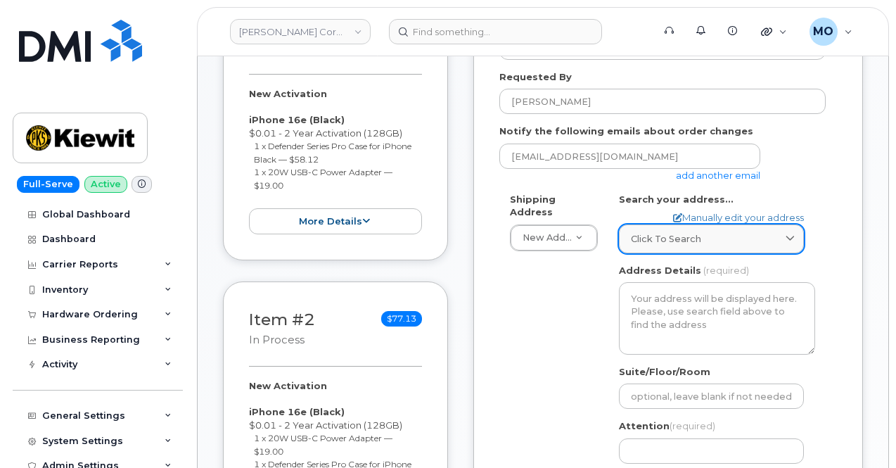
click at [644, 233] on span "Click to search" at bounding box center [666, 238] width 70 height 13
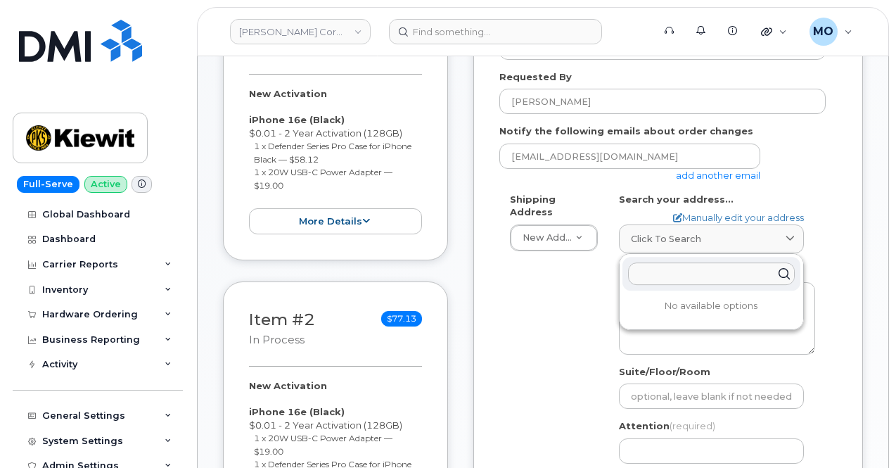
click at [654, 268] on input "text" at bounding box center [711, 273] width 167 height 23
paste input "405 W Plank Rd, Altoona, PA 16602"
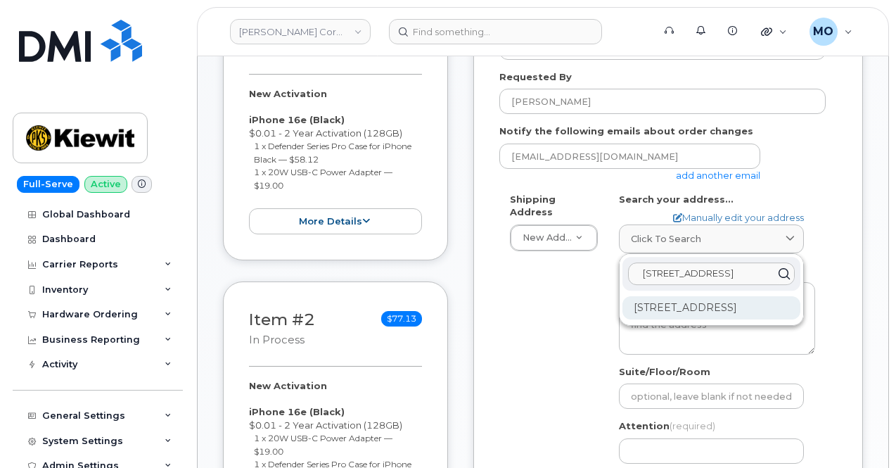
type input "405 W Plank Rd, Altoona, PA 16602"
click at [728, 317] on div "405 W Plank Rd Altoona PA 16602-3017" at bounding box center [712, 307] width 178 height 23
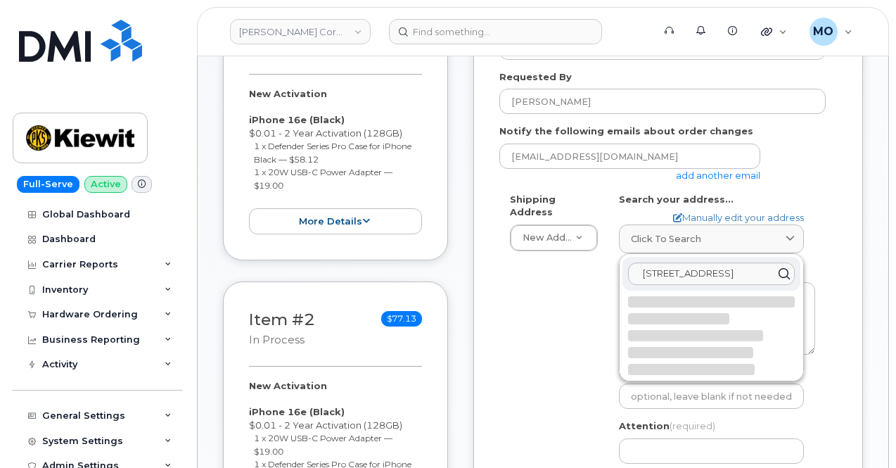
select select
type textarea "405 W Plank Rd ALTOONA PA 16602-3017 UNITED STATES"
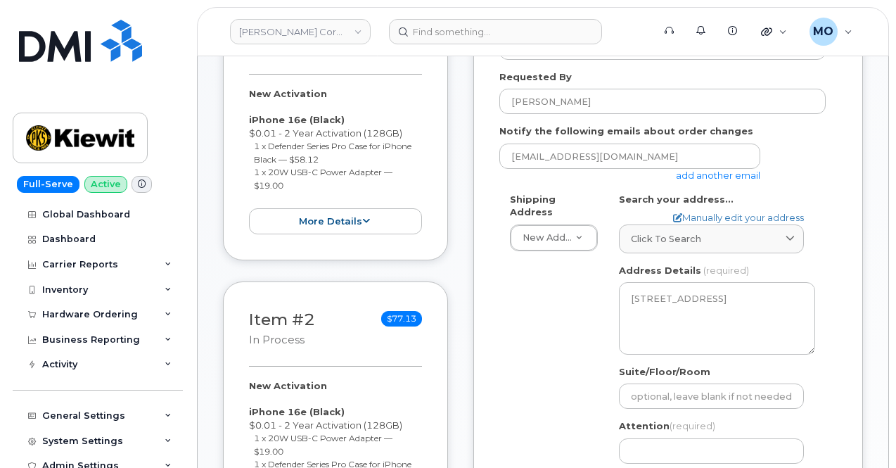
scroll to position [563, 0]
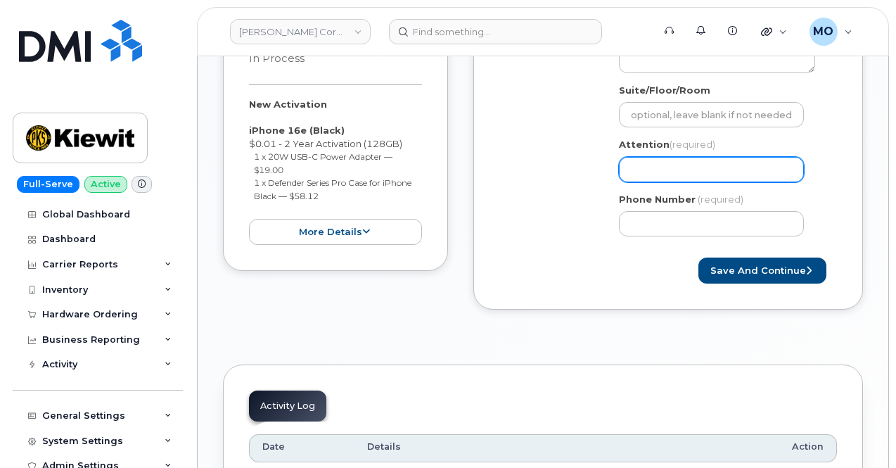
click at [665, 165] on input "Attention (required)" at bounding box center [711, 169] width 185 height 25
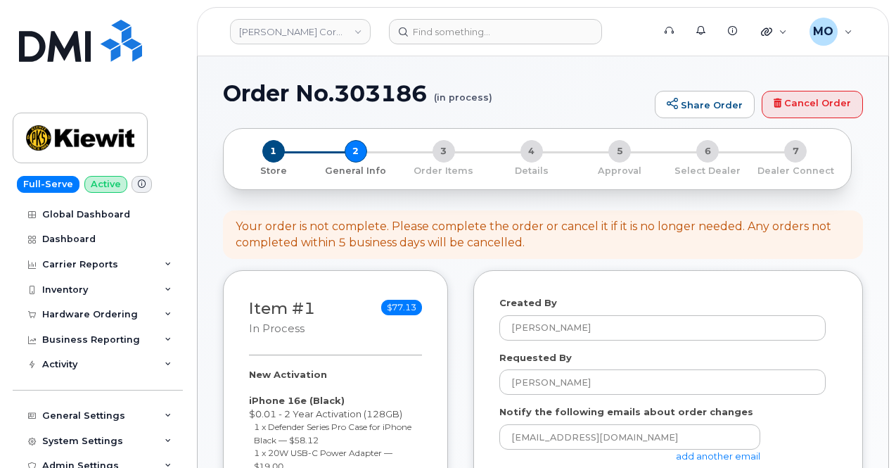
scroll to position [0, 0]
click at [315, 27] on link "[PERSON_NAME] Corporation" at bounding box center [300, 31] width 141 height 25
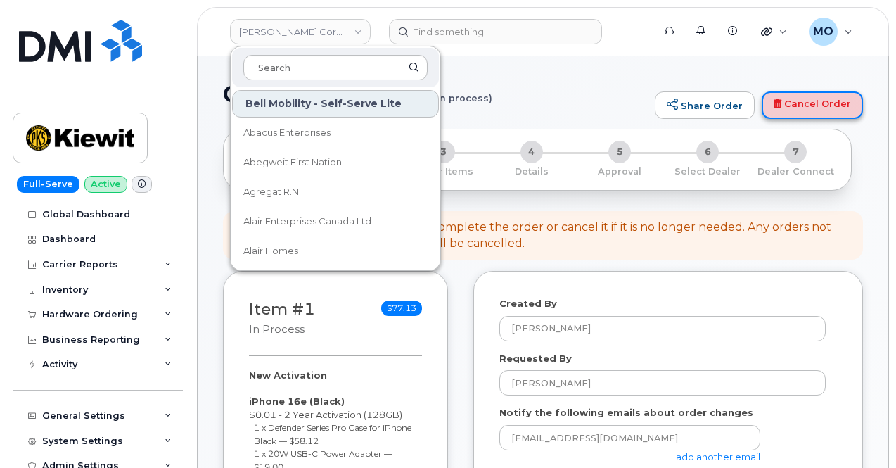
click at [791, 106] on link "Cancel Order" at bounding box center [812, 105] width 101 height 28
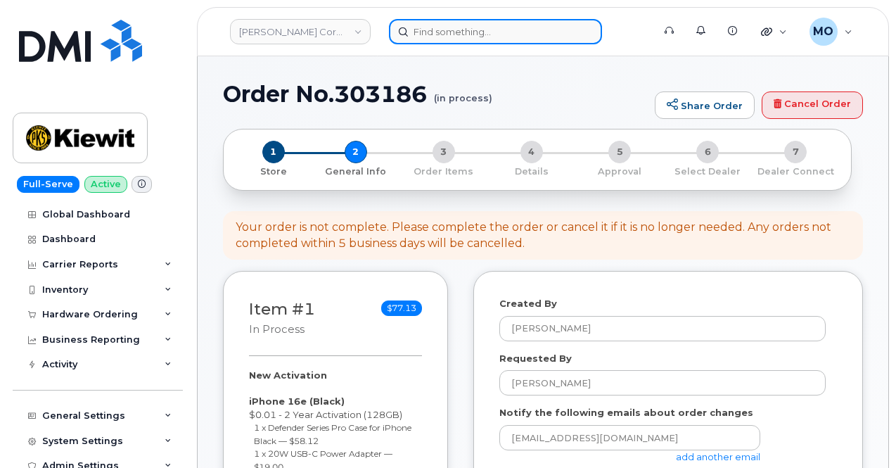
click at [436, 42] on input at bounding box center [495, 31] width 213 height 25
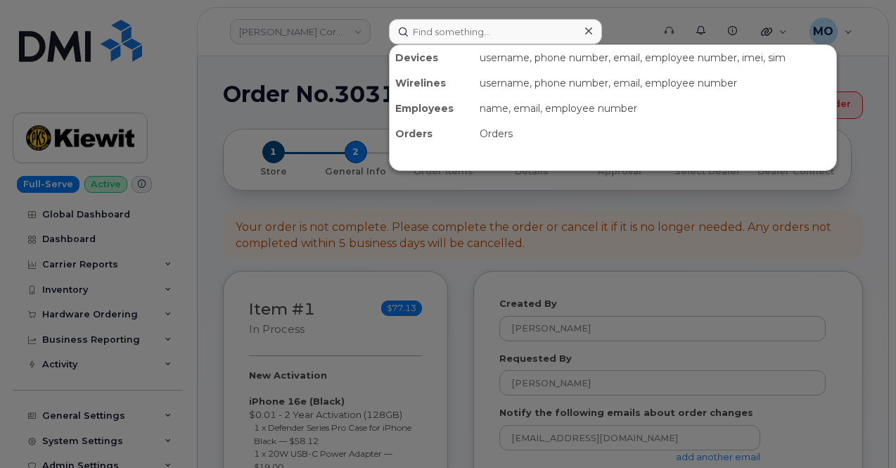
click at [343, 105] on div at bounding box center [448, 234] width 896 height 468
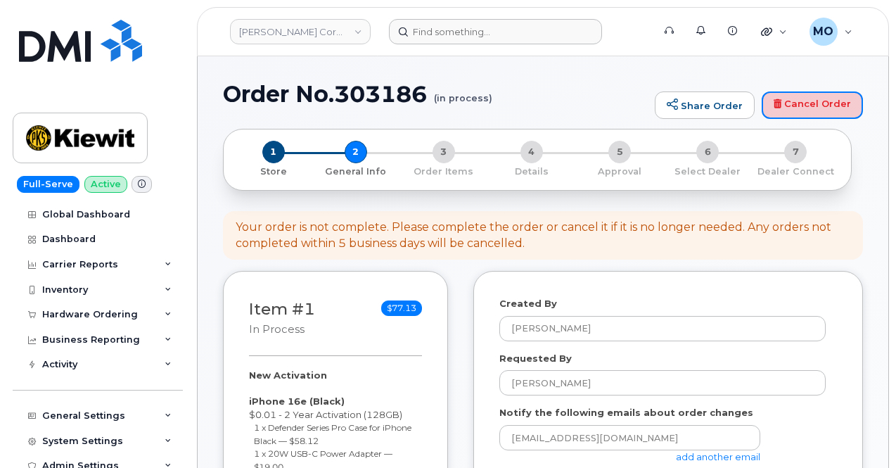
drag, startPoint x: 793, startPoint y: 96, endPoint x: 560, endPoint y: 68, distance: 234.6
click at [793, 96] on link "Cancel Order" at bounding box center [812, 105] width 101 height 28
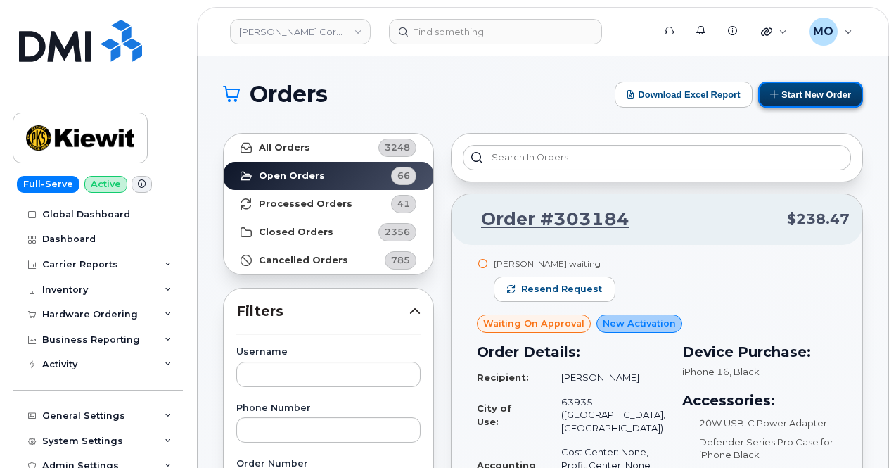
click at [779, 95] on button "Start New Order" at bounding box center [810, 95] width 105 height 26
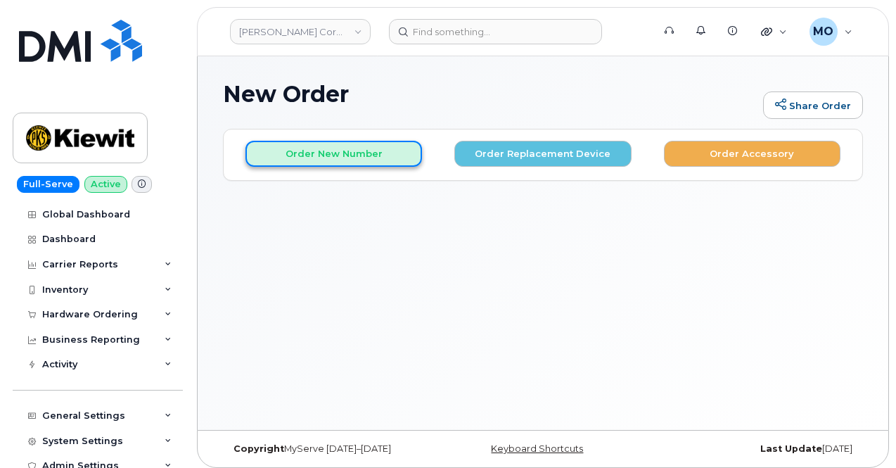
click at [331, 160] on button "Order New Number" at bounding box center [334, 154] width 177 height 26
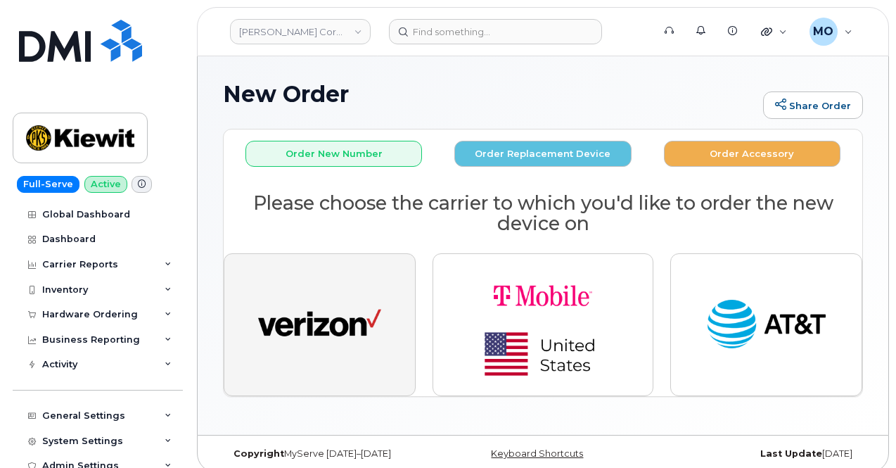
click at [349, 310] on img "button" at bounding box center [319, 324] width 123 height 63
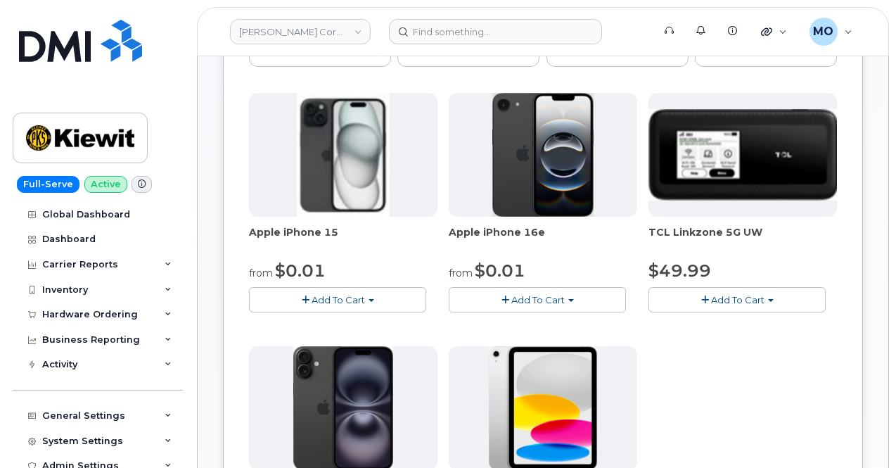
scroll to position [211, 0]
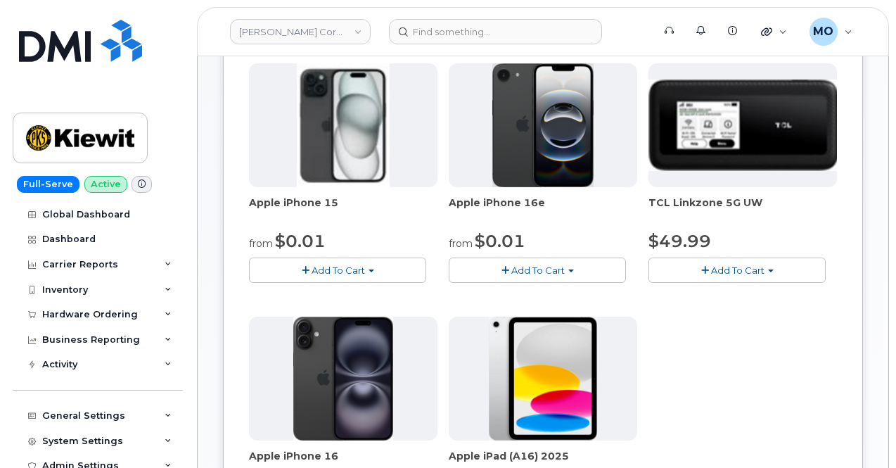
click at [511, 276] on span "Add To Cart" at bounding box center [537, 270] width 53 height 11
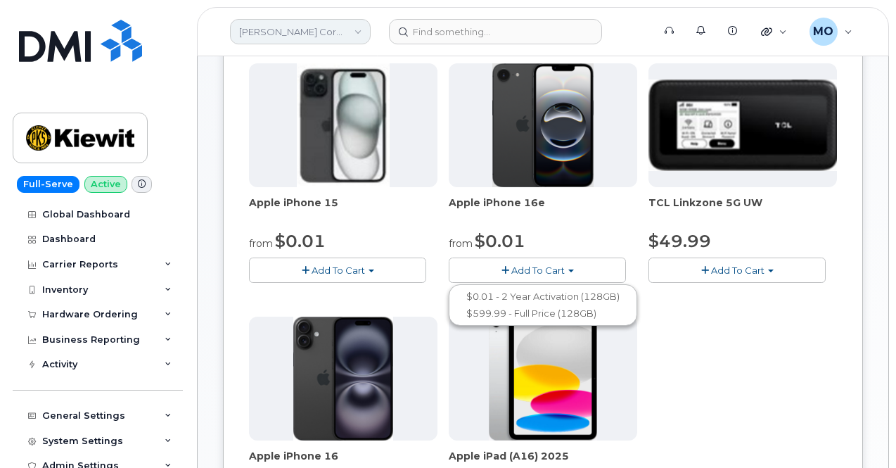
click at [278, 27] on link "[PERSON_NAME] Corporation" at bounding box center [300, 31] width 141 height 25
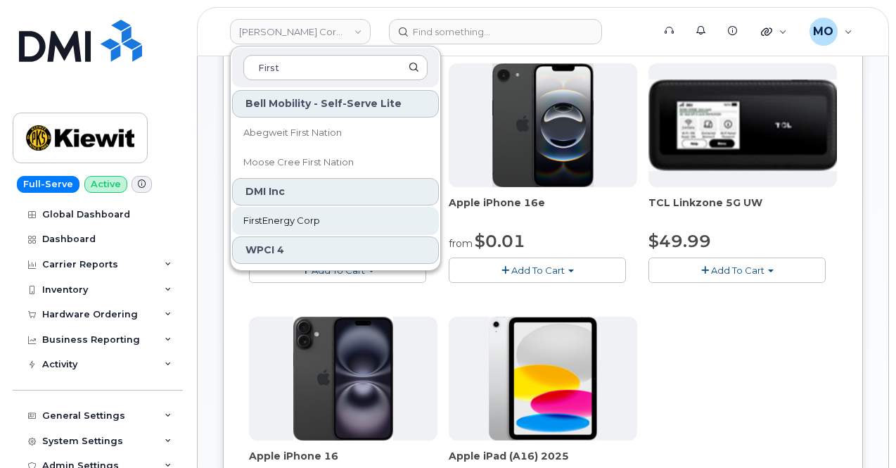
type input "First"
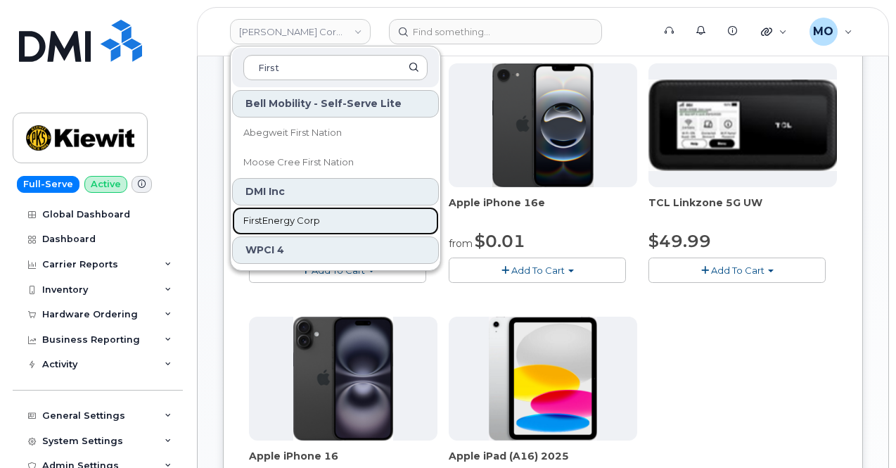
click at [314, 224] on span "FirstEnergy Corp" at bounding box center [281, 221] width 77 height 14
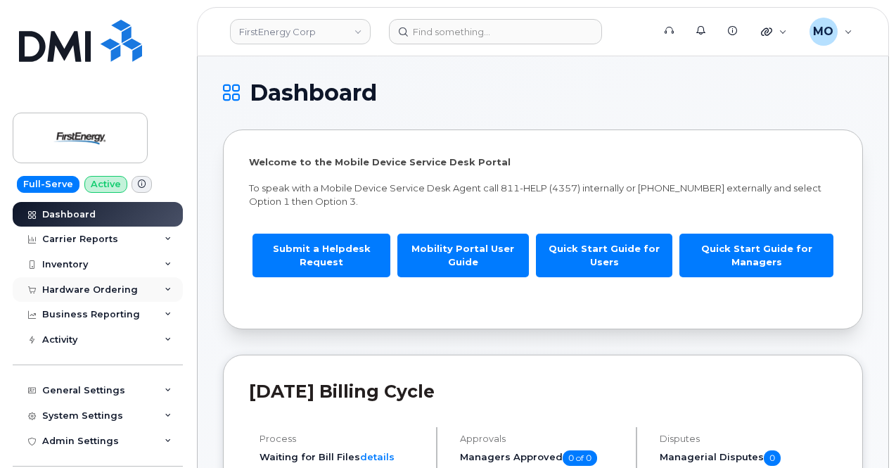
click at [139, 293] on div "Hardware Ordering" at bounding box center [98, 289] width 170 height 25
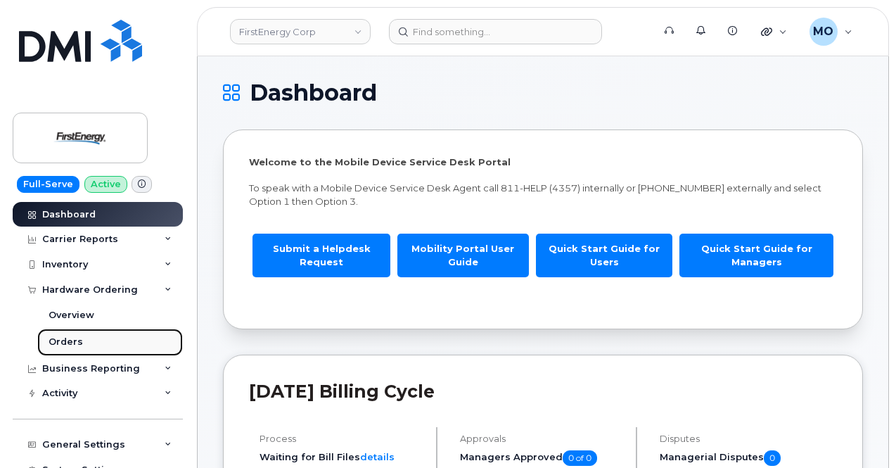
click at [107, 341] on link "Orders" at bounding box center [110, 342] width 146 height 27
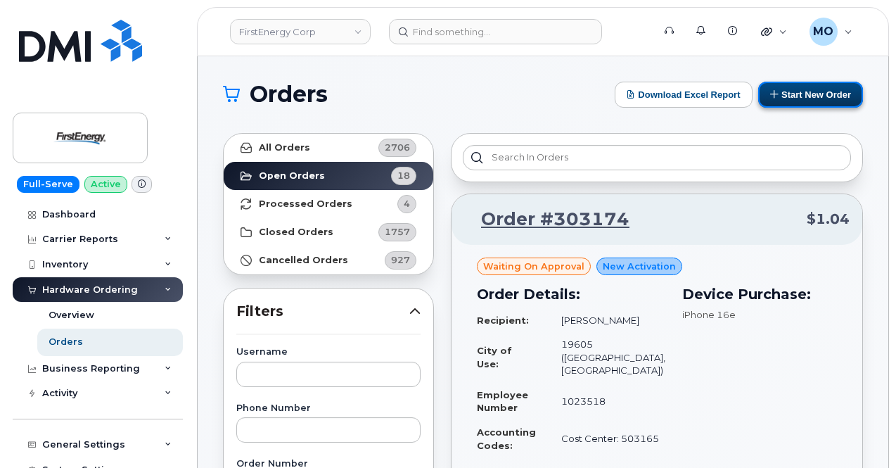
click at [788, 94] on button "Start New Order" at bounding box center [810, 95] width 105 height 26
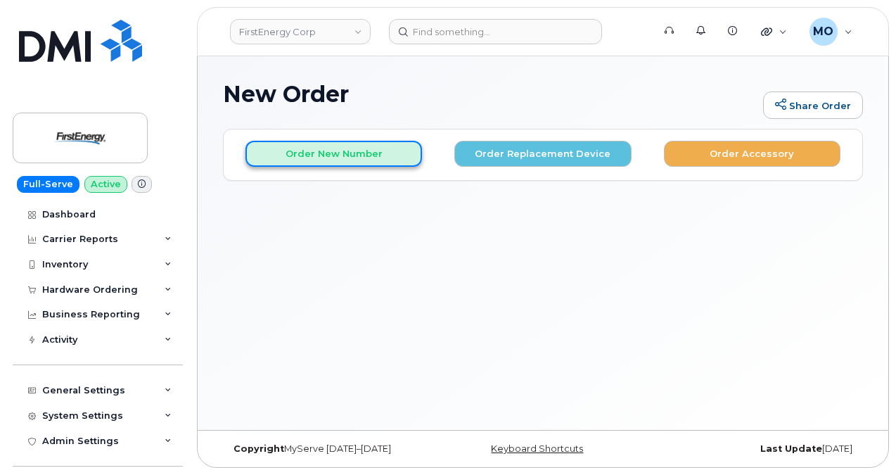
click at [384, 158] on button "Order New Number" at bounding box center [334, 154] width 177 height 26
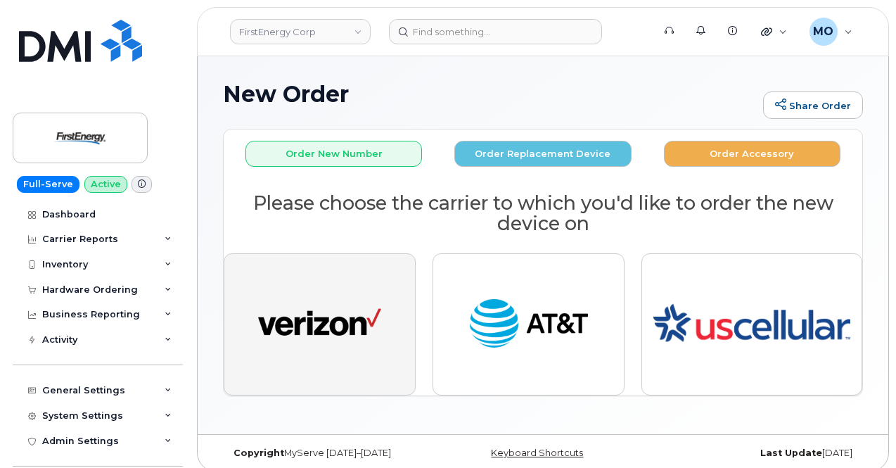
click at [352, 296] on img "button" at bounding box center [319, 324] width 123 height 63
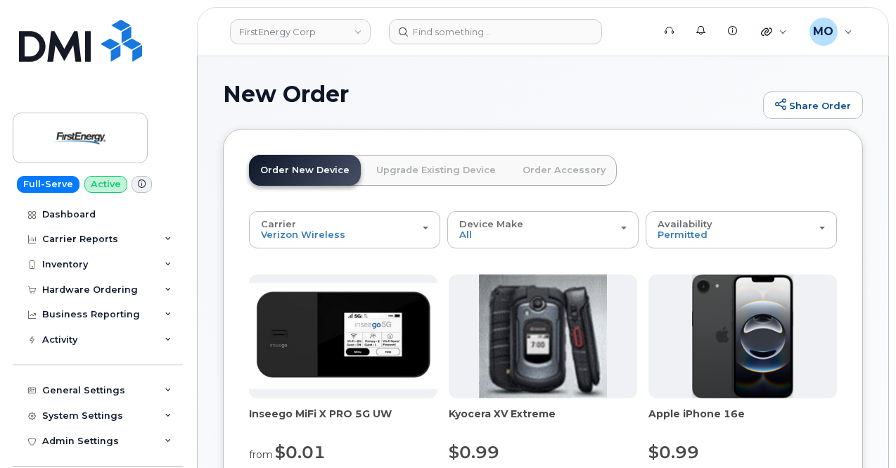
scroll to position [141, 0]
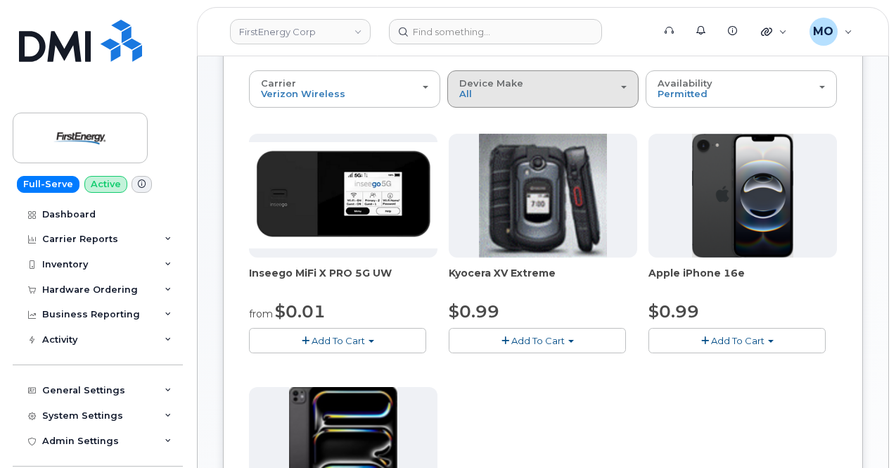
click at [462, 87] on div "Device Make All Cell Phone iPhone Modem Tablet" at bounding box center [542, 89] width 167 height 22
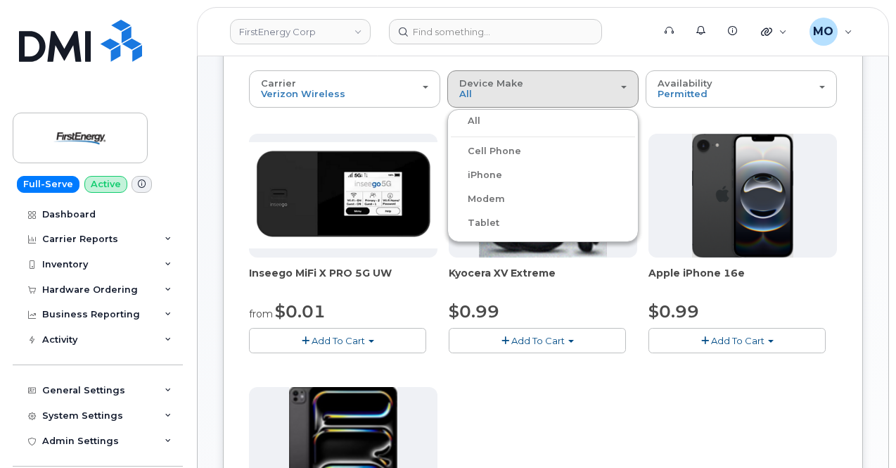
click at [451, 174] on label "iPhone" at bounding box center [476, 175] width 51 height 17
click at [0, 0] on input "iPhone" at bounding box center [0, 0] width 0 height 0
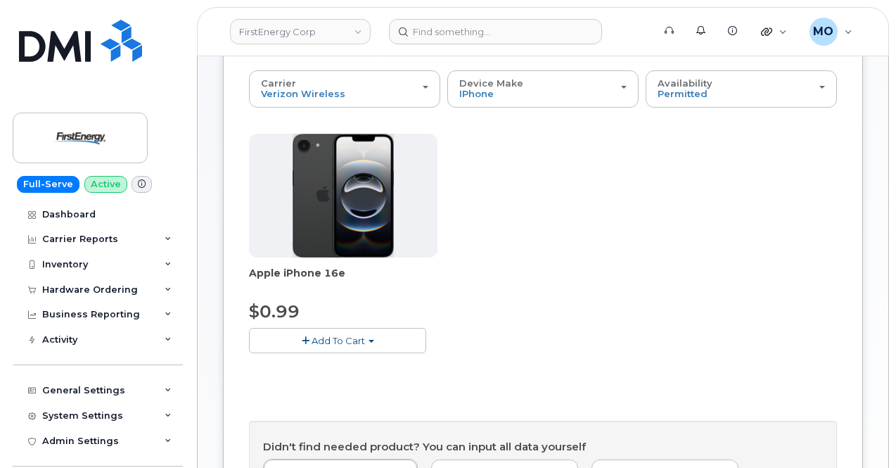
click at [316, 338] on span "Add To Cart" at bounding box center [338, 340] width 53 height 11
click at [309, 368] on link "$0.99 - 2 Year Activation" at bounding box center [323, 367] width 141 height 18
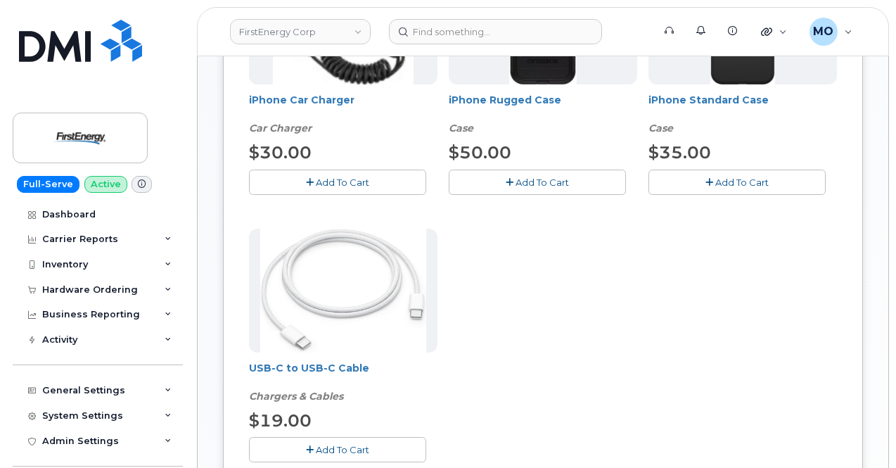
scroll to position [422, 0]
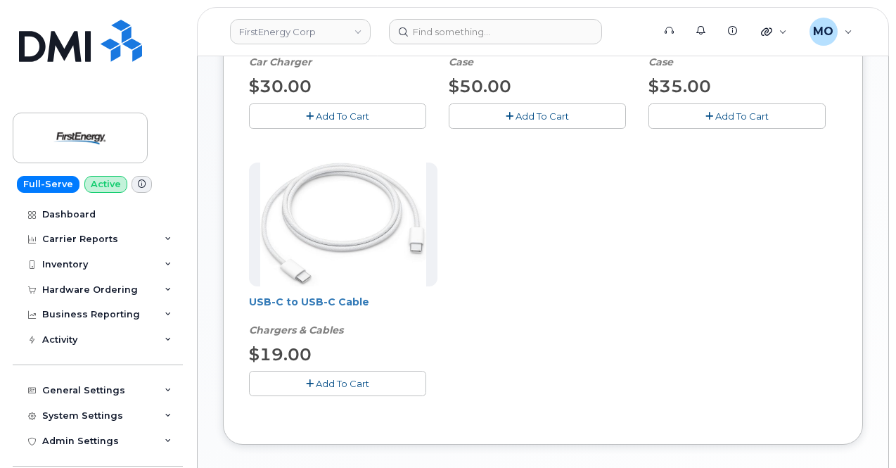
click at [316, 378] on span "Add To Cart" at bounding box center [342, 383] width 53 height 11
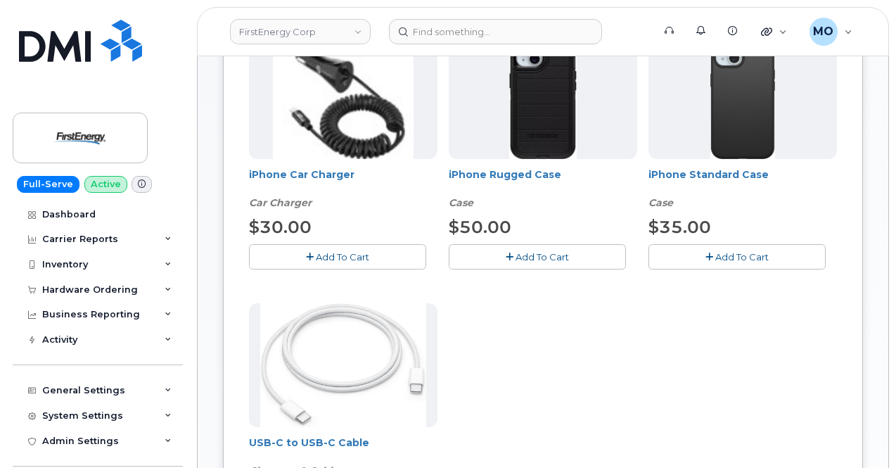
scroll to position [211, 0]
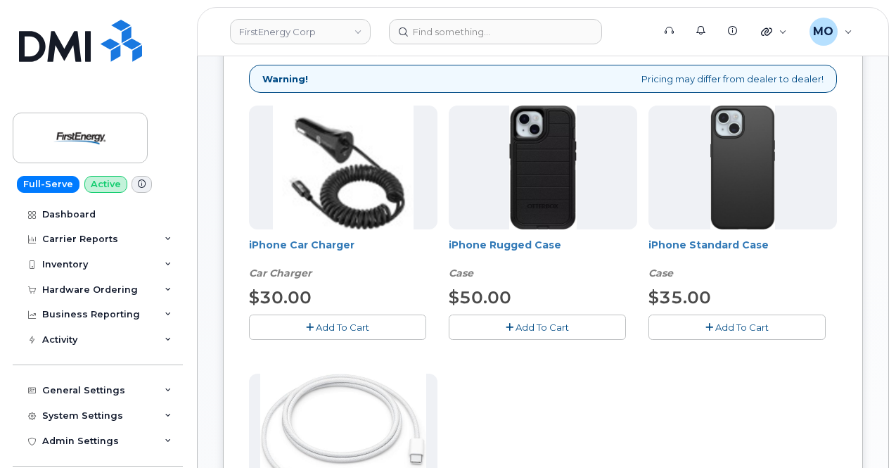
click at [516, 322] on span "Add To Cart" at bounding box center [542, 327] width 53 height 11
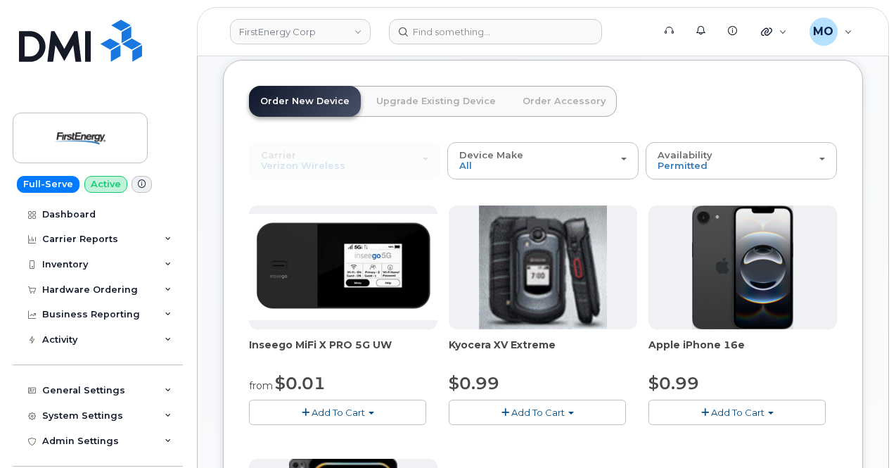
scroll to position [139, 0]
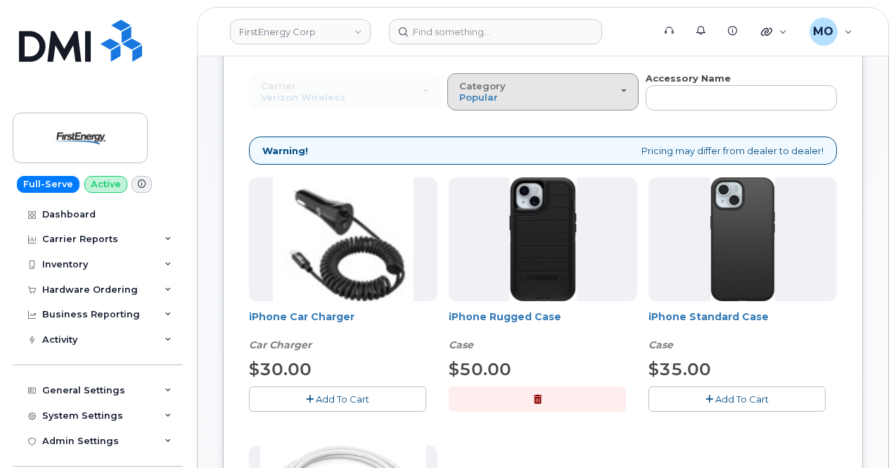
click at [459, 86] on div "Category Popular" at bounding box center [542, 92] width 167 height 22
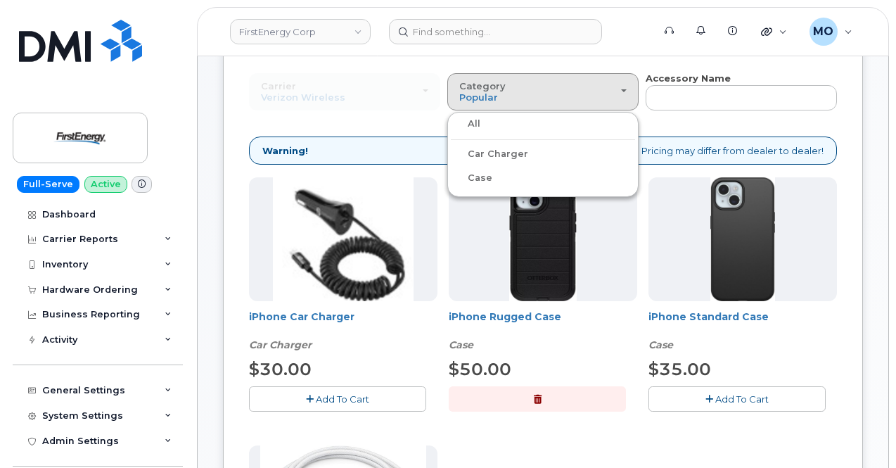
click at [451, 177] on label "Case" at bounding box center [472, 178] width 42 height 17
click at [0, 0] on input "Case" at bounding box center [0, 0] width 0 height 0
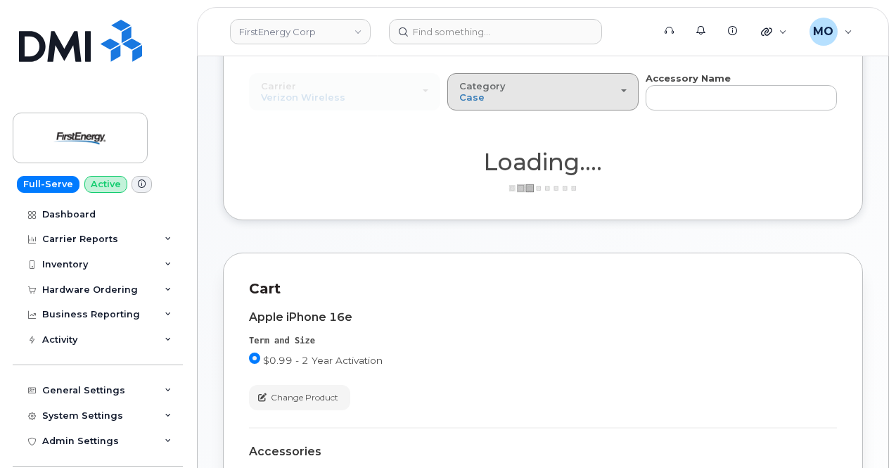
click at [459, 98] on div "Category Case" at bounding box center [542, 92] width 167 height 22
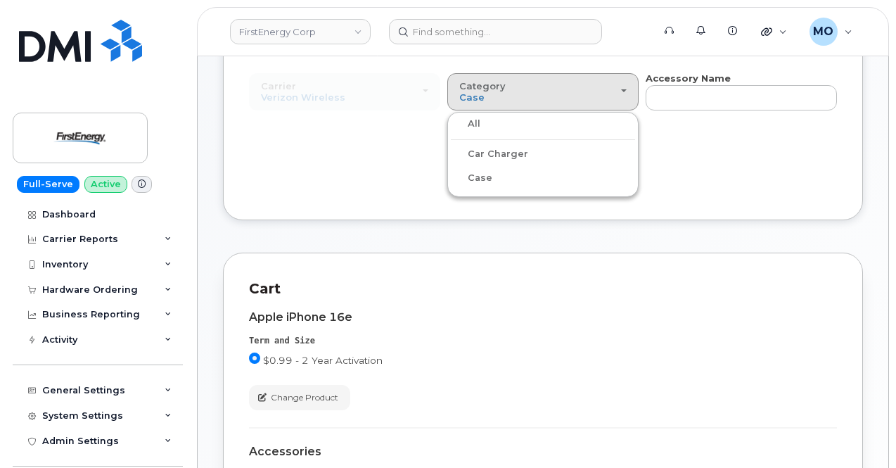
click at [451, 154] on label "Car Charger" at bounding box center [489, 154] width 77 height 17
click at [0, 0] on input "Car Charger" at bounding box center [0, 0] width 0 height 0
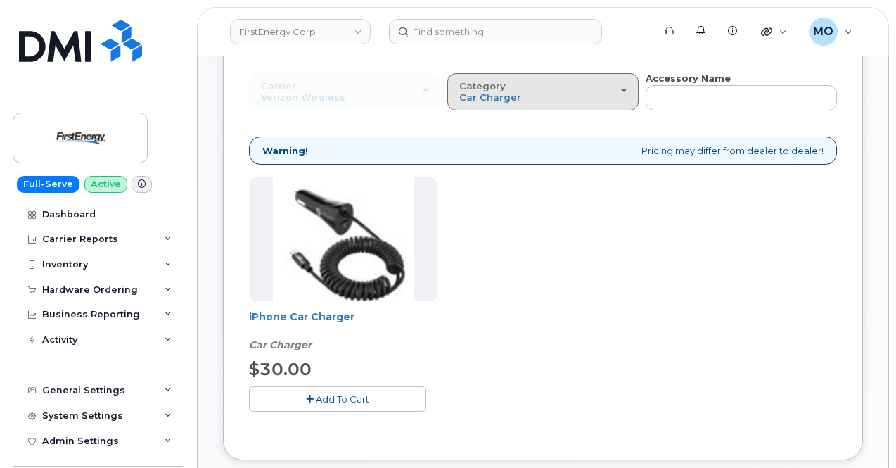
click at [459, 94] on span "Car Charger" at bounding box center [490, 96] width 62 height 11
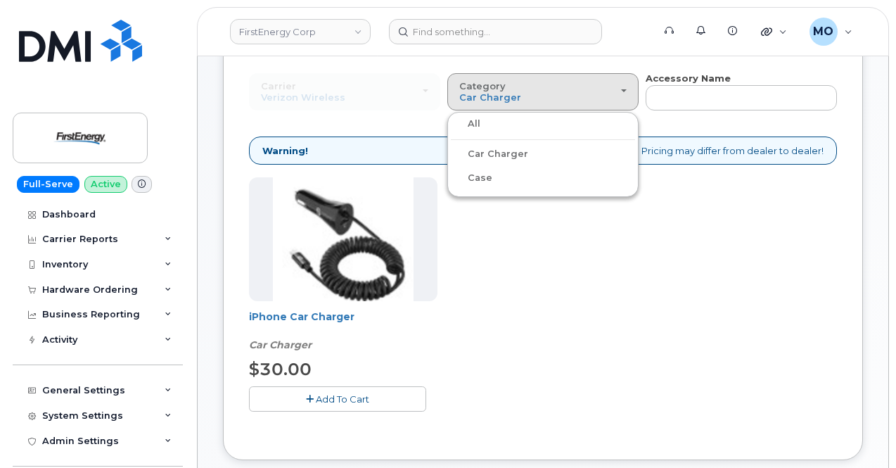
click at [451, 125] on label "All" at bounding box center [466, 123] width 30 height 17
click at [0, 0] on input "All" at bounding box center [0, 0] width 0 height 0
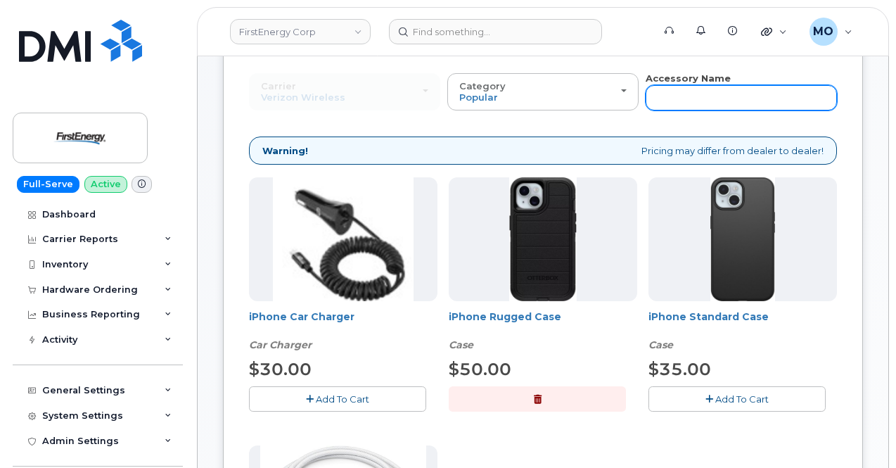
click at [646, 99] on input "text" at bounding box center [741, 97] width 191 height 25
type input "adapter"
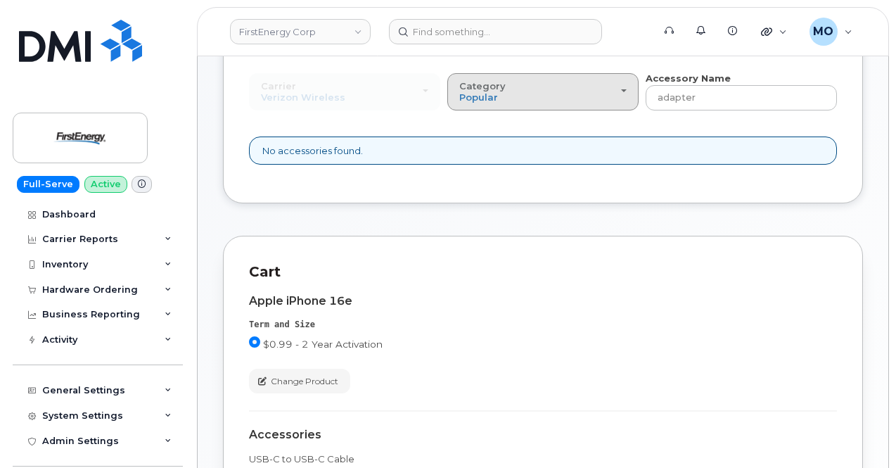
click at [481, 99] on div "Category Popular" at bounding box center [542, 92] width 167 height 22
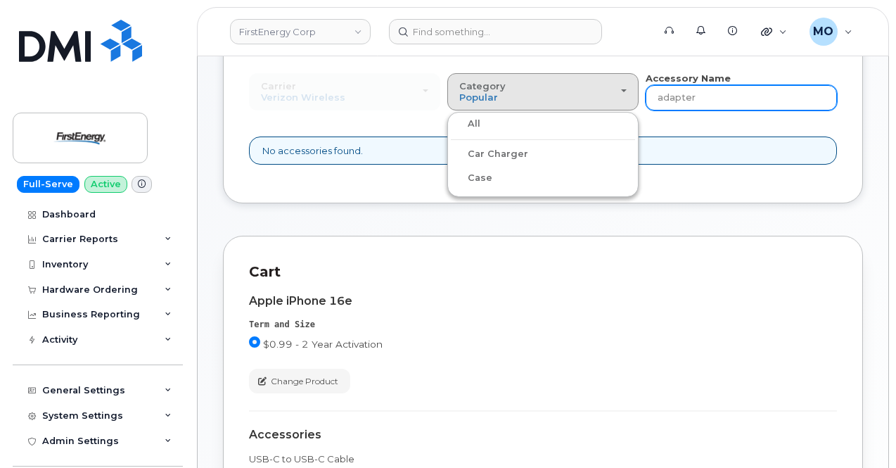
click at [646, 96] on input "adapter" at bounding box center [741, 97] width 191 height 25
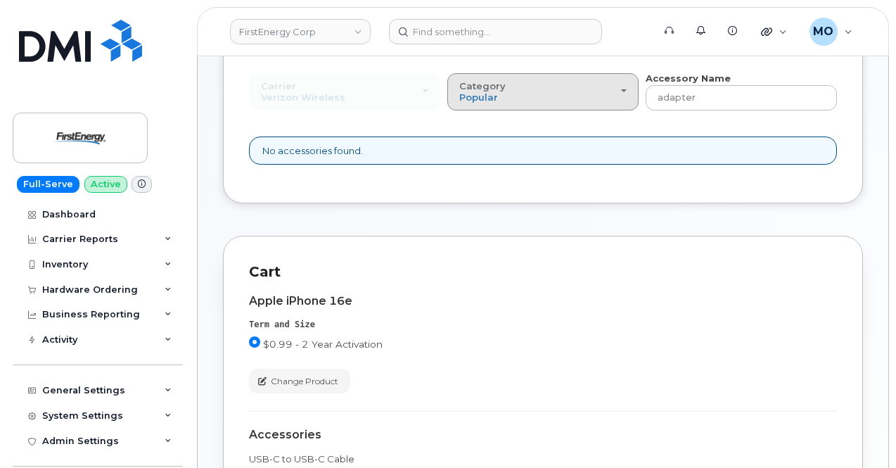
click at [471, 94] on div "Category Popular" at bounding box center [542, 92] width 167 height 22
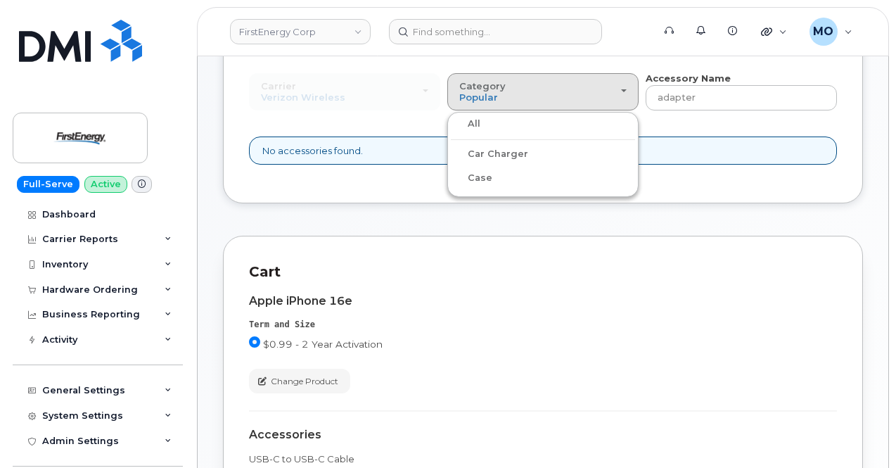
click at [451, 153] on label "Car Charger" at bounding box center [489, 154] width 77 height 17
click at [0, 0] on input "Car Charger" at bounding box center [0, 0] width 0 height 0
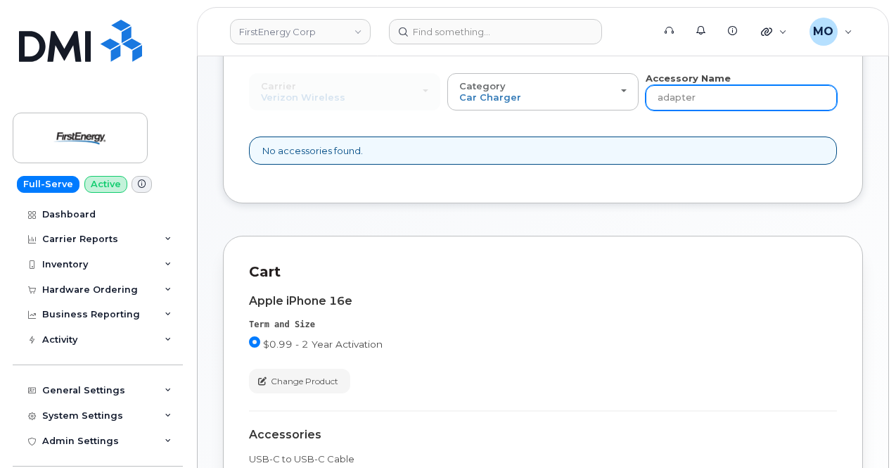
click at [646, 98] on input "adapter" at bounding box center [741, 97] width 191 height 25
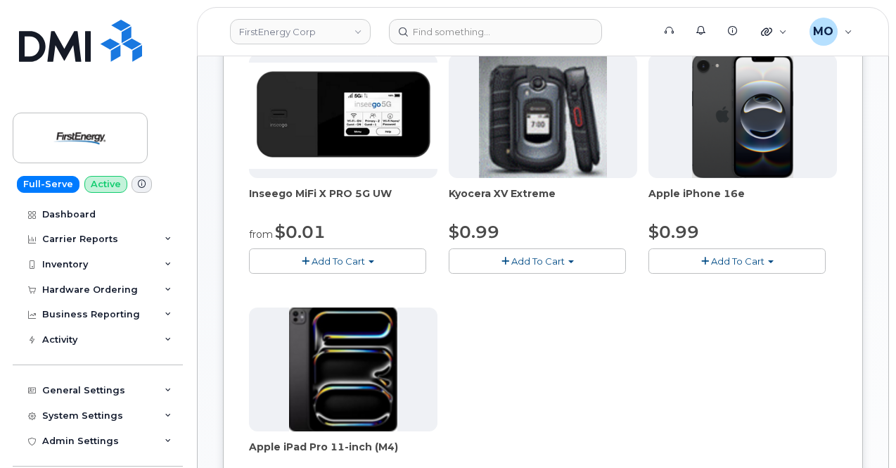
scroll to position [141, 0]
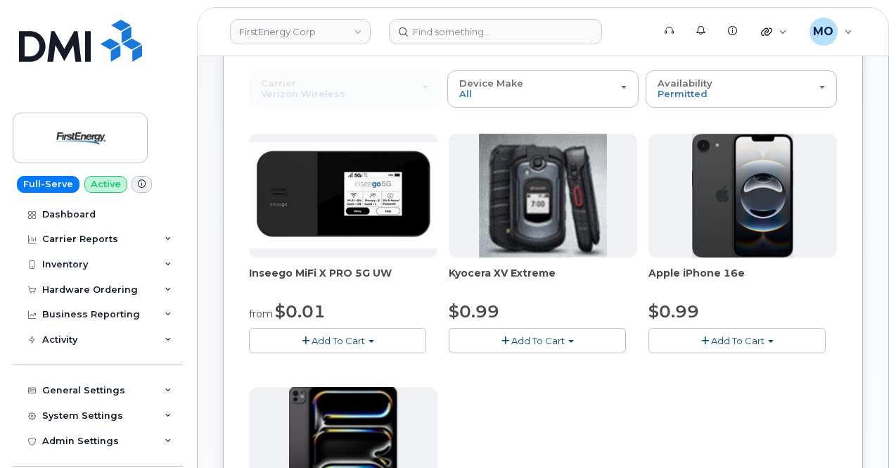
click at [711, 341] on span "Add To Cart" at bounding box center [737, 340] width 53 height 11
click at [652, 364] on link "$0.99 - 2 Year Activation" at bounding box center [722, 367] width 141 height 18
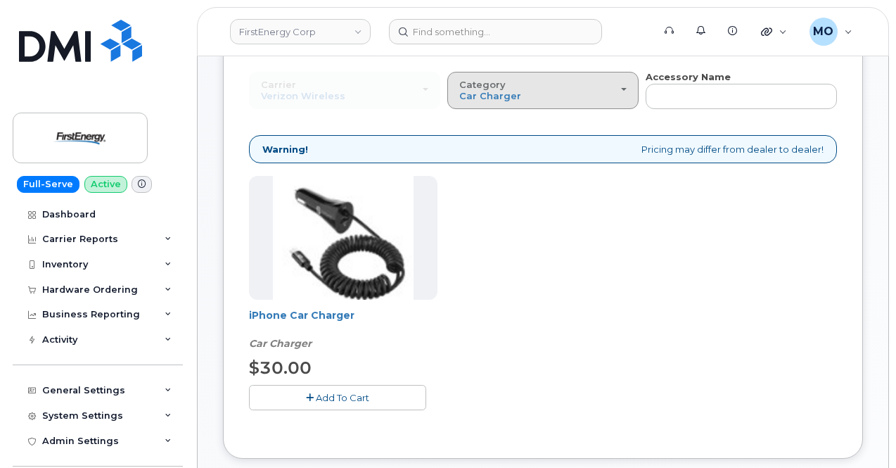
click at [447, 103] on button "Category Car Charger" at bounding box center [542, 90] width 191 height 37
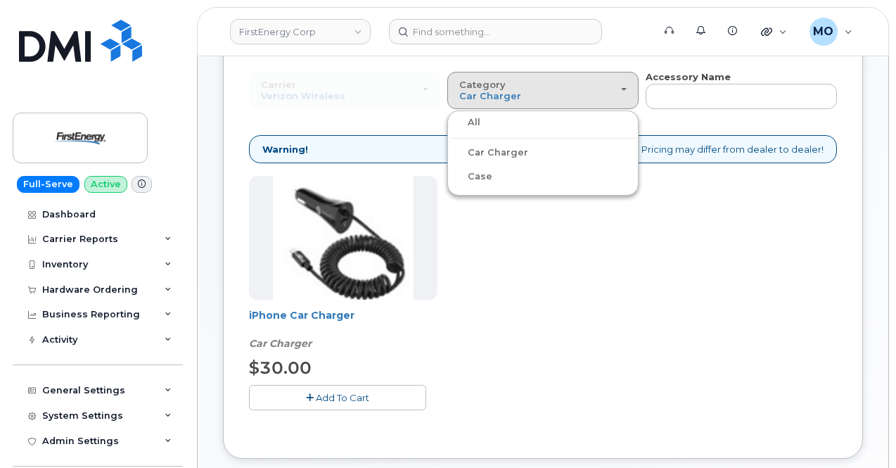
click at [451, 120] on label "All" at bounding box center [466, 122] width 30 height 17
click at [0, 0] on input "All" at bounding box center [0, 0] width 0 height 0
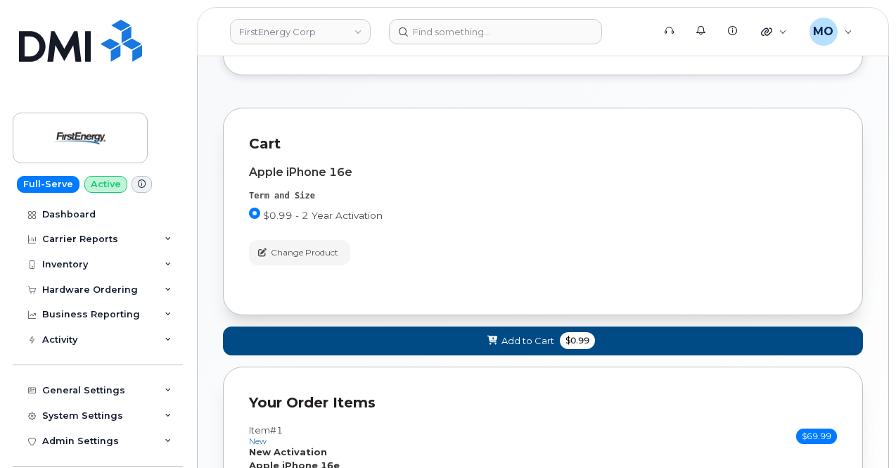
scroll to position [285, 0]
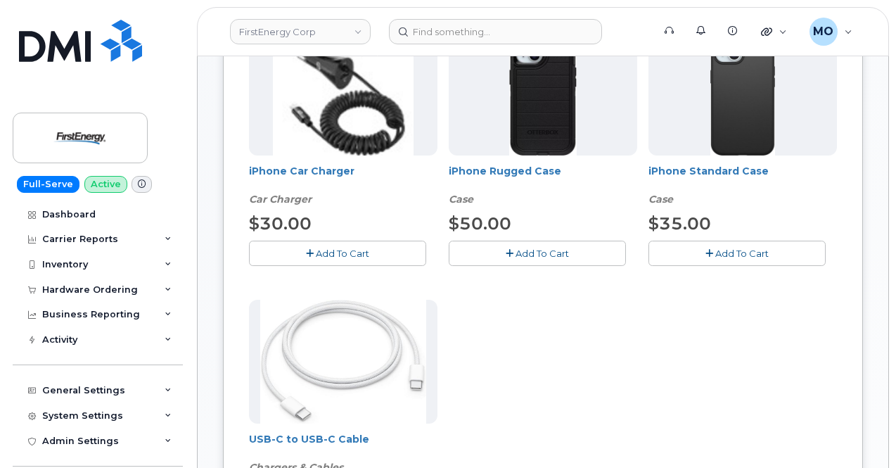
click at [449, 257] on button "Add To Cart" at bounding box center [537, 253] width 177 height 25
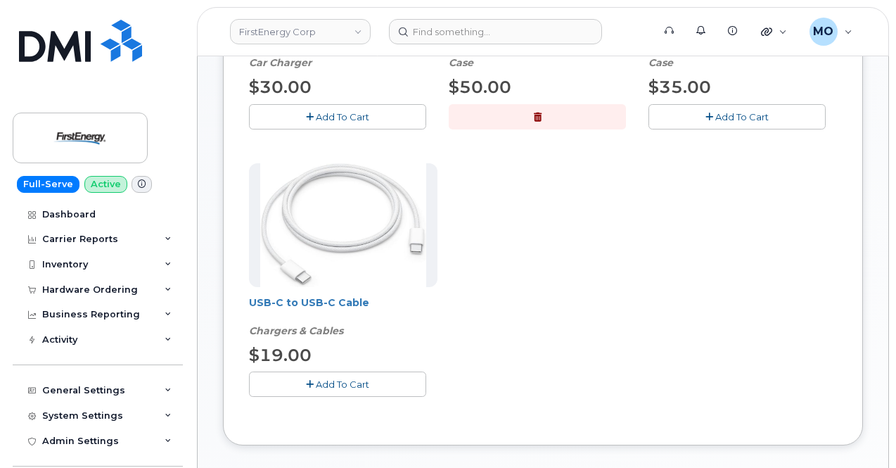
scroll to position [426, 0]
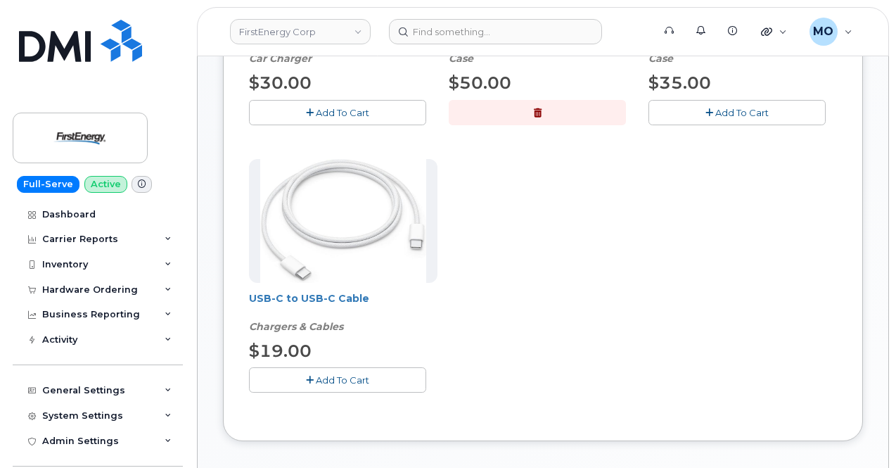
click at [322, 378] on span "Add To Cart" at bounding box center [342, 379] width 53 height 11
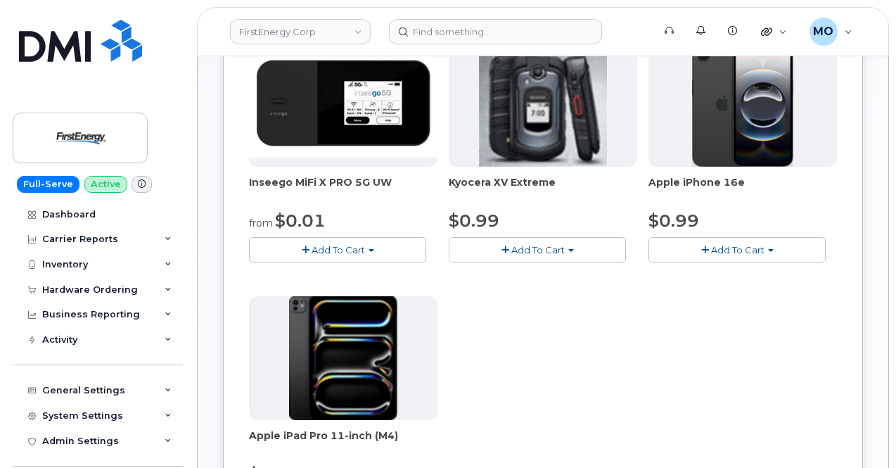
scroll to position [210, 0]
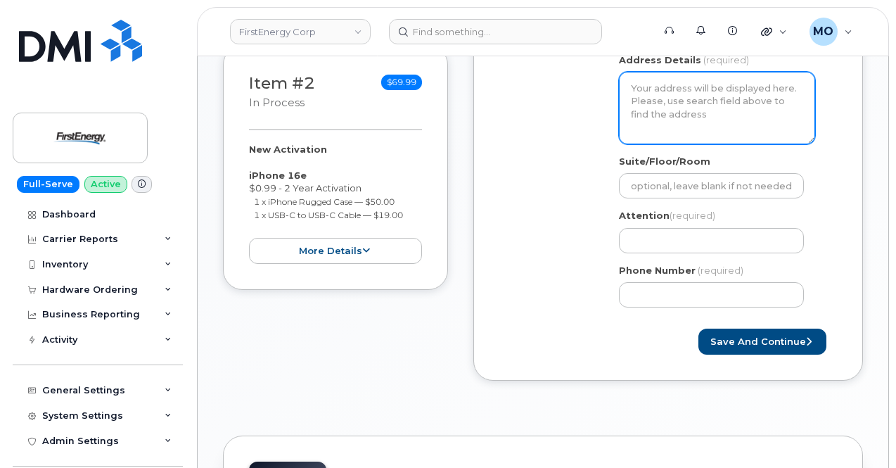
scroll to position [492, 0]
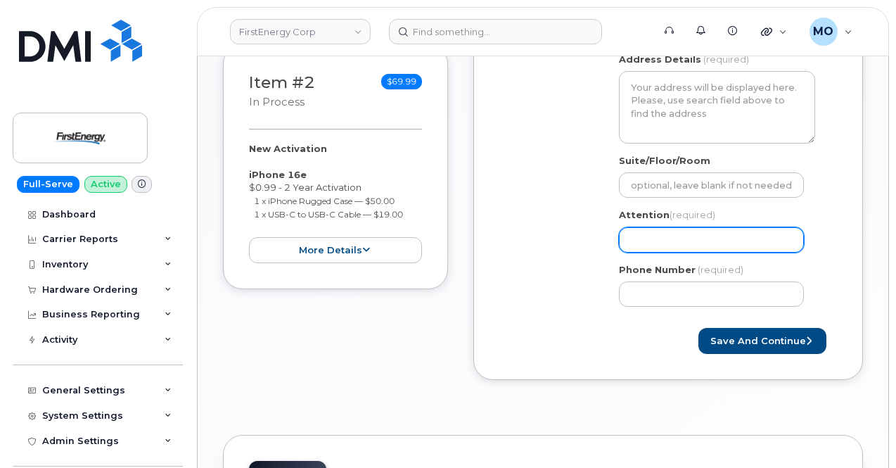
click at [652, 238] on input "Attention (required)" at bounding box center [711, 239] width 185 height 25
paste input "[EMAIL_ADDRESS][DOMAIN_NAME]"
select select
click at [630, 240] on input "[EMAIL_ADDRESS][DOMAIN_NAME]" at bounding box center [711, 239] width 185 height 25
click at [631, 241] on input "[EMAIL_ADDRESS][DOMAIN_NAME]" at bounding box center [711, 239] width 185 height 25
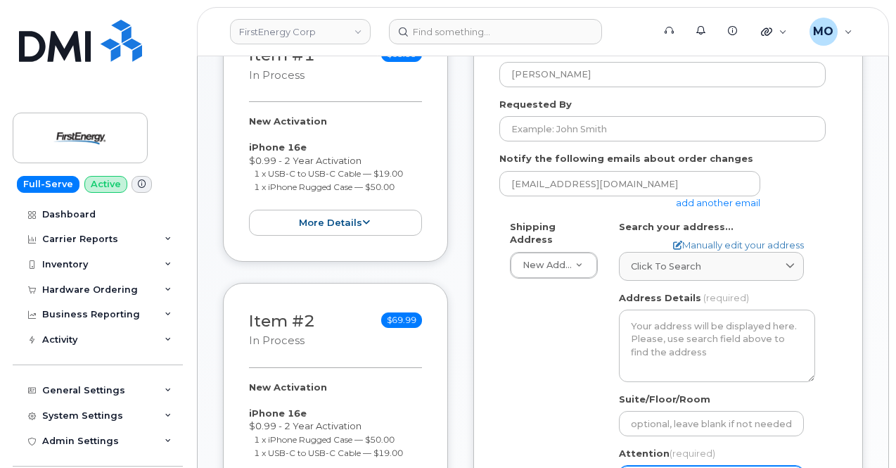
scroll to position [422, 0]
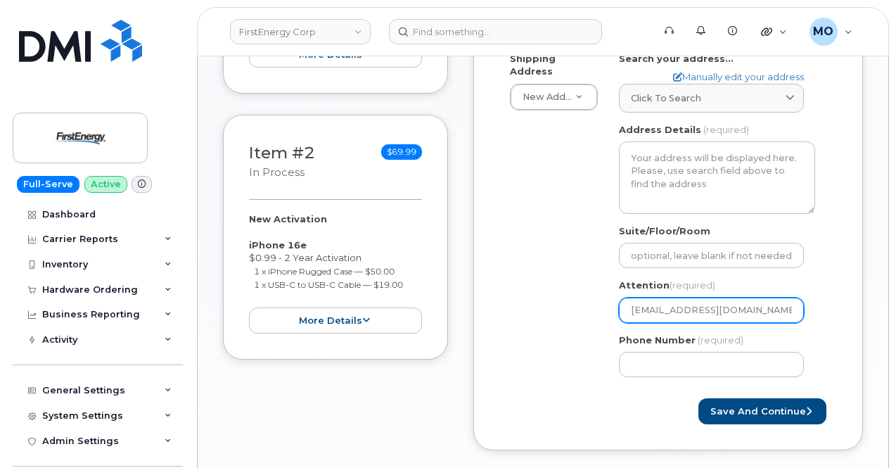
type input "[EMAIL_ADDRESS][DOMAIN_NAME]"
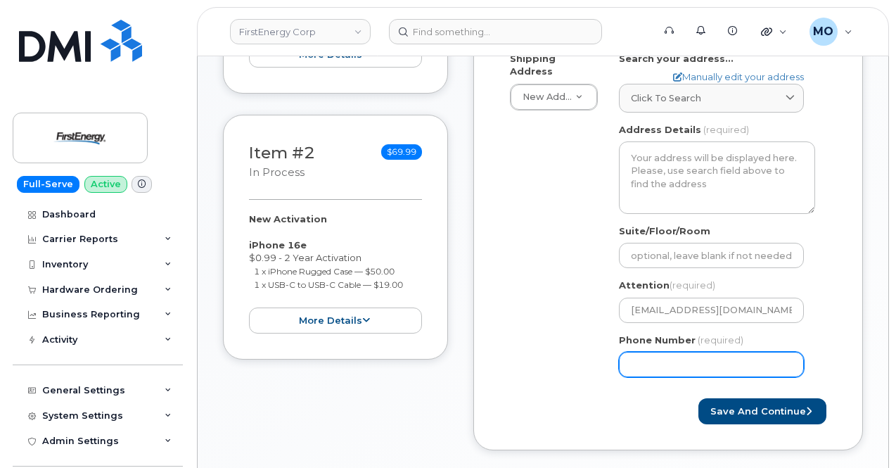
click at [651, 359] on input "Phone Number" at bounding box center [711, 364] width 185 height 25
paste input "8146914319"
select select
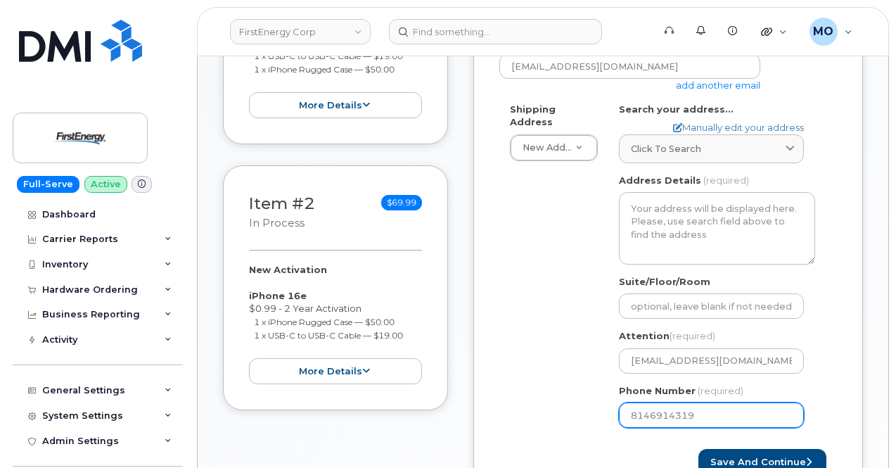
scroll to position [352, 0]
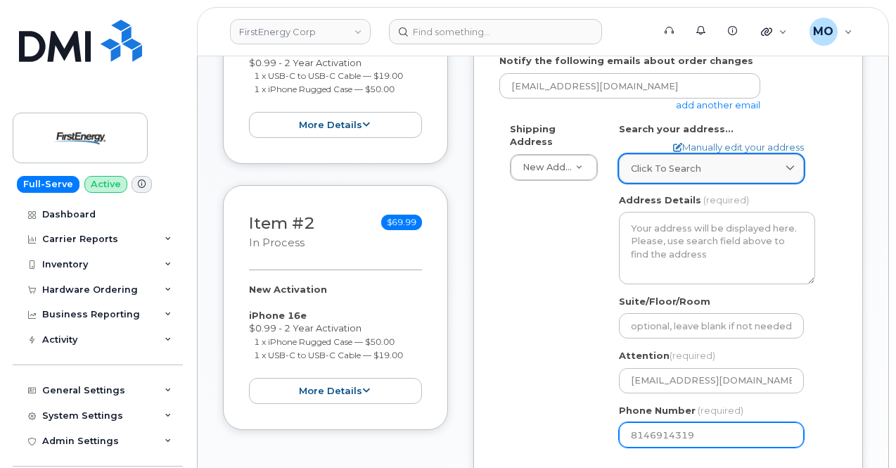
type input "8146914319"
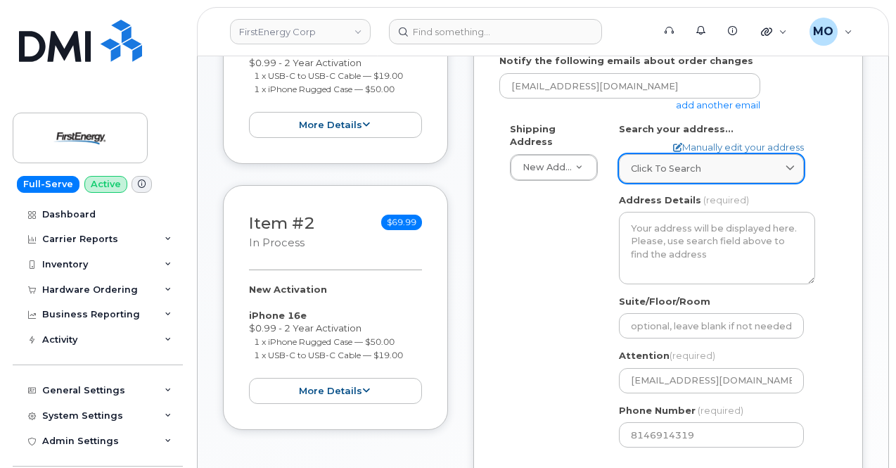
click at [716, 158] on link "Click to search" at bounding box center [711, 168] width 185 height 29
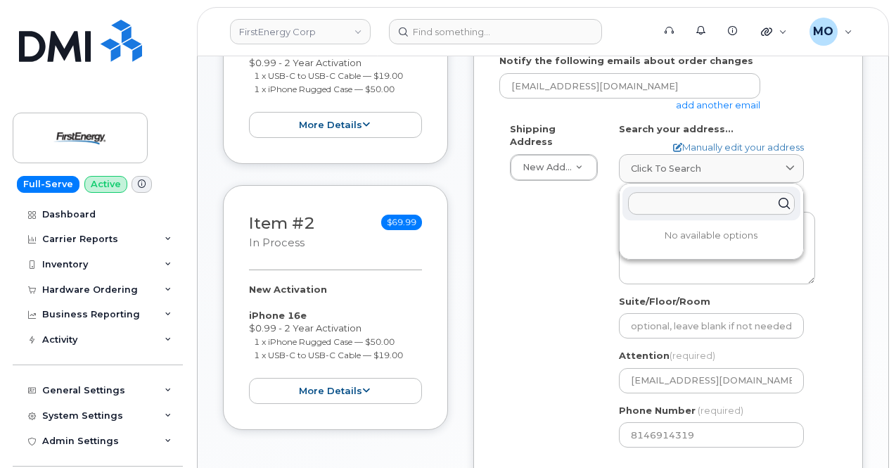
click at [668, 199] on input "text" at bounding box center [711, 203] width 167 height 23
paste input "Shipping 405 W Plank Rd, Altoona, PA 16602"
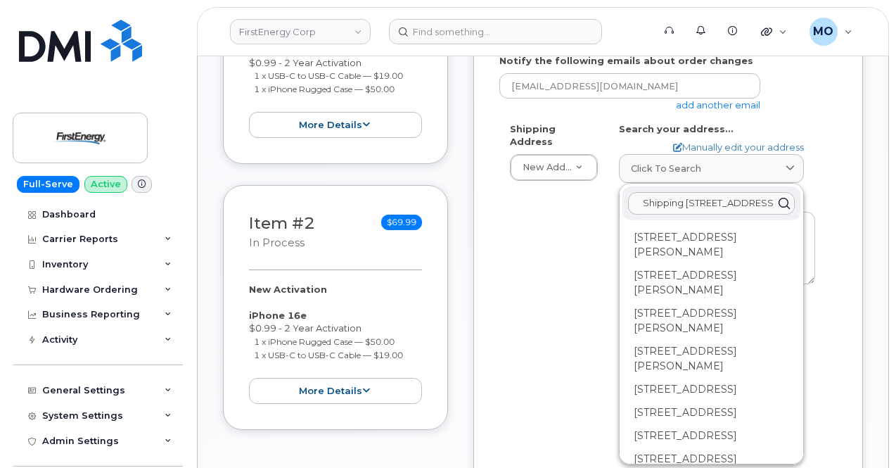
click at [699, 203] on input "Shipping 405 W Plank Rd, Altoona, PA 16602" at bounding box center [711, 203] width 167 height 23
click at [640, 203] on input "Shipping 405 W Plank Rd, Altoona, PA 16602" at bounding box center [711, 203] width 167 height 23
drag, startPoint x: 657, startPoint y: 210, endPoint x: 787, endPoint y: 196, distance: 130.8
click at [784, 196] on div "Shipping 405 W Plank Rd, Altoona, PA 16602" at bounding box center [712, 203] width 178 height 34
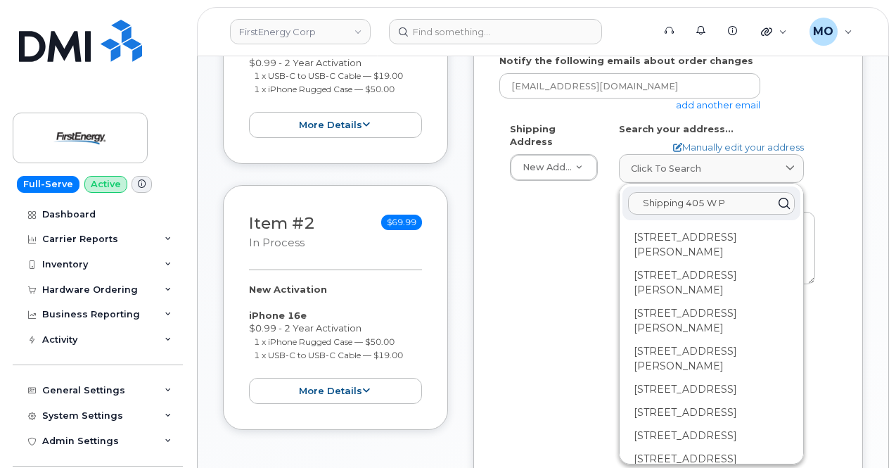
scroll to position [0, 0]
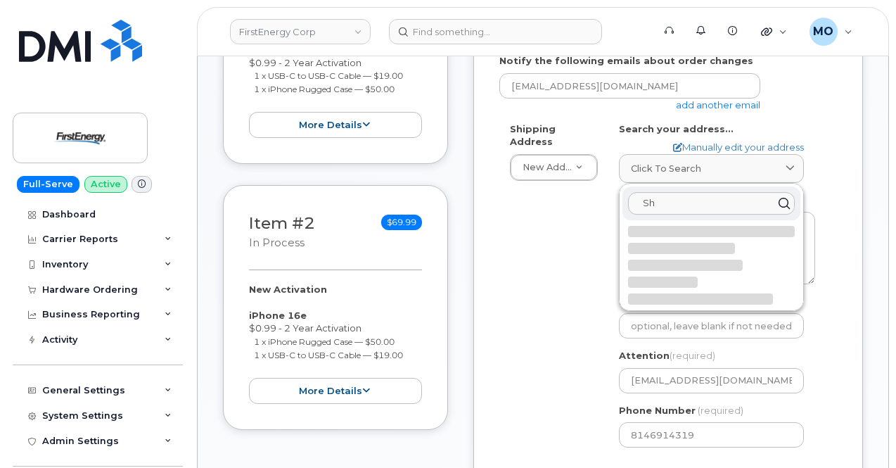
type input "S"
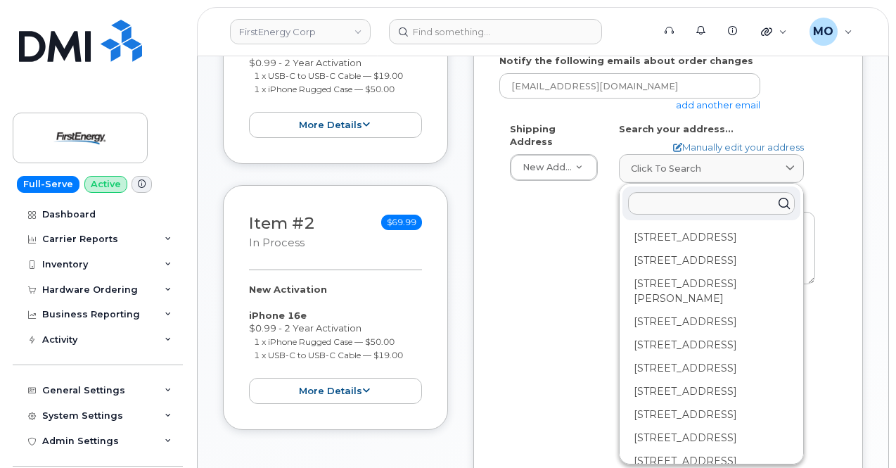
click at [669, 201] on input "text" at bounding box center [711, 203] width 167 height 23
paste input "Shipping 405 W Plank Rd, Altoona, PA 16602"
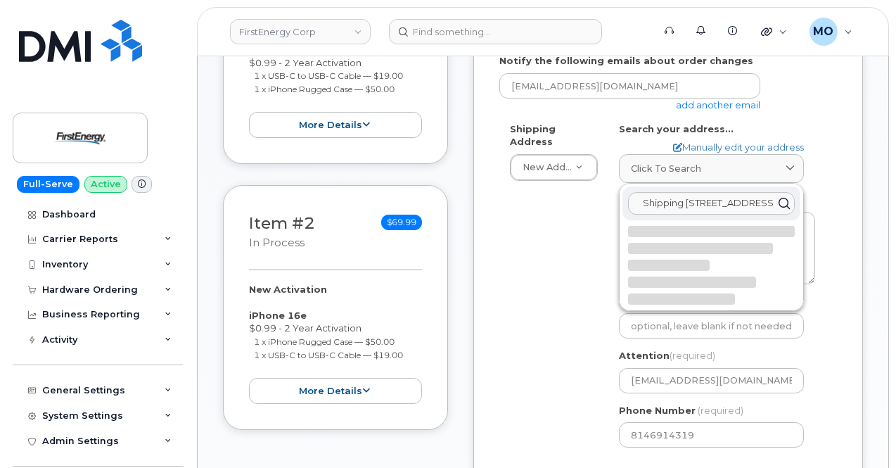
click at [656, 206] on input "Shipping 405 W Plank Rd, Altoona, PA 16602" at bounding box center [711, 203] width 167 height 23
drag, startPoint x: 650, startPoint y: 206, endPoint x: 615, endPoint y: 208, distance: 35.2
click at [615, 208] on div "AB Search your address... Manually edit your address Click to search Shipping 4…" at bounding box center [717, 290] width 217 height 336
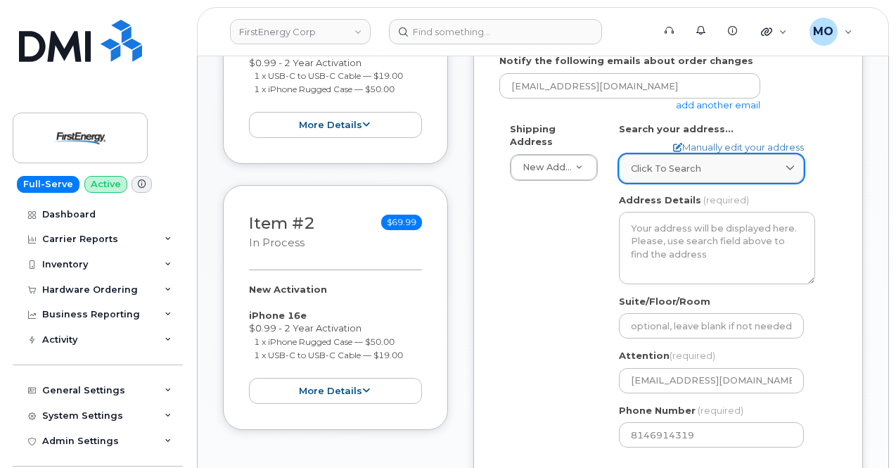
click at [667, 177] on link "Click to search" at bounding box center [711, 168] width 185 height 29
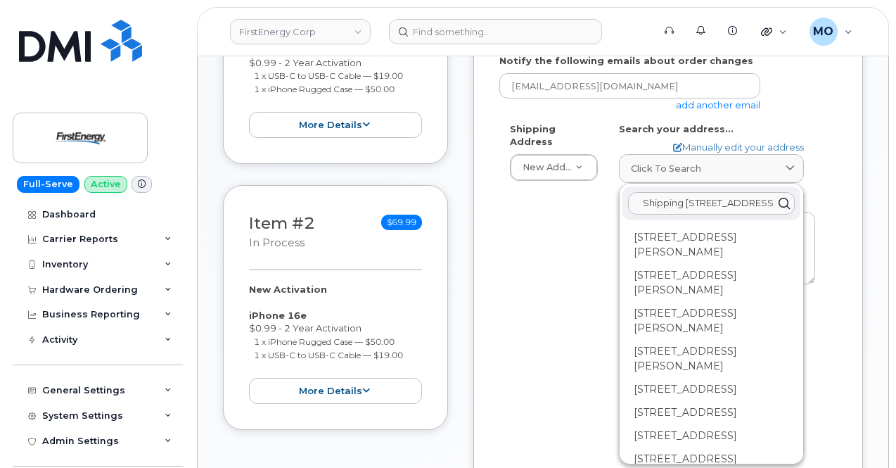
click at [682, 203] on input "Shipping 405 W Plank Rd, Altoona, PA 16602" at bounding box center [711, 203] width 167 height 23
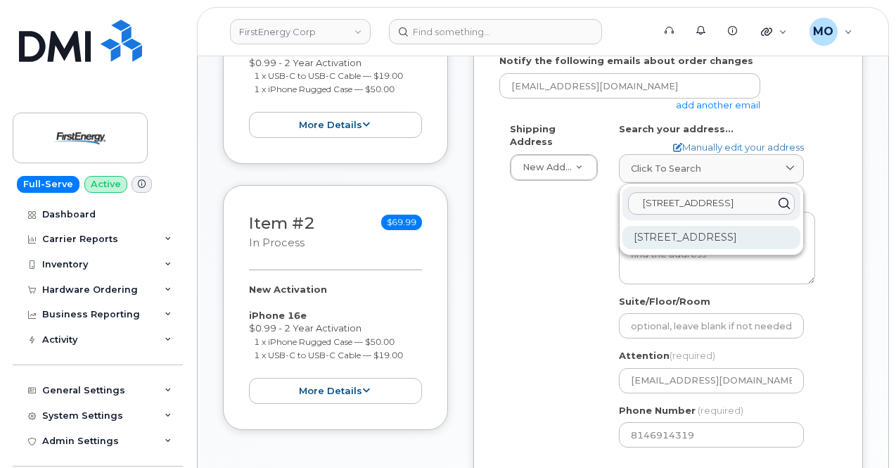
type input "405 W Plank Rd, Altoona, PA 16602"
click at [745, 247] on div "405 W Plank Rd Altoona PA 16602-3017" at bounding box center [712, 237] width 178 height 23
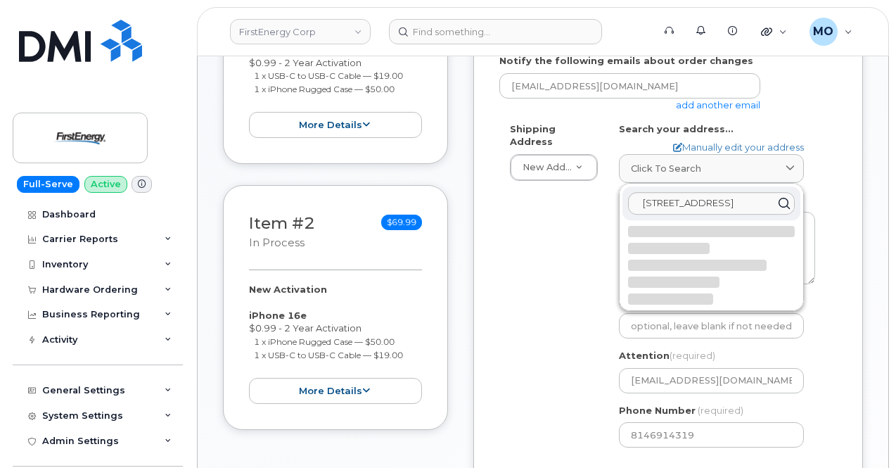
select select
type textarea "405 W Plank Rd ALTOONA PA 16602-3017 UNITED STATES"
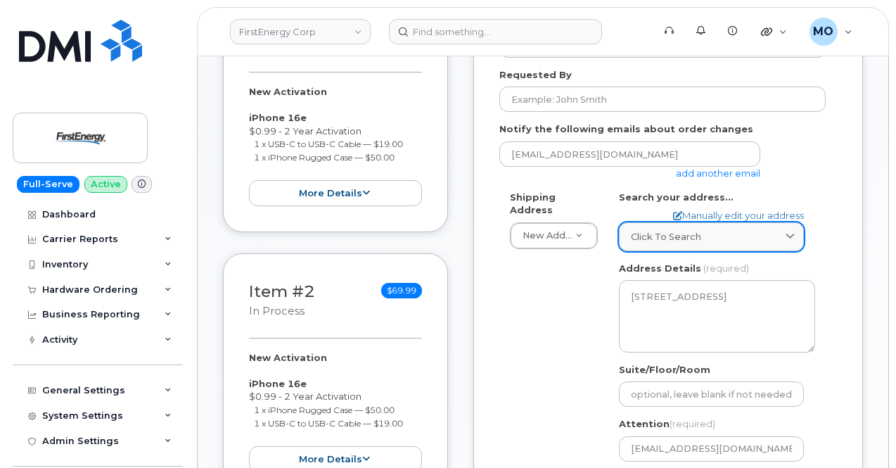
scroll to position [211, 0]
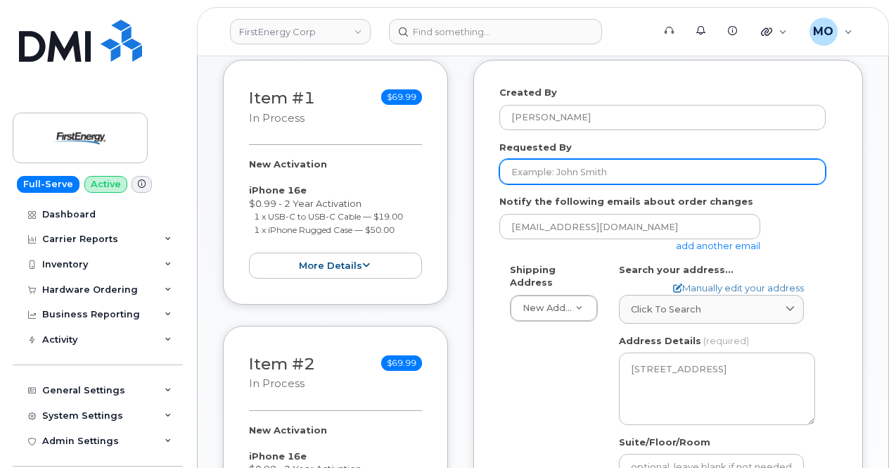
click at [622, 168] on input "Requested By" at bounding box center [662, 171] width 326 height 25
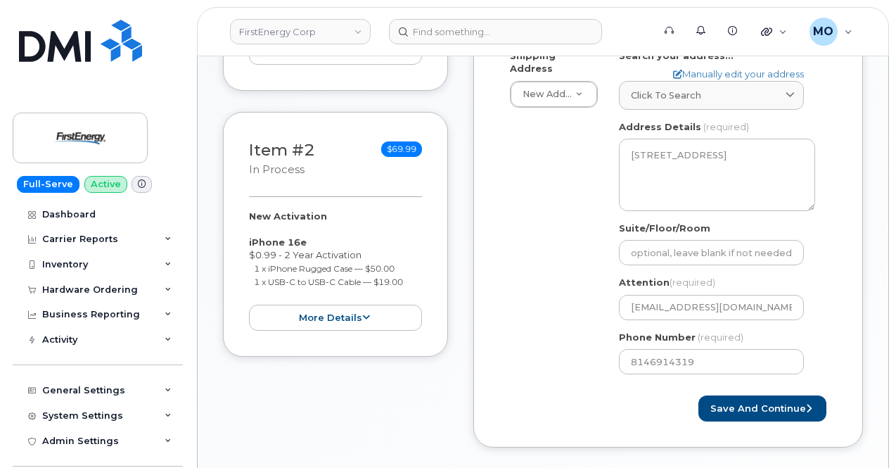
scroll to position [563, 0]
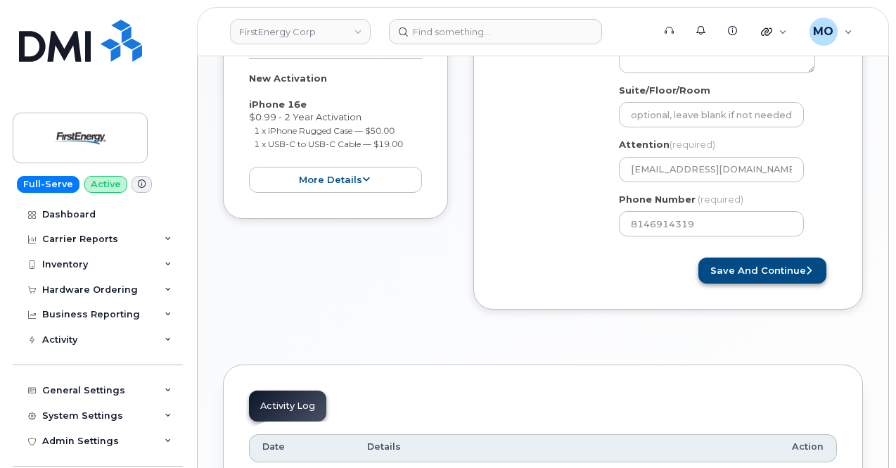
type input "[PERSON_NAME]"
click at [730, 274] on button "Save and Continue" at bounding box center [763, 270] width 128 height 26
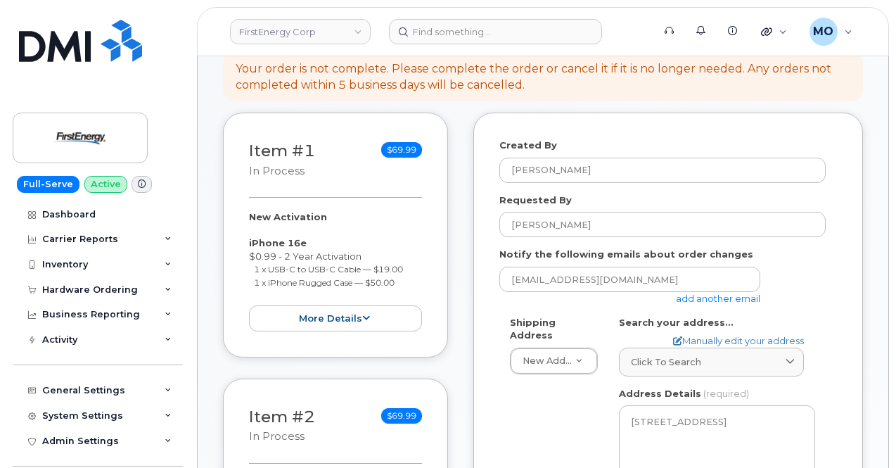
scroll to position [141, 0]
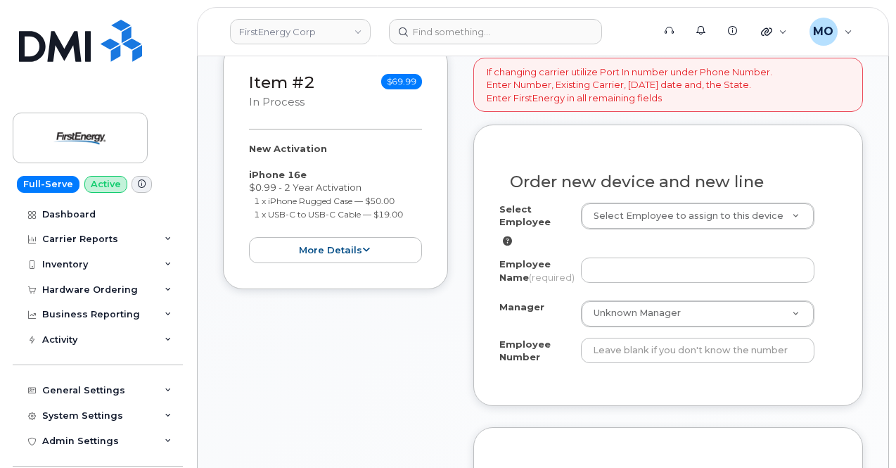
scroll to position [563, 0]
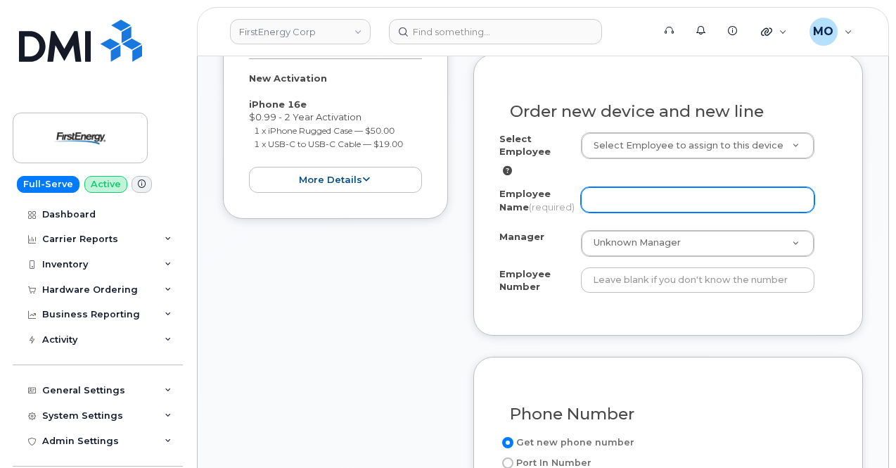
click at [644, 203] on input "Employee Name (required)" at bounding box center [698, 199] width 234 height 25
click at [638, 192] on input "Employee Name (required)" at bounding box center [698, 199] width 234 height 25
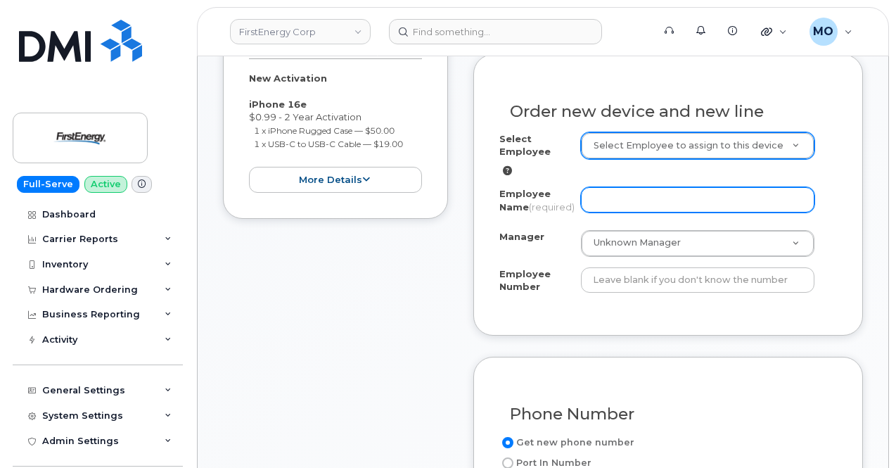
paste input "[PERSON_NAME]"
type input "[PERSON_NAME]"
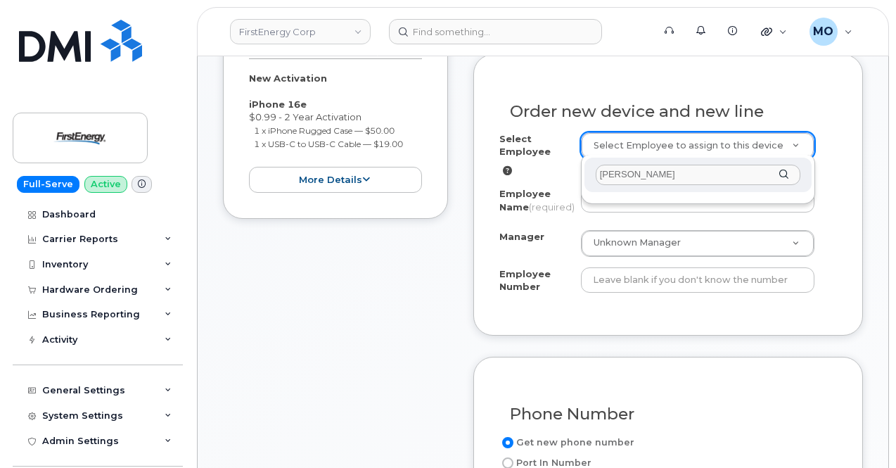
type input "[PERSON_NAME]"
drag, startPoint x: 663, startPoint y: 193, endPoint x: 675, endPoint y: 184, distance: 16.0
click at [673, 185] on div "[PERSON_NAME]" at bounding box center [698, 179] width 234 height 49
click at [781, 171] on div "[PERSON_NAME]" at bounding box center [698, 175] width 227 height 34
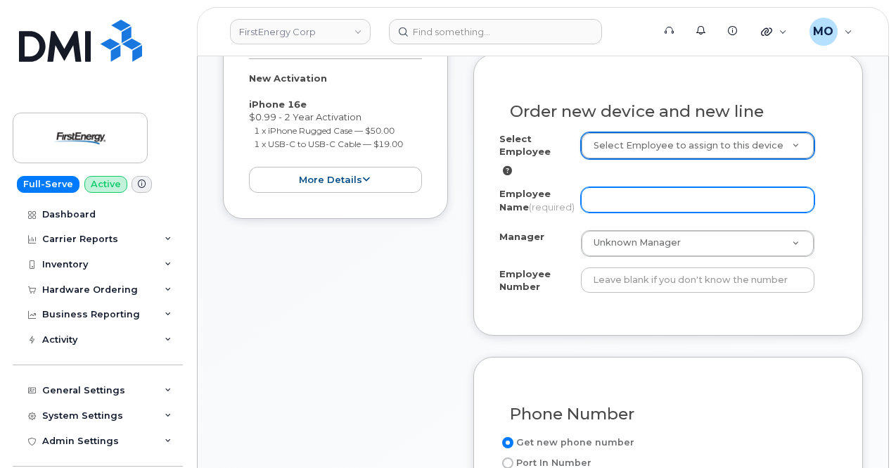
click at [694, 198] on input "Employee Name (required)" at bounding box center [698, 199] width 234 height 25
paste input "[PERSON_NAME]"
type input "[PERSON_NAME]"
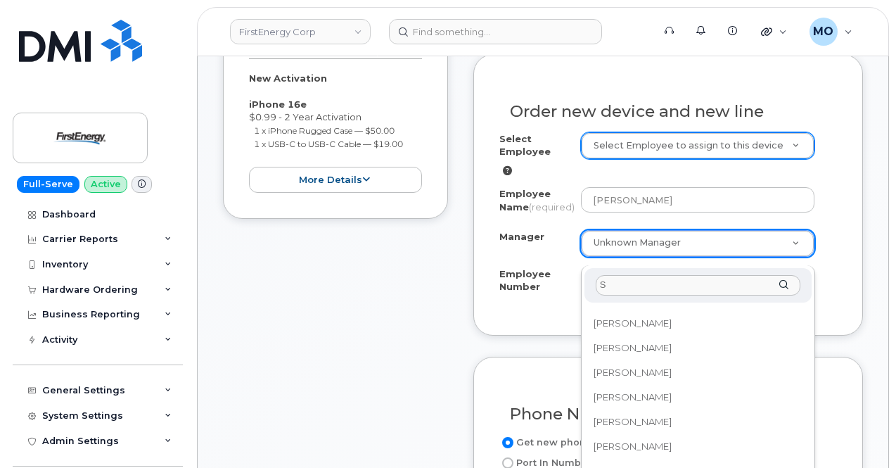
scroll to position [0, 0]
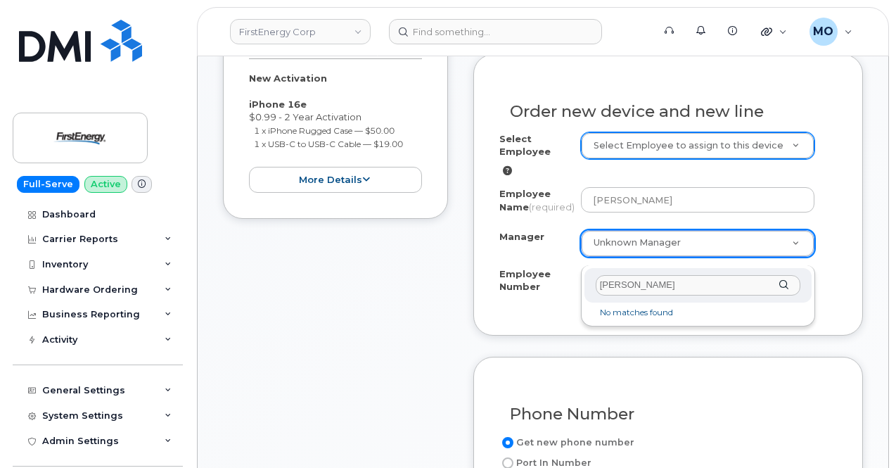
type input "[PERSON_NAME]"
drag, startPoint x: 754, startPoint y: 295, endPoint x: 563, endPoint y: 304, distance: 191.5
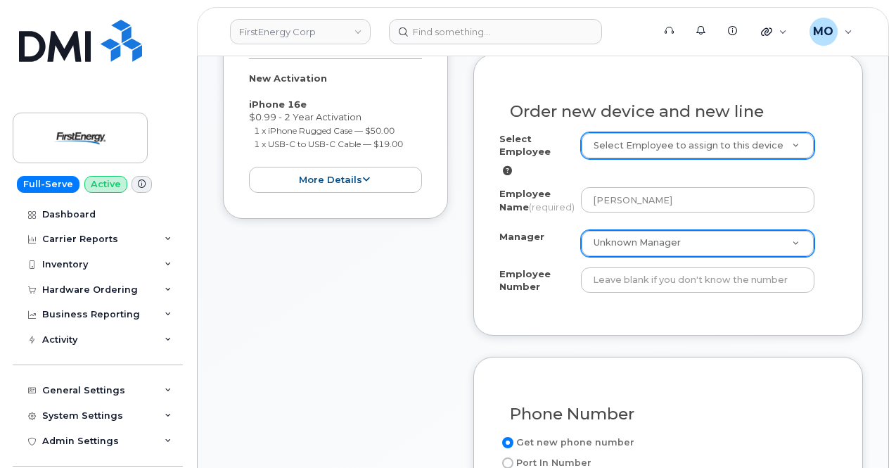
click at [557, 310] on div "Select Employee Select Employee to assign to this device Employee Name (require…" at bounding box center [668, 220] width 338 height 177
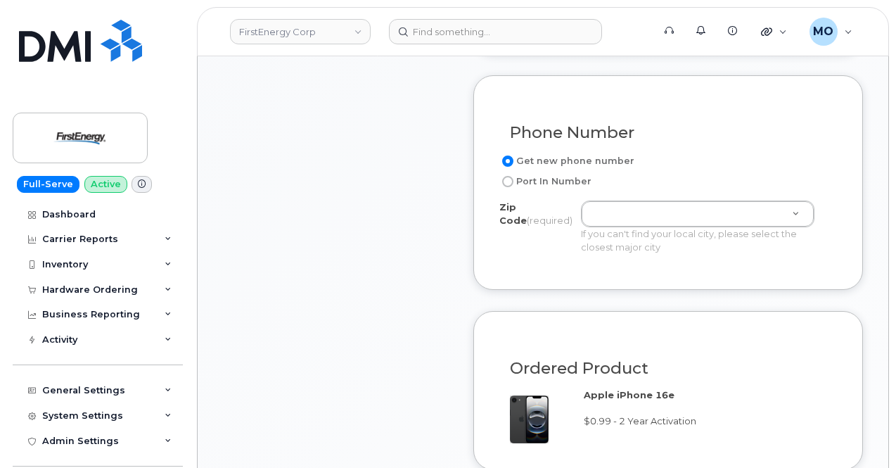
scroll to position [915, 0]
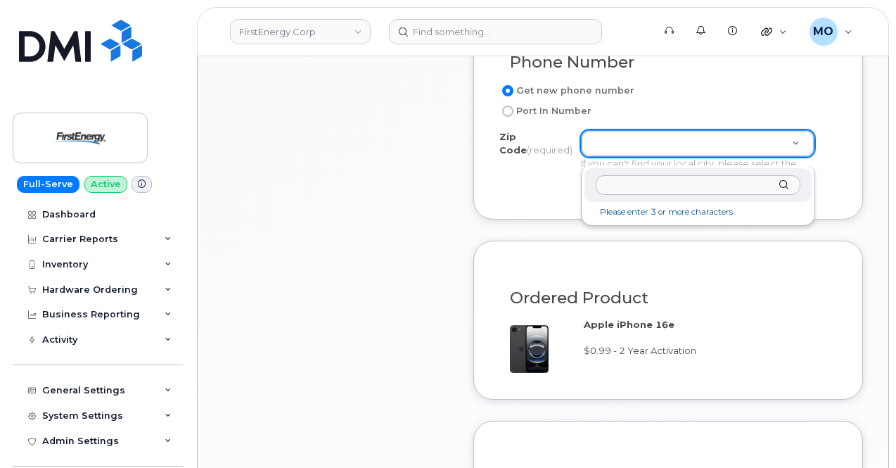
click at [617, 182] on input "Zip Code (required)" at bounding box center [698, 185] width 205 height 20
paste input "16602"
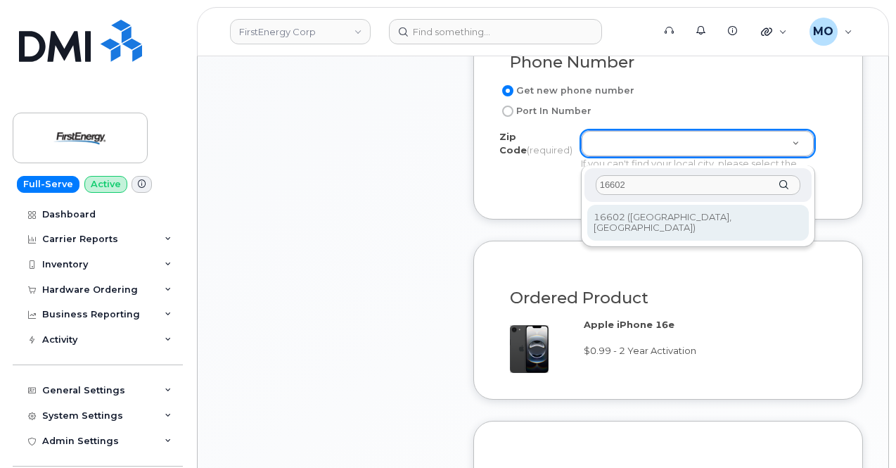
type input "16602"
type input "16602 ([GEOGRAPHIC_DATA], [GEOGRAPHIC_DATA])"
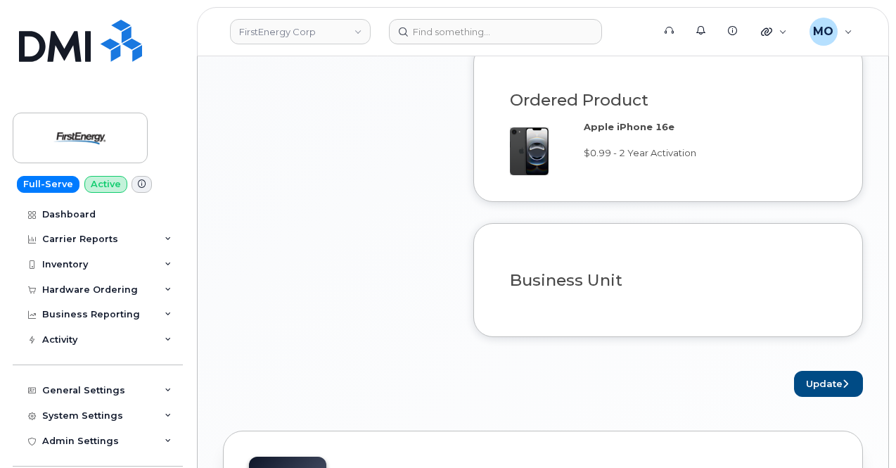
scroll to position [1126, 0]
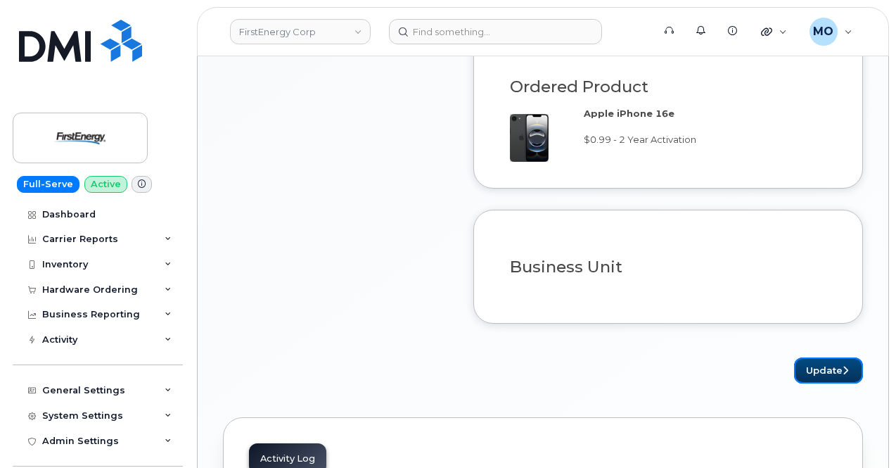
drag, startPoint x: 827, startPoint y: 374, endPoint x: 796, endPoint y: 349, distance: 39.6
click at [827, 374] on button "Update" at bounding box center [828, 370] width 69 height 26
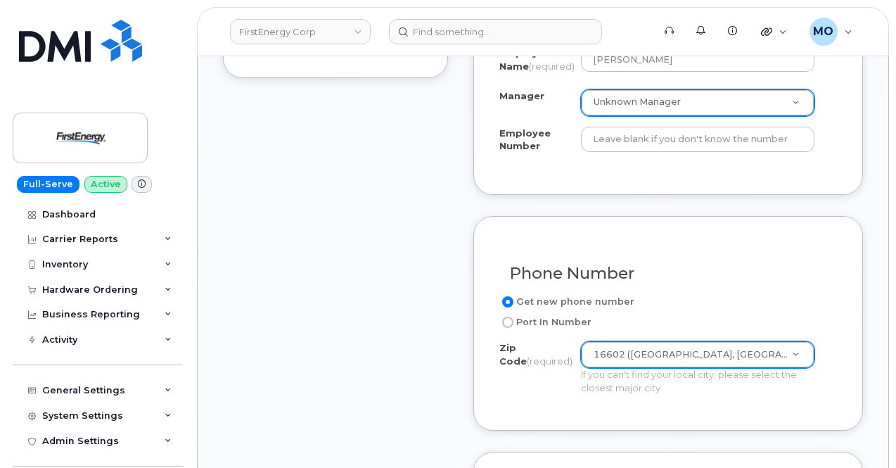
scroll to position [633, 0]
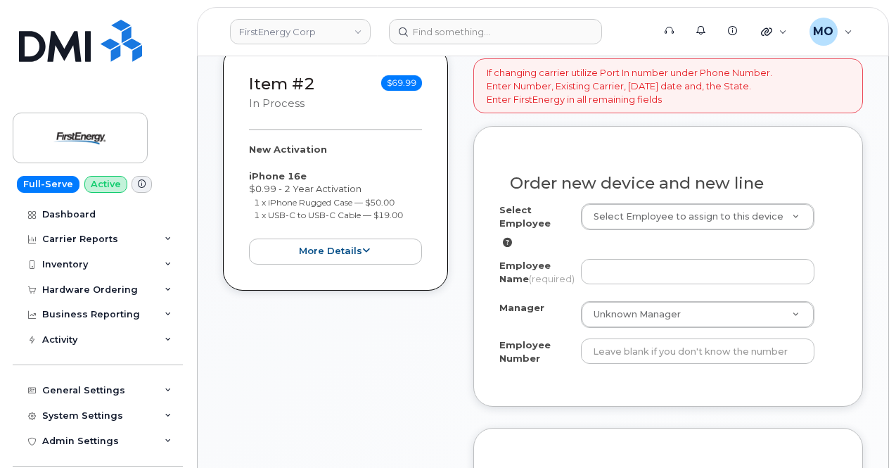
scroll to position [633, 0]
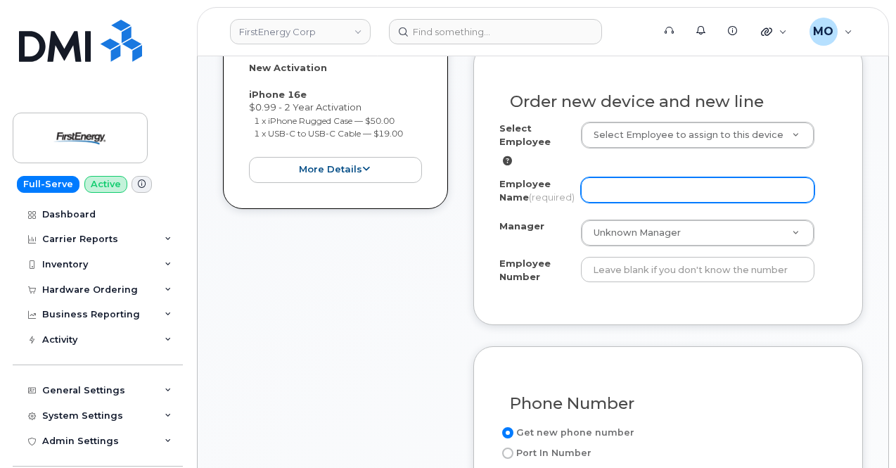
click at [623, 191] on input "Employee Name (required)" at bounding box center [698, 189] width 234 height 25
click at [633, 181] on input "Employee Name (required)" at bounding box center [698, 189] width 234 height 25
paste input "[PERSON_NAME]"
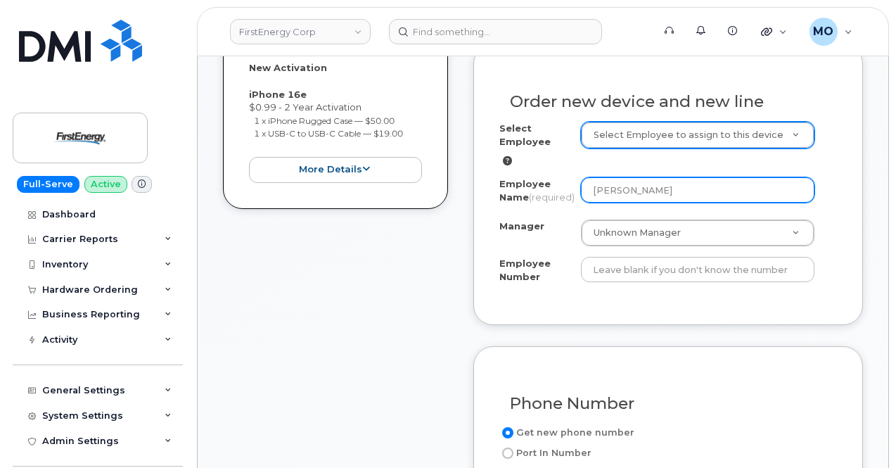
type input "[PERSON_NAME]"
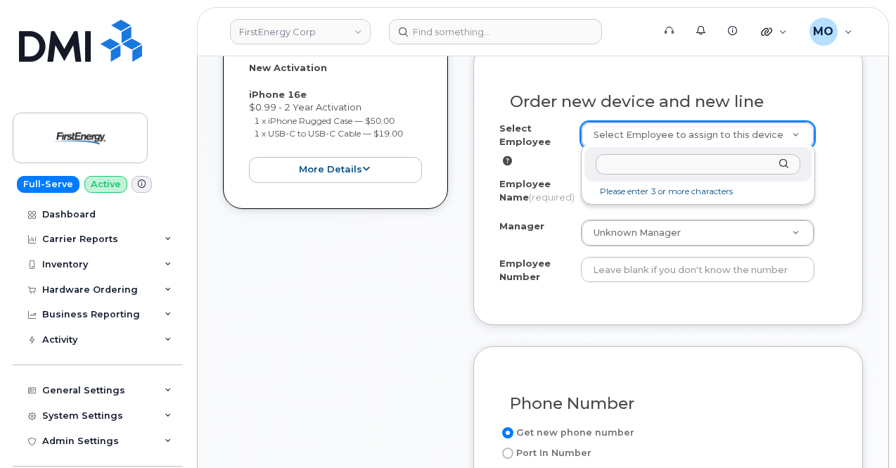
type input "[PERSON_NAME]"
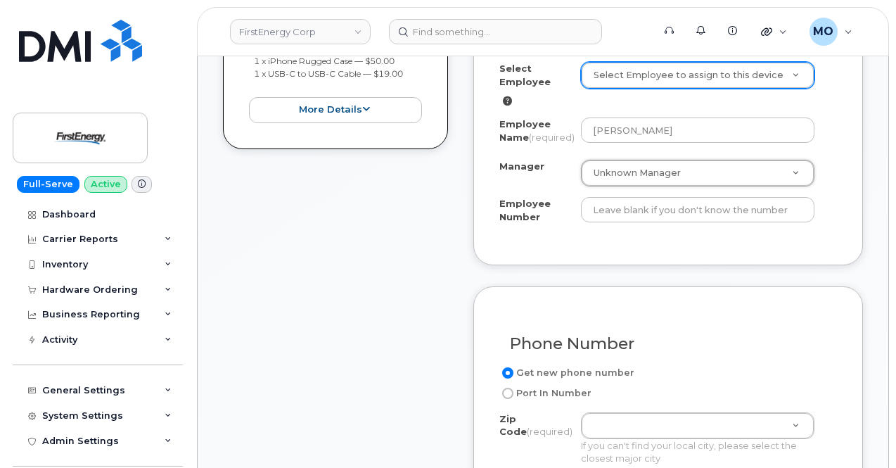
scroll to position [774, 0]
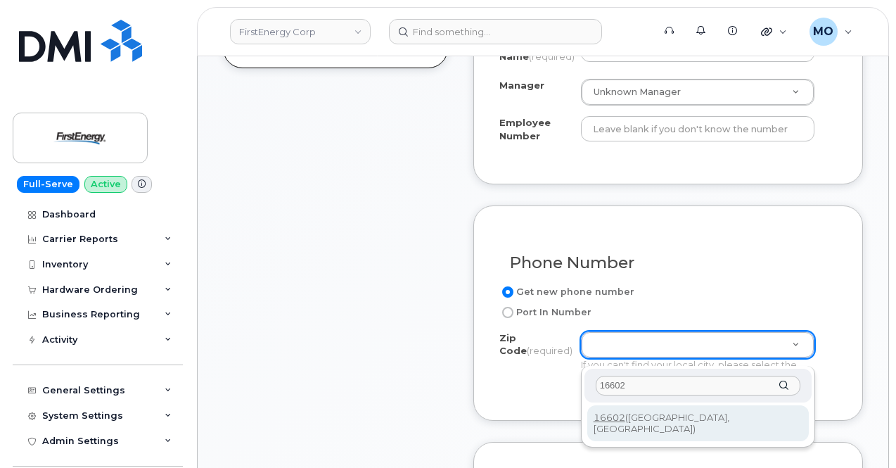
type input "16602"
type input "16602 (Altoona, PA)"
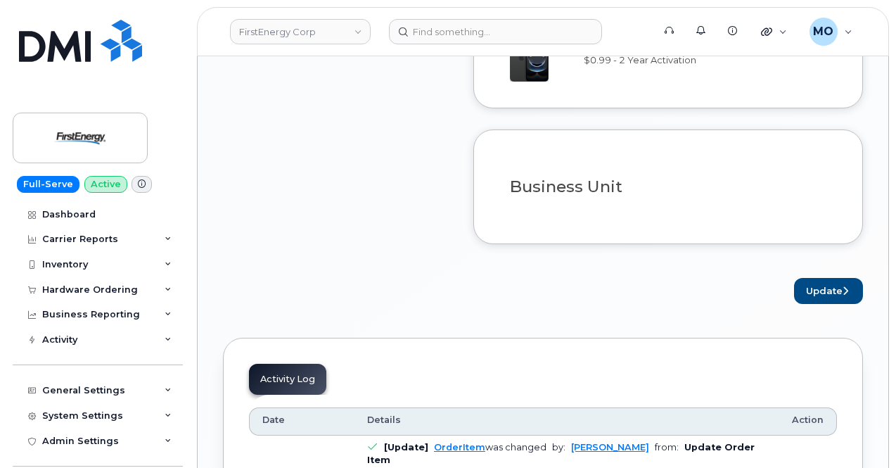
scroll to position [1266, 0]
click at [814, 291] on button "Update" at bounding box center [828, 290] width 69 height 26
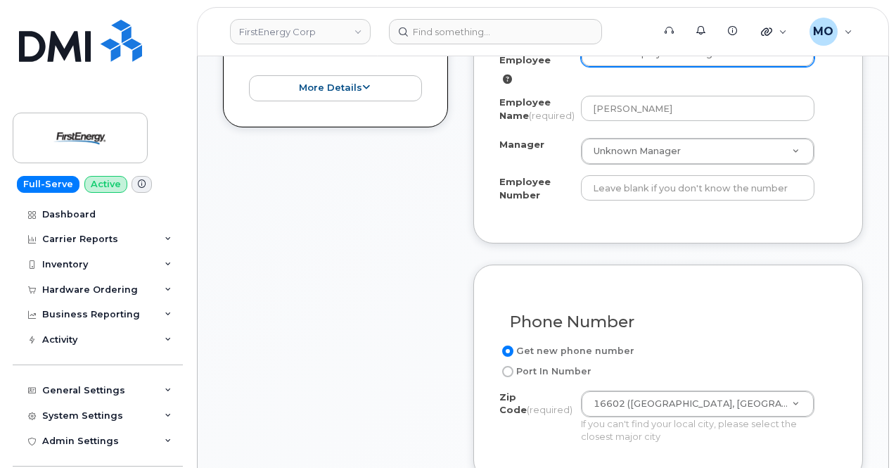
scroll to position [704, 0]
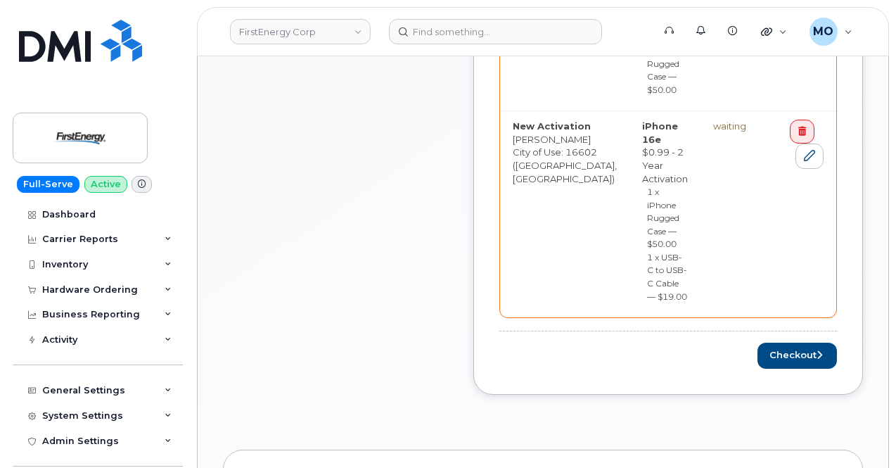
scroll to position [844, 0]
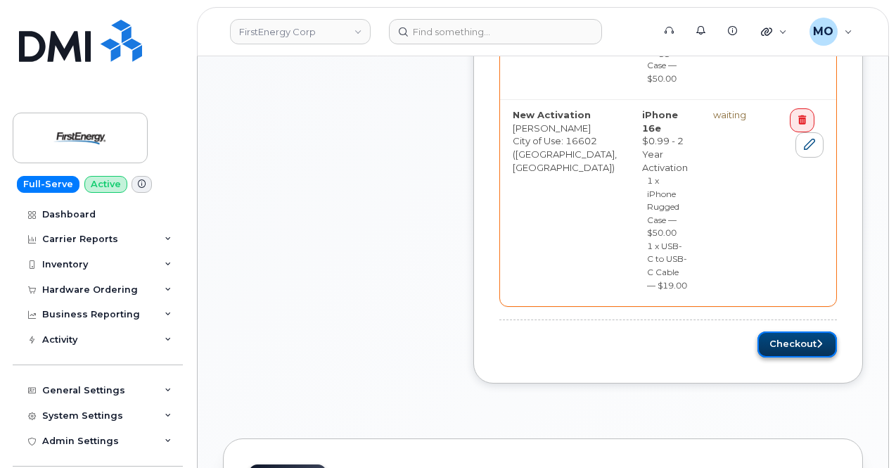
click at [804, 331] on button "Checkout" at bounding box center [797, 344] width 79 height 26
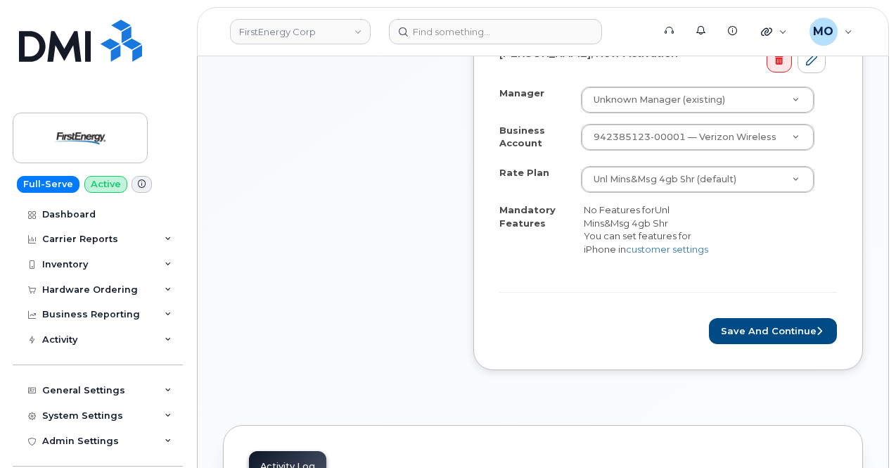
scroll to position [774, 0]
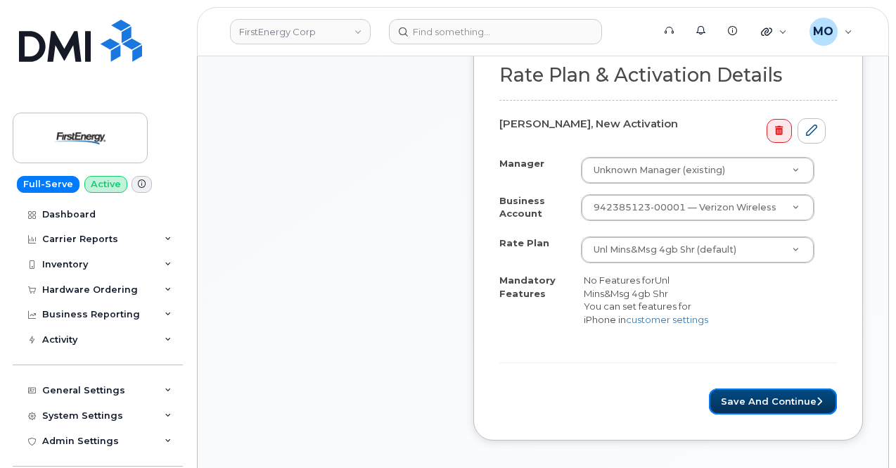
drag, startPoint x: 747, startPoint y: 390, endPoint x: 742, endPoint y: 352, distance: 39.1
click at [747, 390] on button "Save and Continue" at bounding box center [773, 401] width 128 height 26
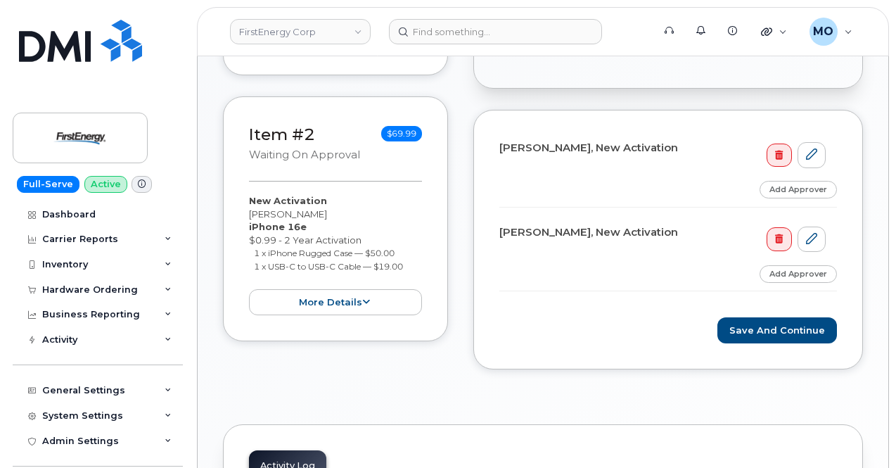
scroll to position [378, 0]
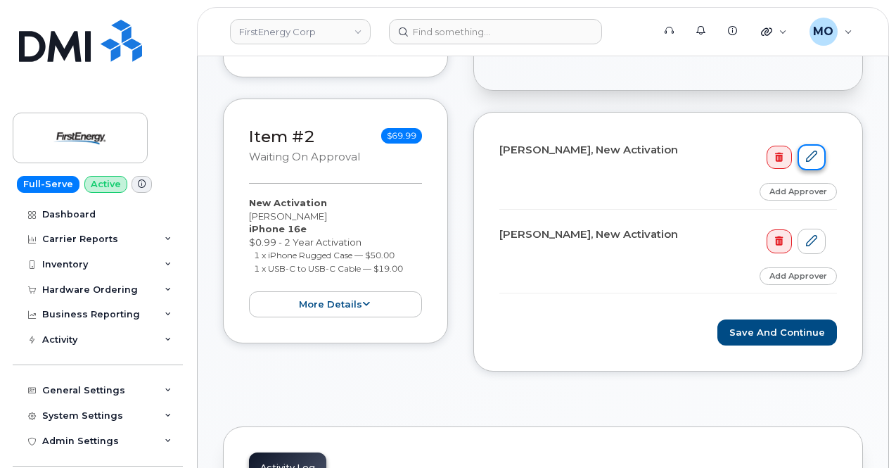
click at [817, 151] on icon at bounding box center [811, 156] width 11 height 11
click at [816, 158] on icon at bounding box center [811, 156] width 11 height 11
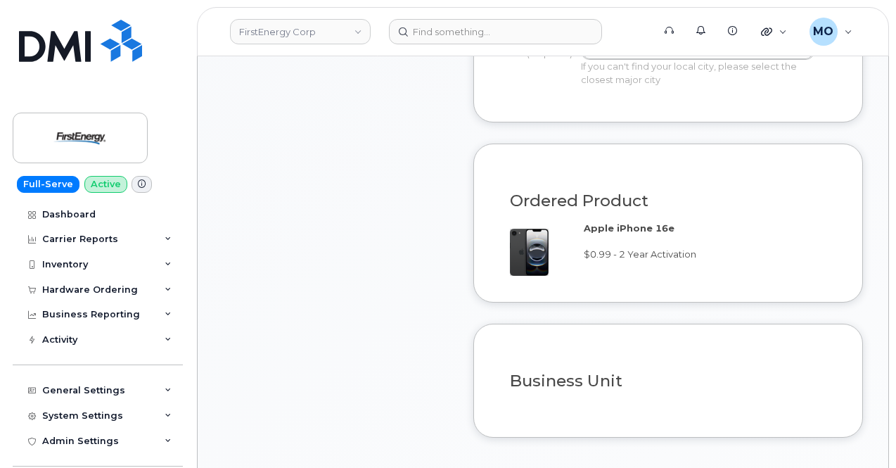
scroll to position [1055, 0]
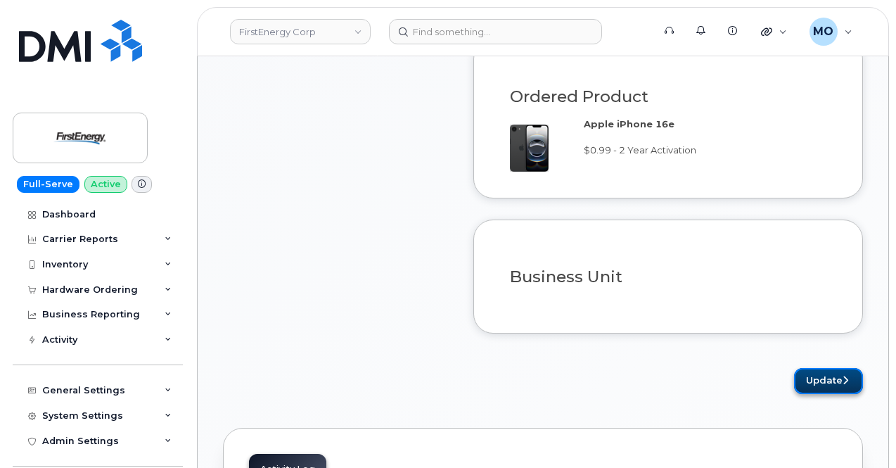
click at [819, 382] on button "Update" at bounding box center [828, 381] width 69 height 26
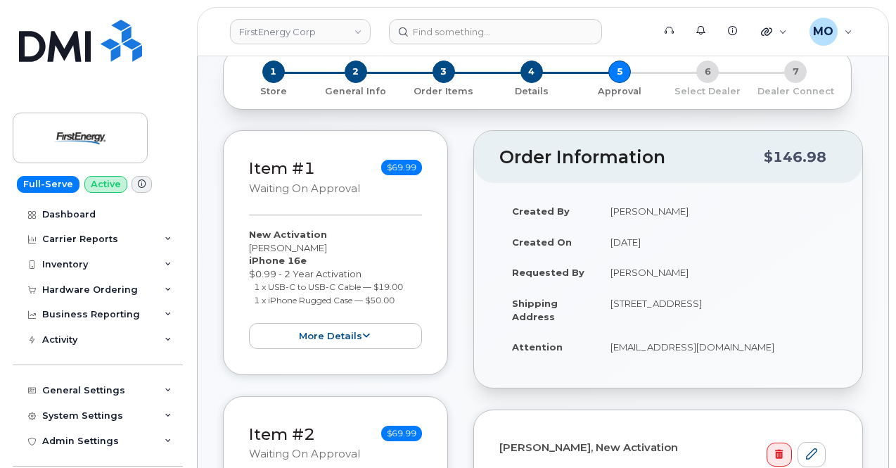
scroll to position [352, 0]
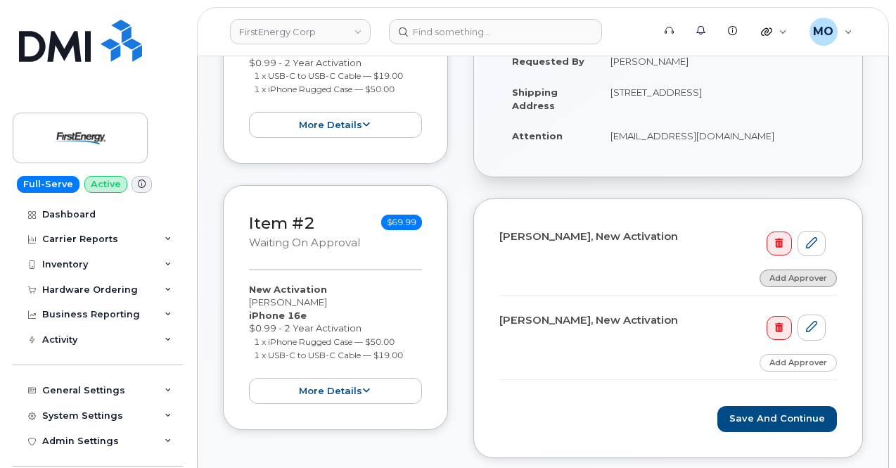
click at [781, 279] on link "Add Approver" at bounding box center [798, 278] width 77 height 18
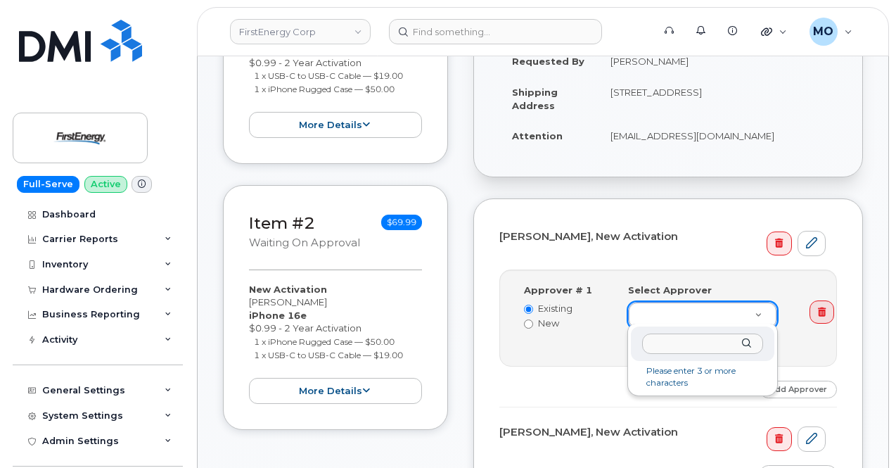
type input "450133"
type input "S"
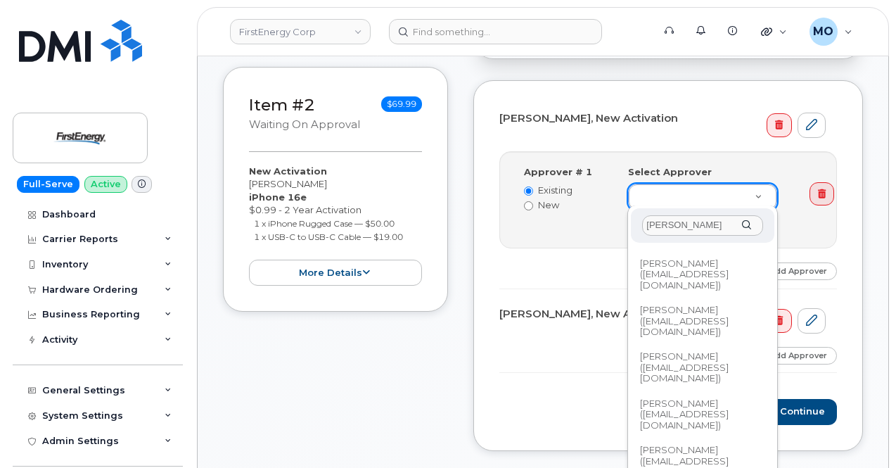
scroll to position [492, 0]
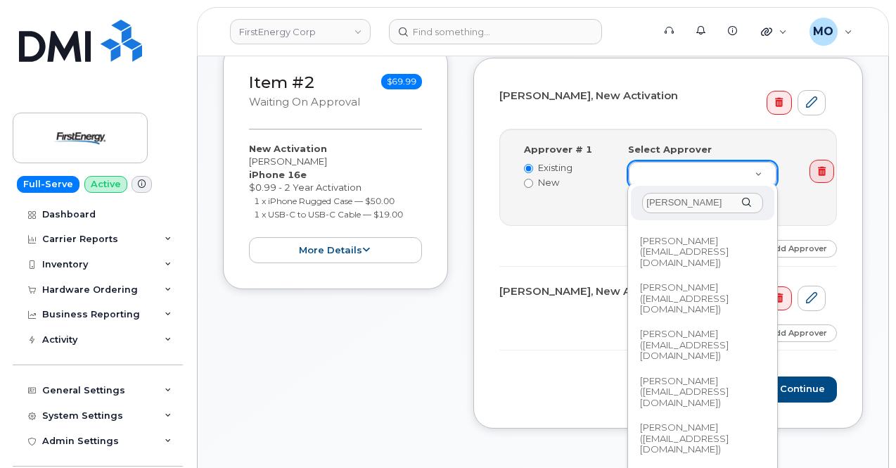
type input "[PERSON_NAME]"
type input "2066392"
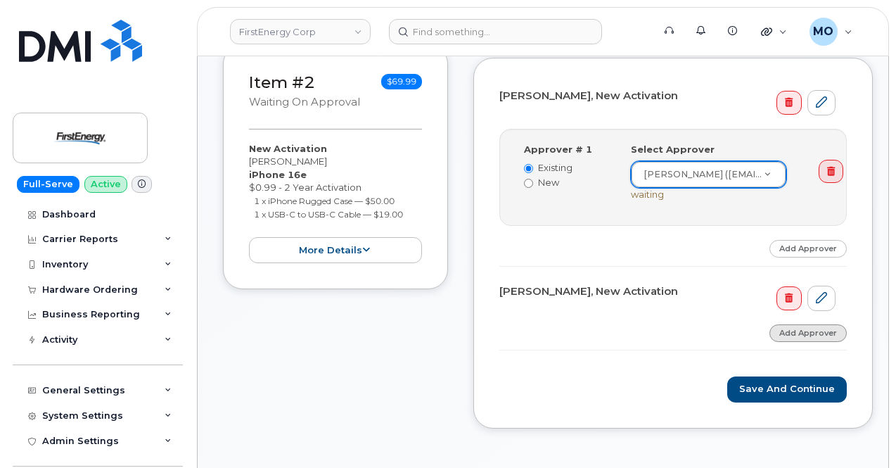
click at [797, 329] on link "Add Approver" at bounding box center [808, 333] width 77 height 18
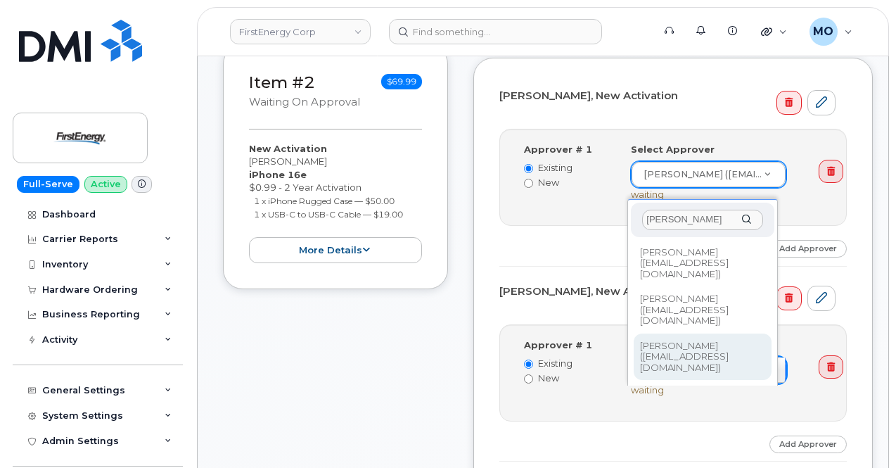
type input "[PERSON_NAME]"
type input "2066392"
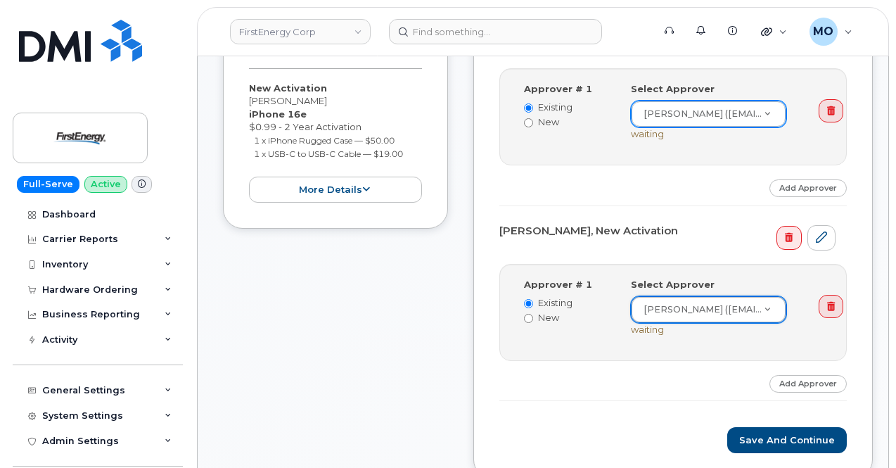
scroll to position [633, 0]
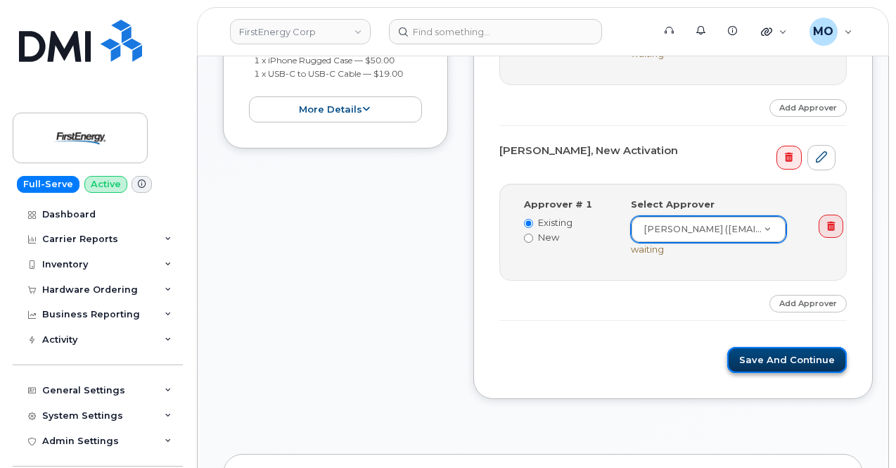
click at [763, 354] on button "Save and Continue" at bounding box center [787, 360] width 120 height 26
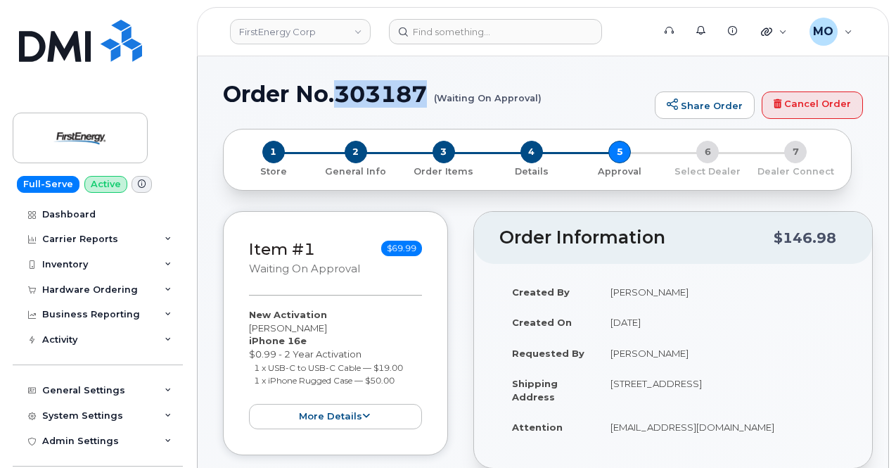
drag, startPoint x: 431, startPoint y: 87, endPoint x: 340, endPoint y: 87, distance: 90.8
click at [340, 87] on h1 "Order No.303187 (Waiting On Approval)" at bounding box center [435, 94] width 425 height 25
copy h1 "303187"
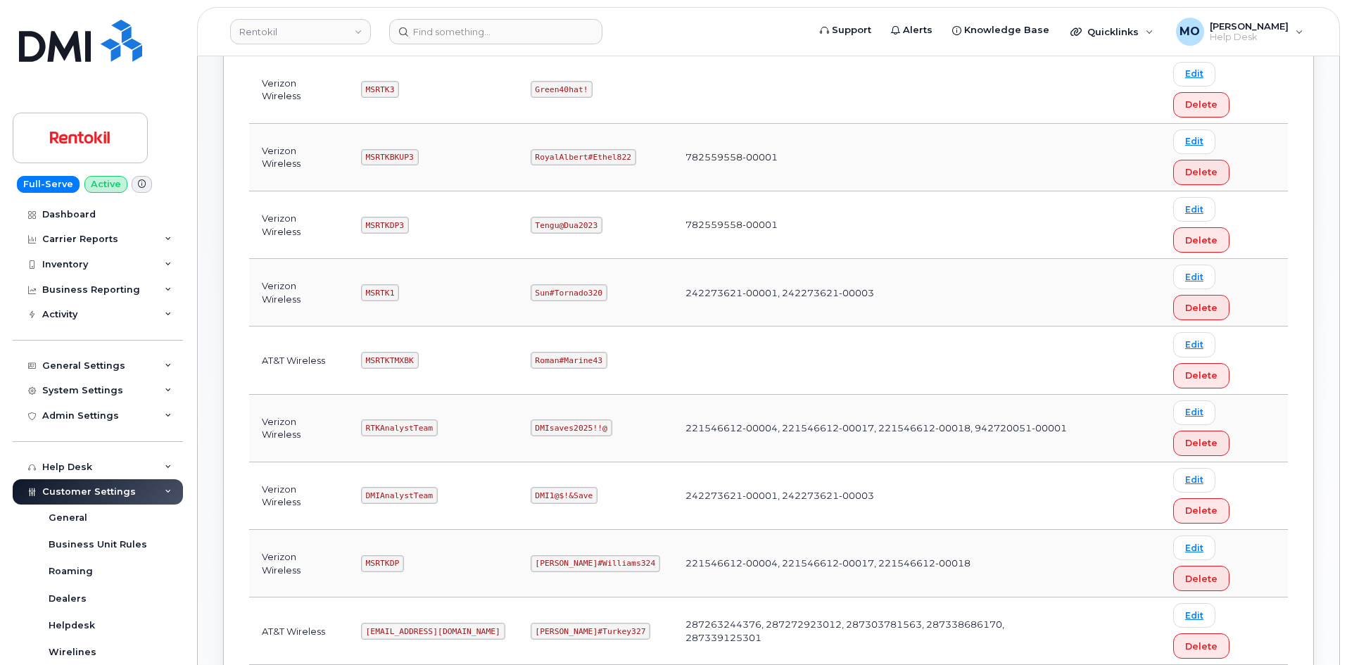
scroll to position [349, 0]
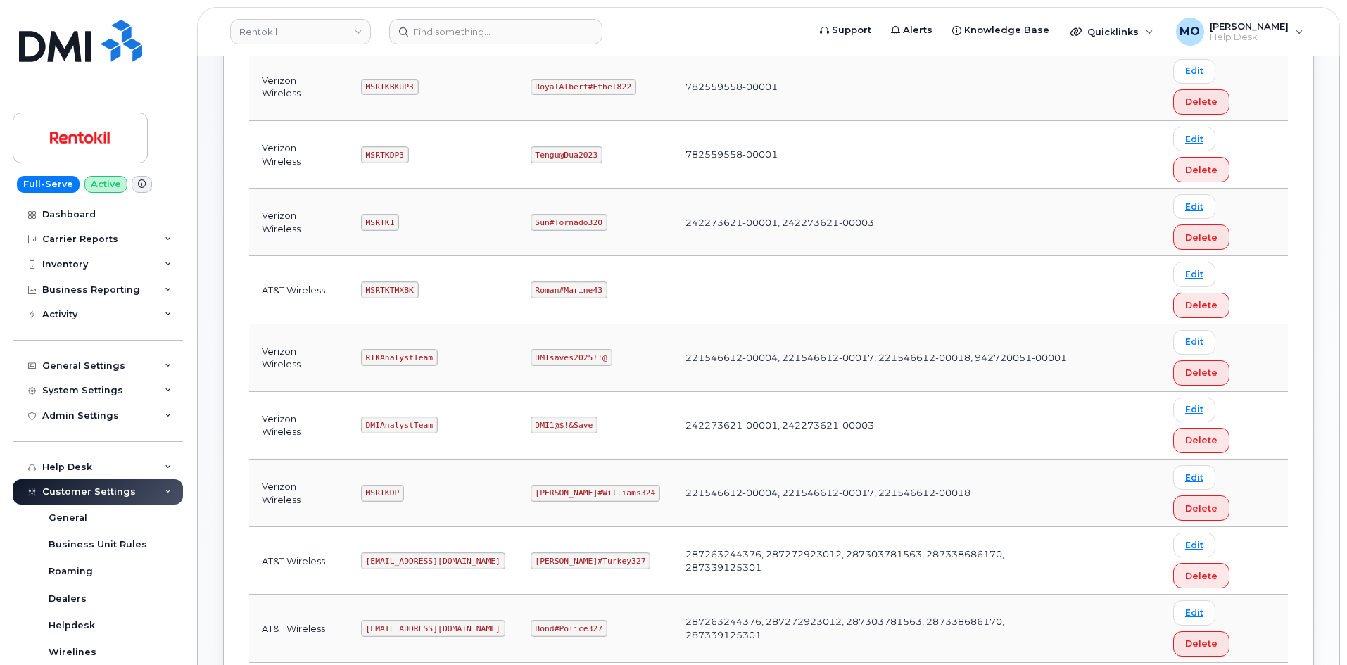
drag, startPoint x: 507, startPoint y: 556, endPoint x: 607, endPoint y: 551, distance: 100.1
copy tr "Butte#Tariffs43"
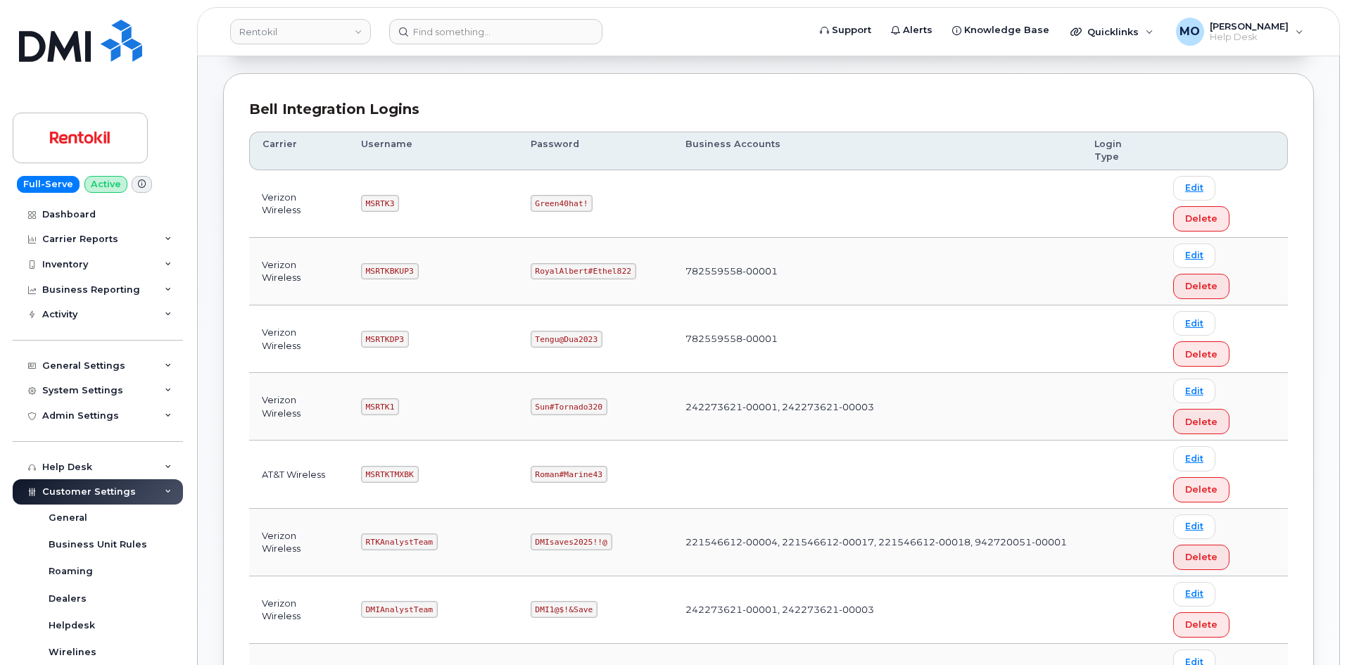
scroll to position [0, 0]
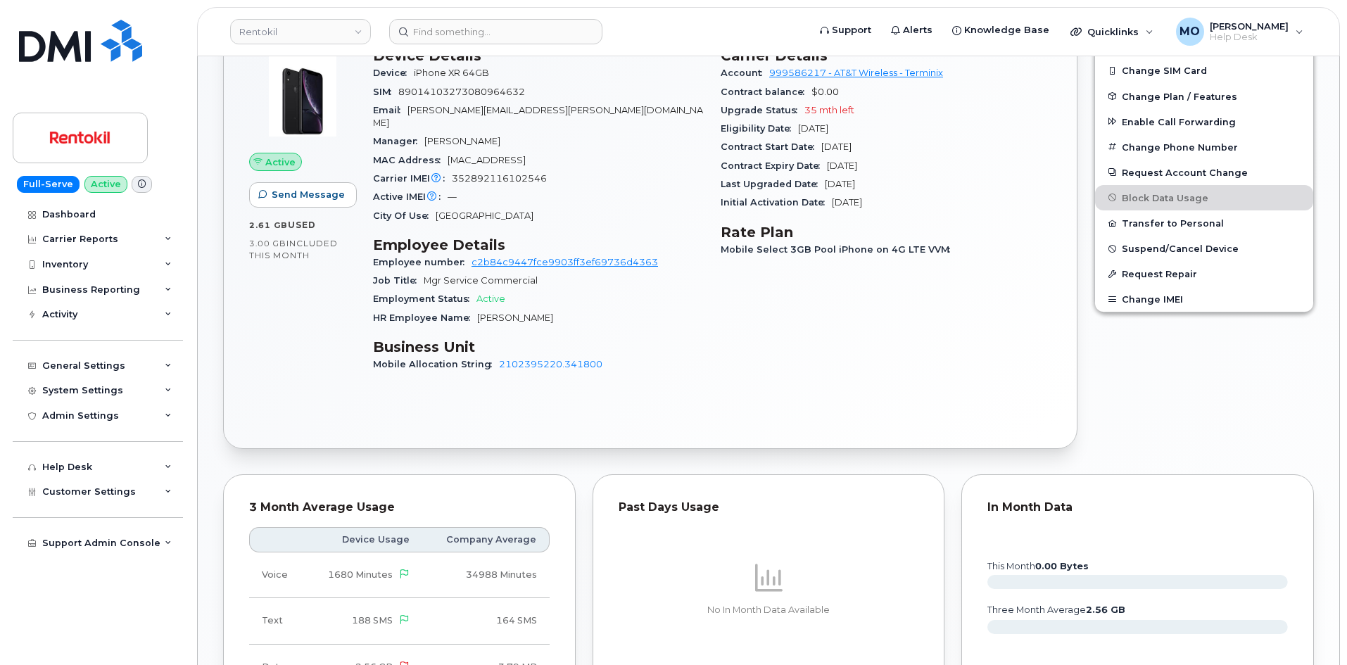
scroll to position [352, 0]
